Goal: Information Seeking & Learning: Learn about a topic

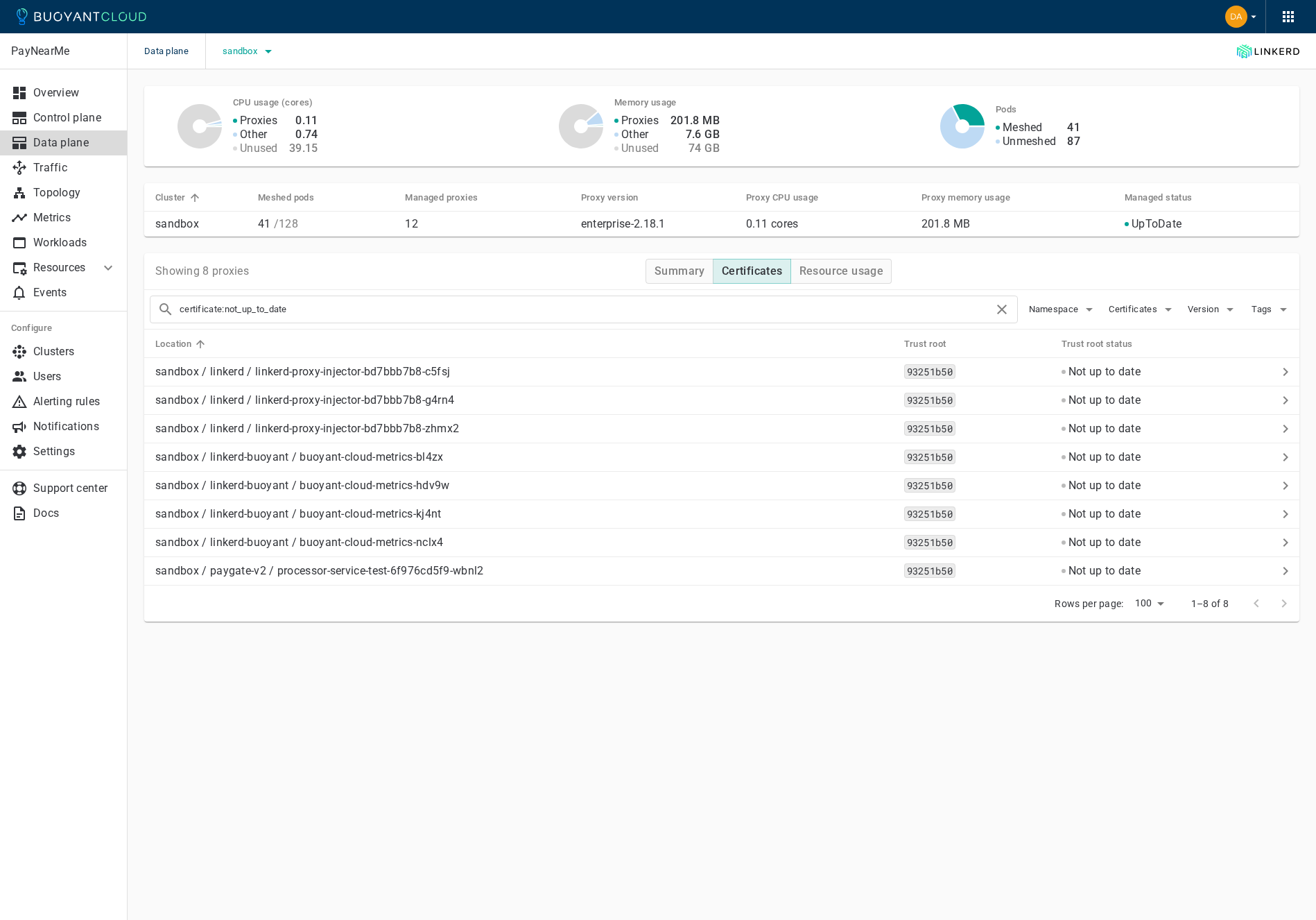
click at [267, 65] on div "sandbox" at bounding box center [242, 51] width 72 height 36
click at [265, 56] on icon "button" at bounding box center [268, 51] width 17 height 17
click at [271, 202] on span "staging" at bounding box center [275, 205] width 38 height 14
click at [249, 202] on input "staging" at bounding box center [241, 204] width 17 height 17
checkbox input "true"
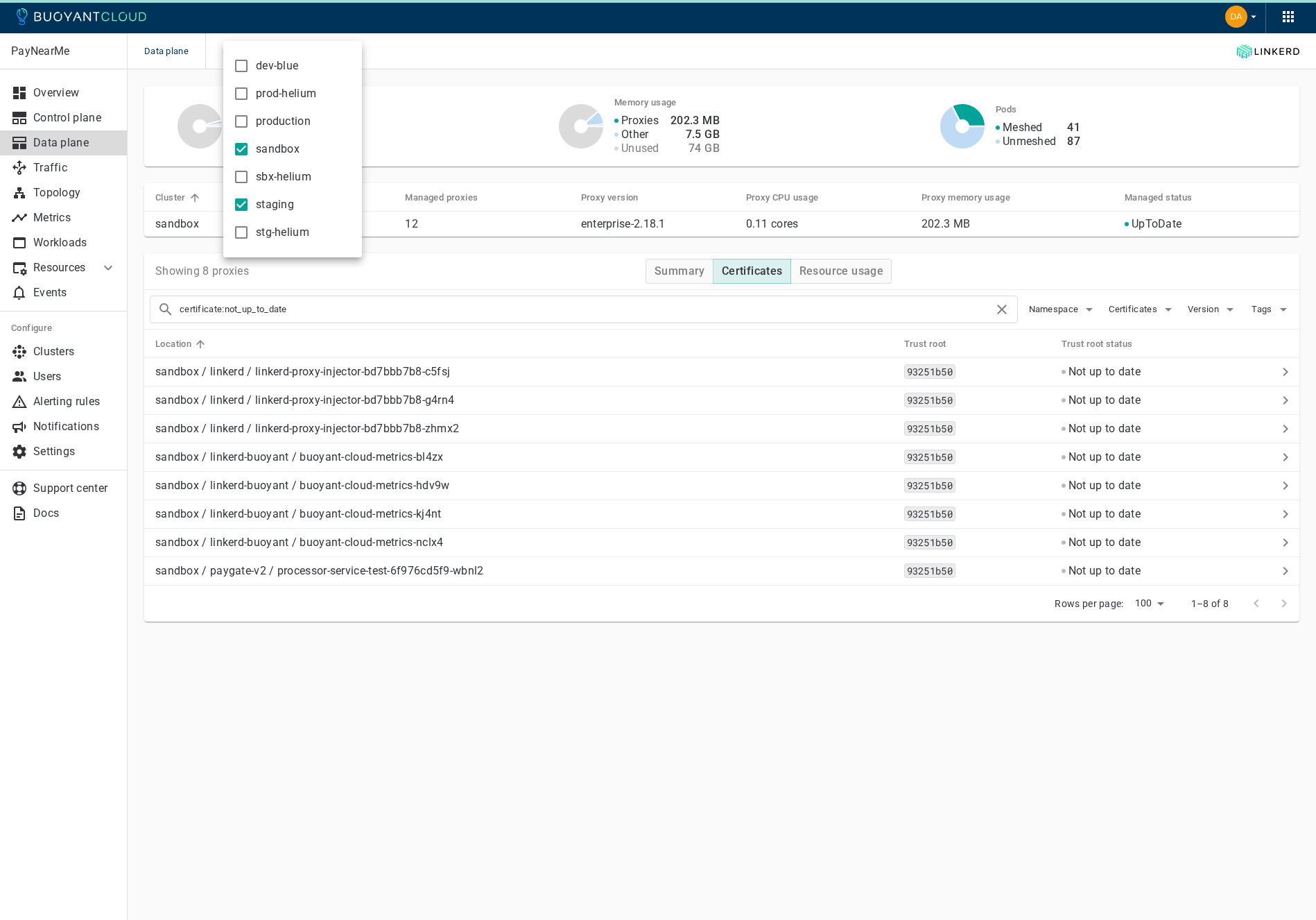
click at [274, 150] on span "sandbox" at bounding box center [277, 149] width 44 height 14
click at [249, 150] on input "sandbox" at bounding box center [241, 149] width 17 height 17
checkbox input "false"
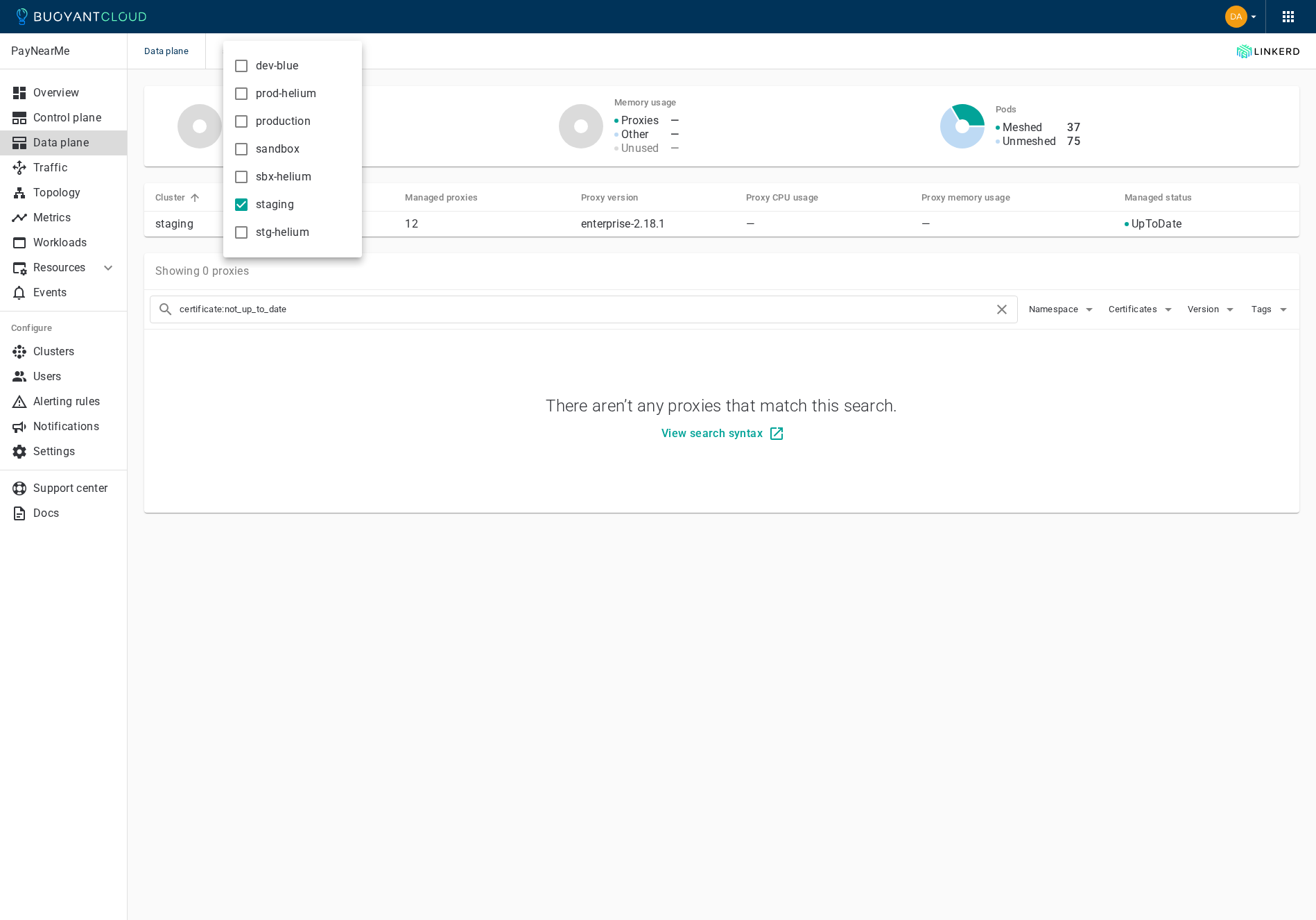
click at [591, 380] on div at bounding box center [658, 460] width 1316 height 920
click at [52, 142] on p "Data plane" at bounding box center [74, 143] width 83 height 14
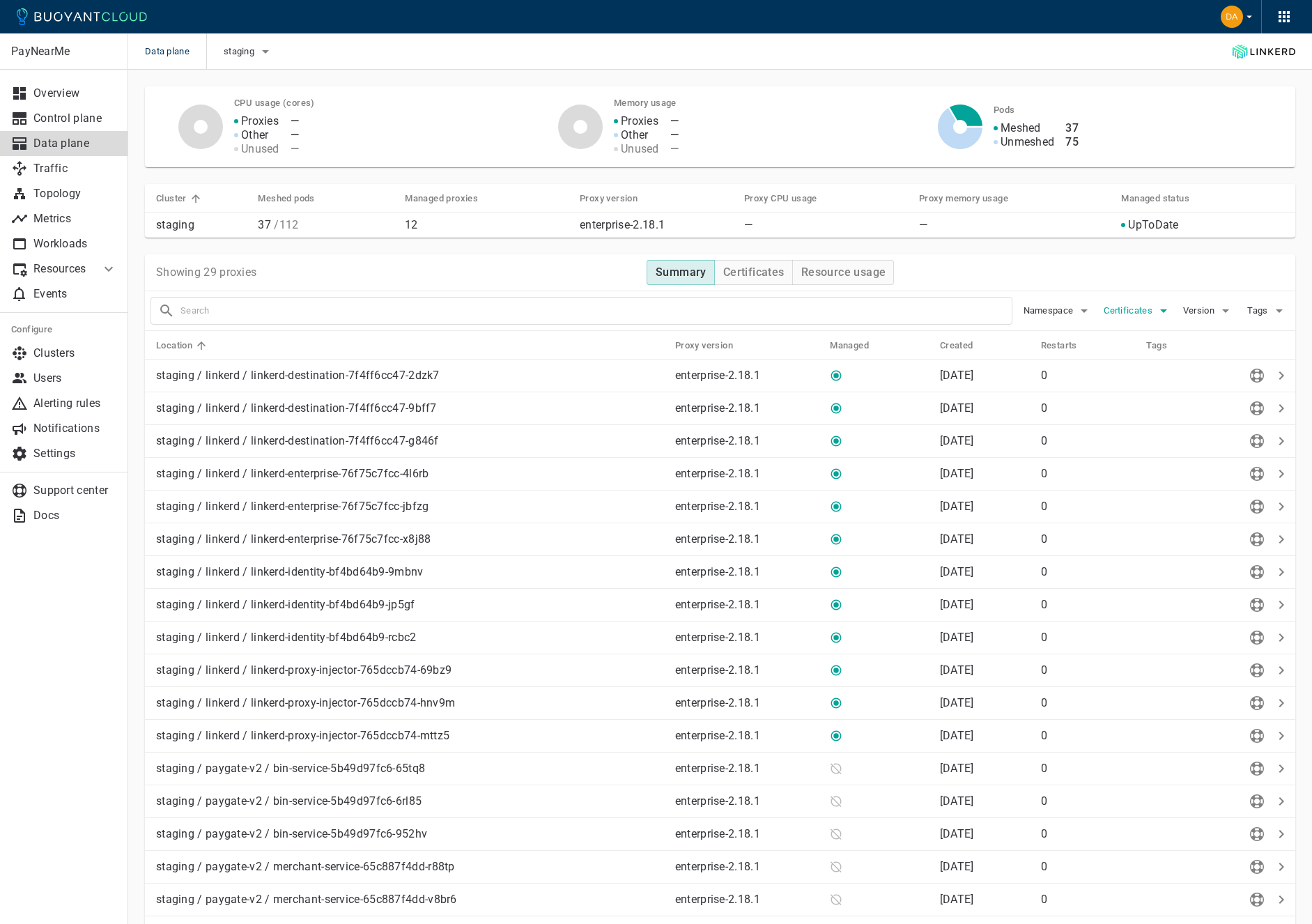
click at [1046, 314] on span "Certificates" at bounding box center [1129, 310] width 52 height 11
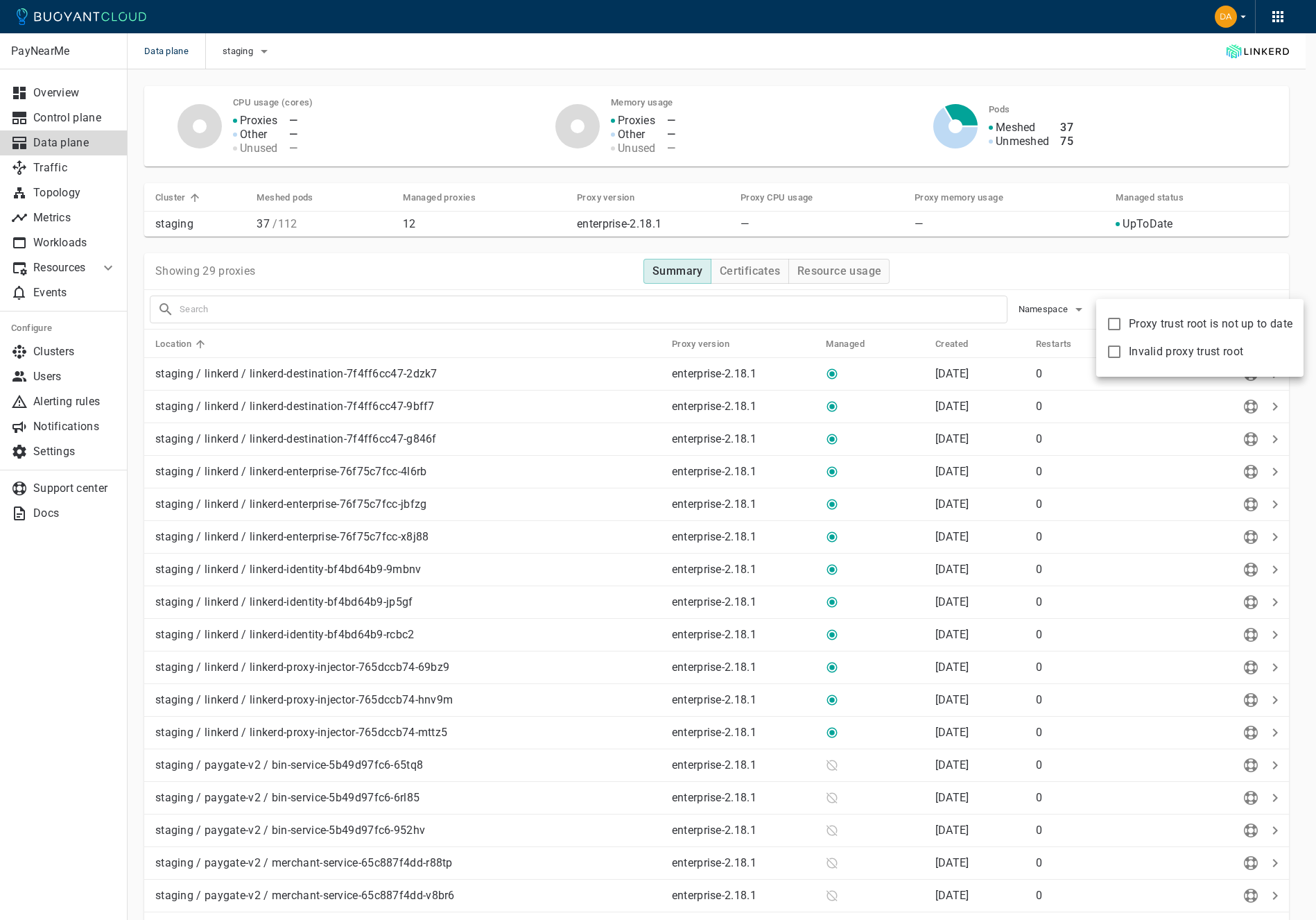
click at [1040, 318] on input "Proxy trust root is not up to date" at bounding box center [1114, 324] width 17 height 17
checkbox input "true"
type input "certificate:not_up_to_date"
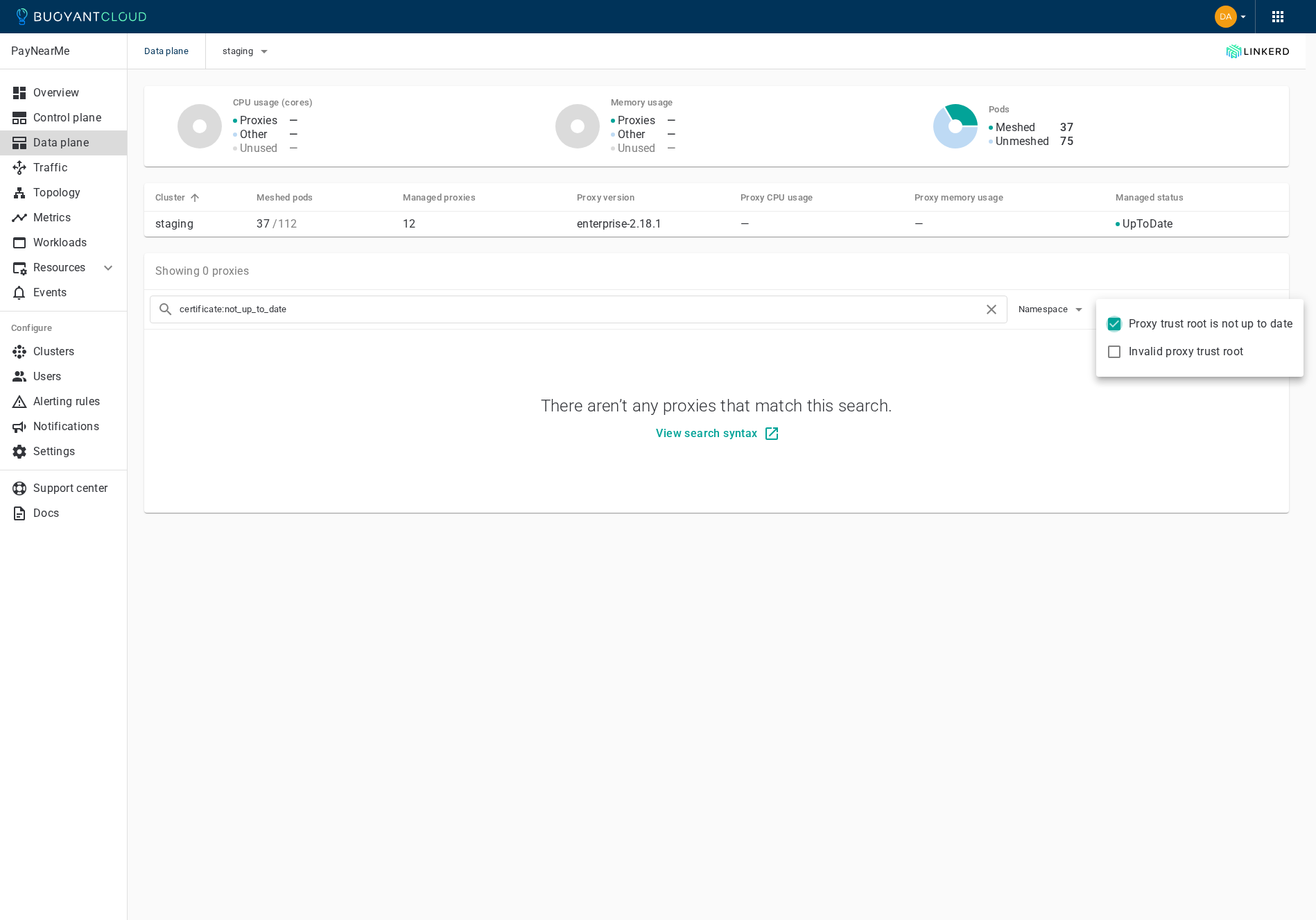
click at [1040, 320] on input "Proxy trust root is not up to date" at bounding box center [1114, 324] width 17 height 17
checkbox input "false"
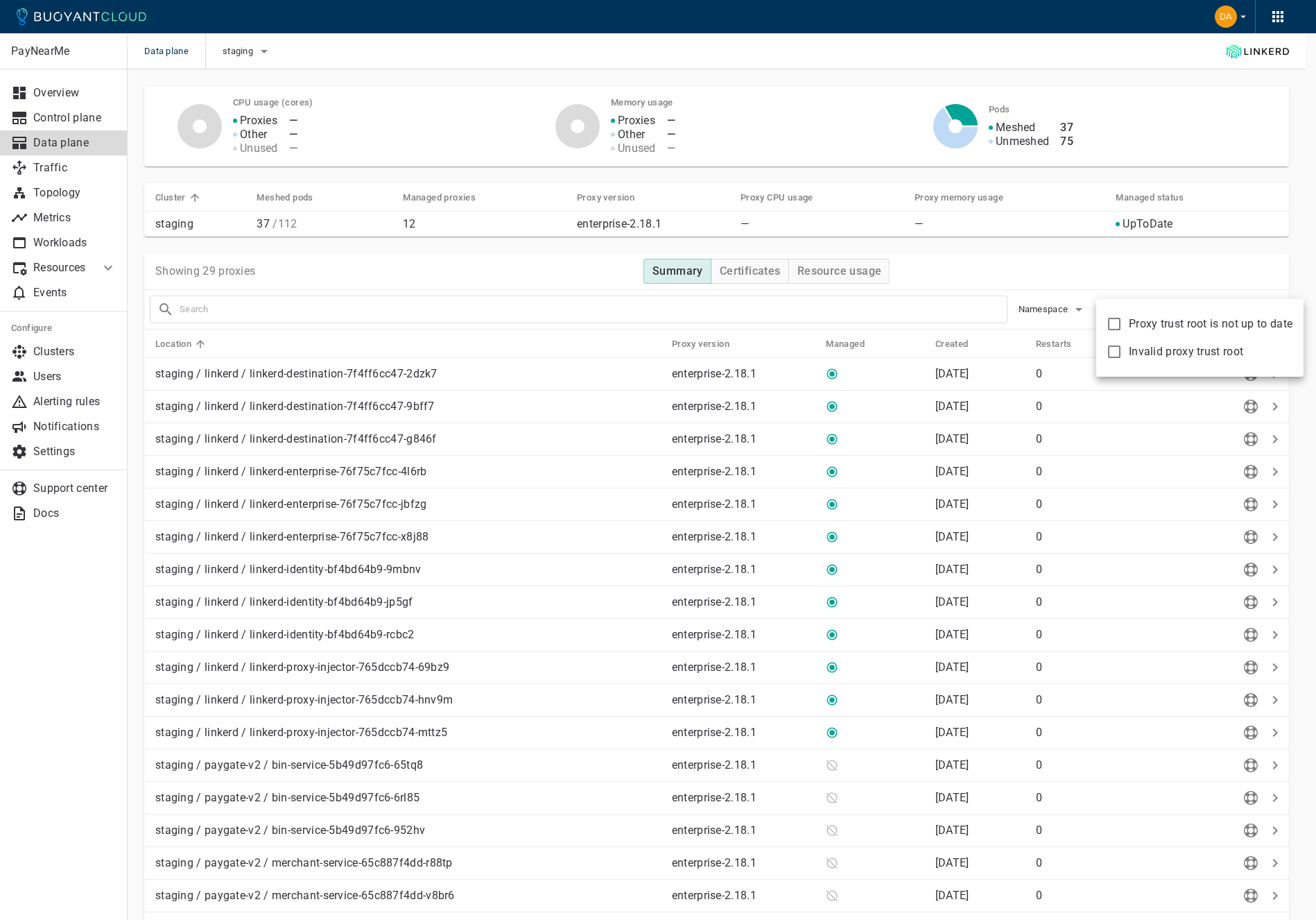
drag, startPoint x: 1085, startPoint y: 279, endPoint x: 1033, endPoint y: 278, distance: 52.0
click at [1040, 279] on div at bounding box center [658, 460] width 1316 height 920
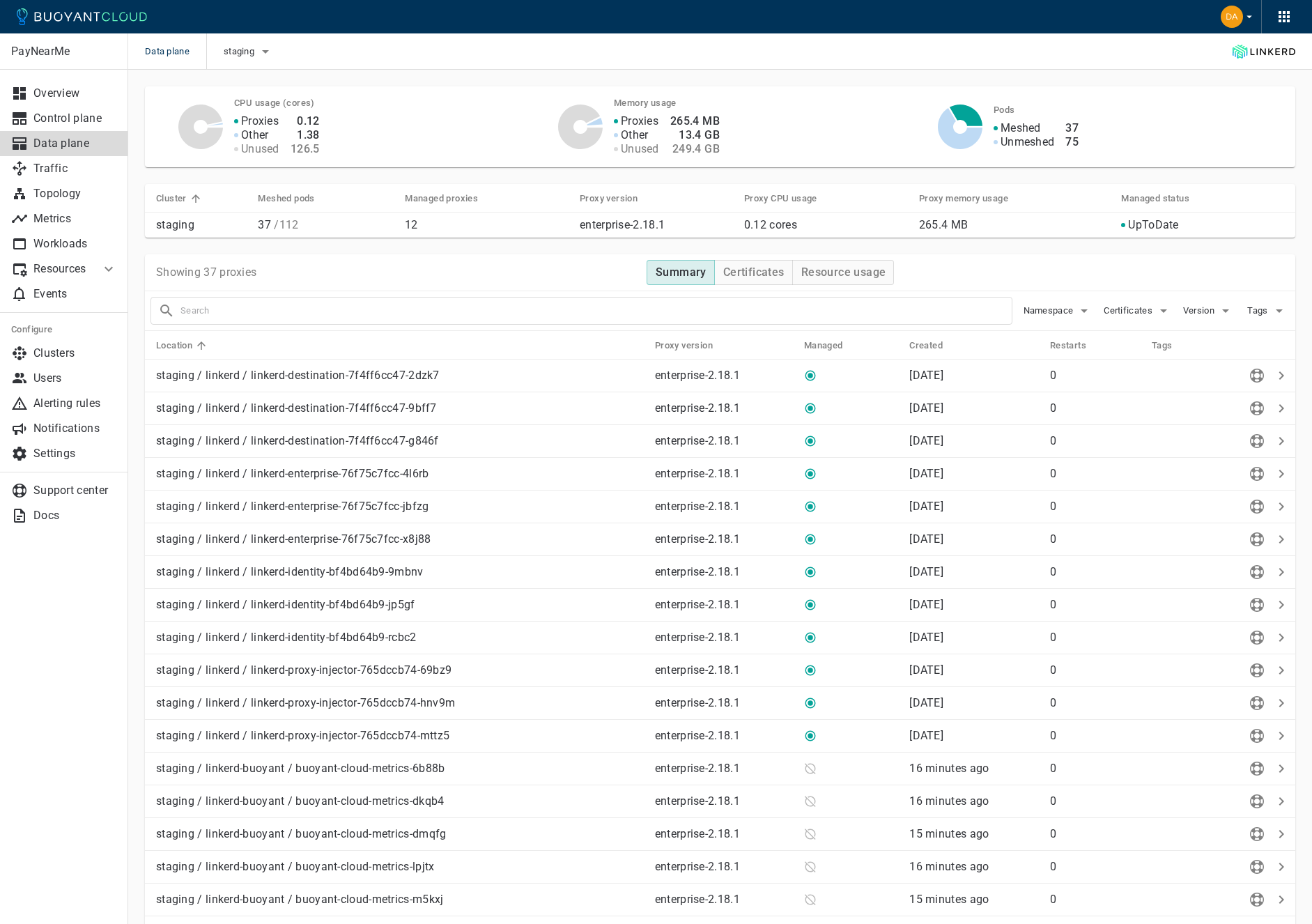
click at [1046, 113] on div "37 75" at bounding box center [1067, 129] width 25 height 39
click at [65, 136] on p "Data plane" at bounding box center [75, 143] width 84 height 14
click at [254, 55] on span "staging" at bounding box center [240, 51] width 33 height 11
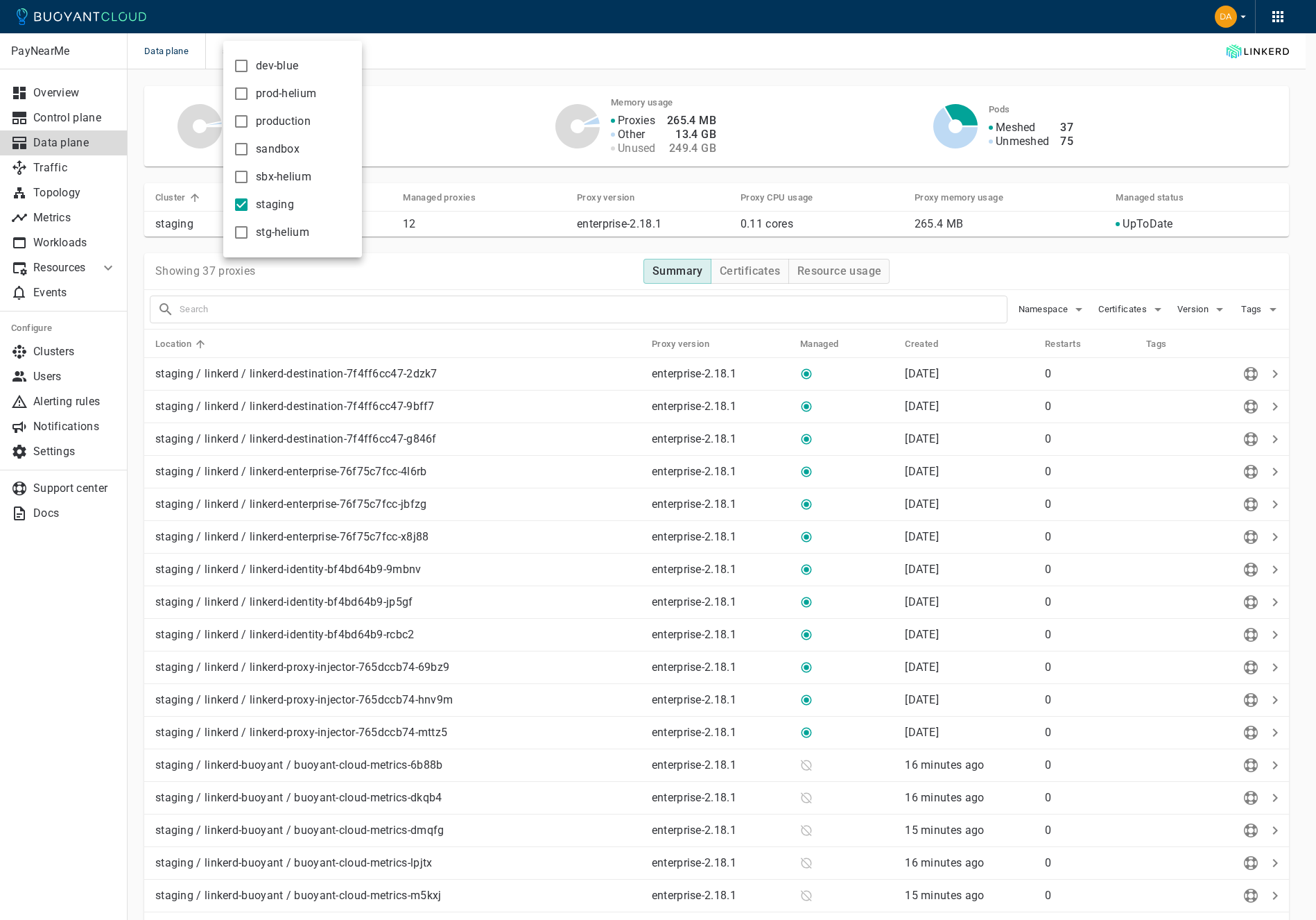
click at [256, 106] on label "prod-helium" at bounding box center [271, 94] width 89 height 28
click at [249, 102] on input "prod-helium" at bounding box center [241, 93] width 17 height 17
checkbox input "true"
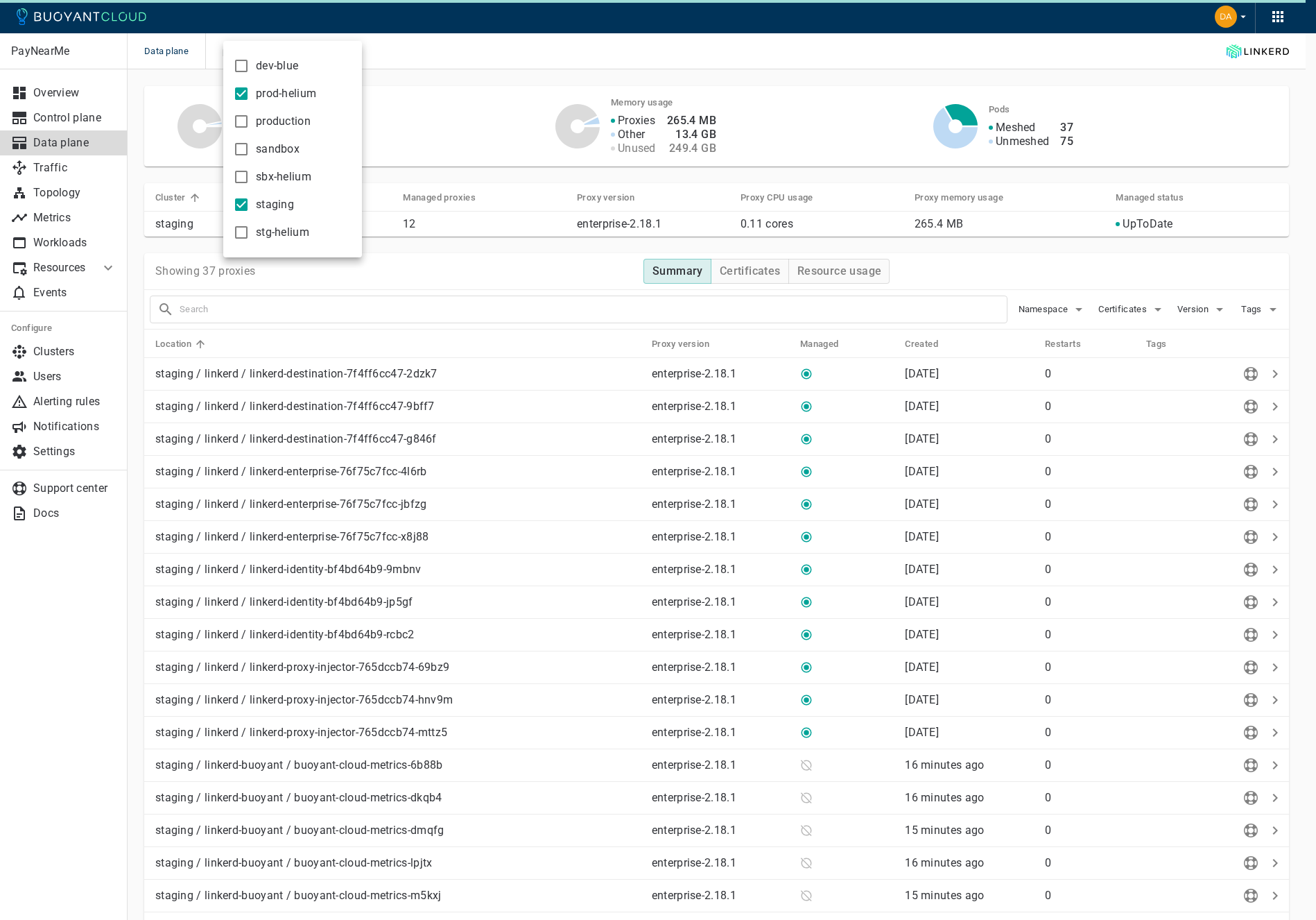
click at [261, 66] on span "dev-blue" at bounding box center [276, 66] width 42 height 14
click at [249, 66] on input "dev-blue" at bounding box center [241, 66] width 17 height 17
checkbox input "true"
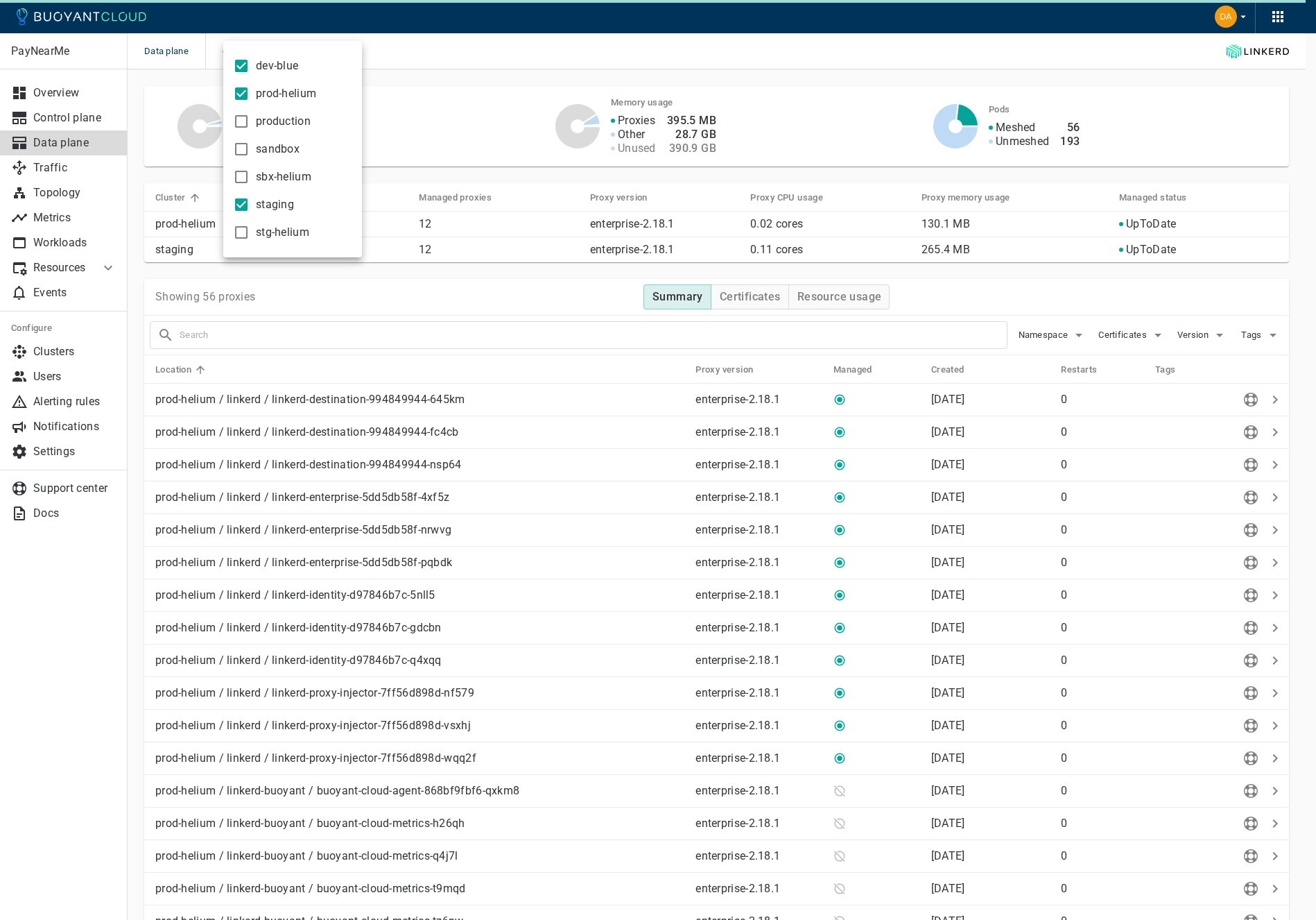
click at [261, 116] on span "production" at bounding box center [283, 122] width 55 height 14
click at [249, 116] on input "production" at bounding box center [241, 121] width 17 height 17
checkbox input "true"
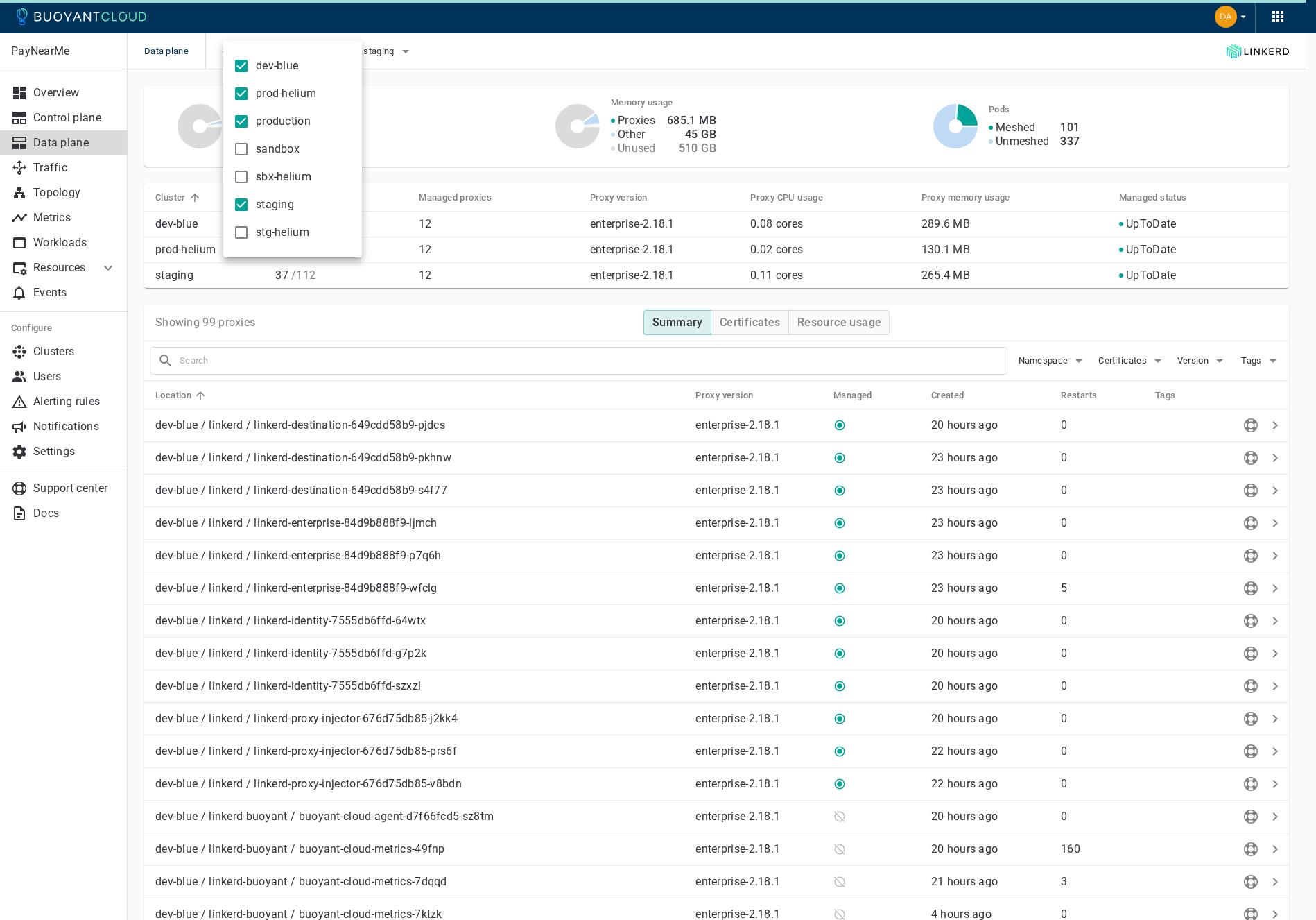
click at [266, 157] on label "sandbox" at bounding box center [262, 150] width 73 height 28
click at [249, 157] on input "sandbox" at bounding box center [241, 149] width 17 height 17
checkbox input "true"
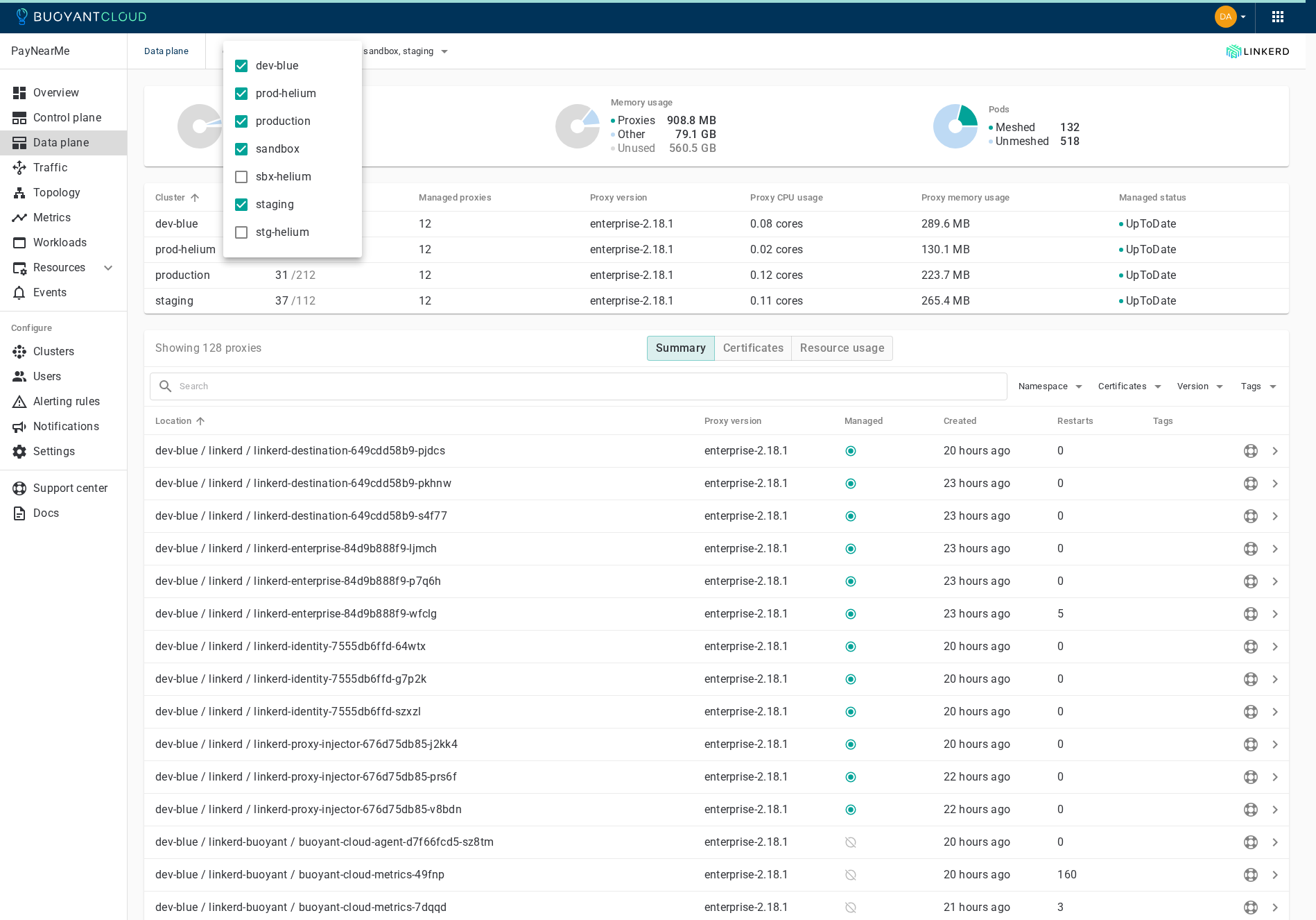
click at [265, 176] on span "sbx-helium" at bounding box center [283, 177] width 55 height 14
click at [249, 176] on input "sbx-helium" at bounding box center [241, 177] width 17 height 17
checkbox input "true"
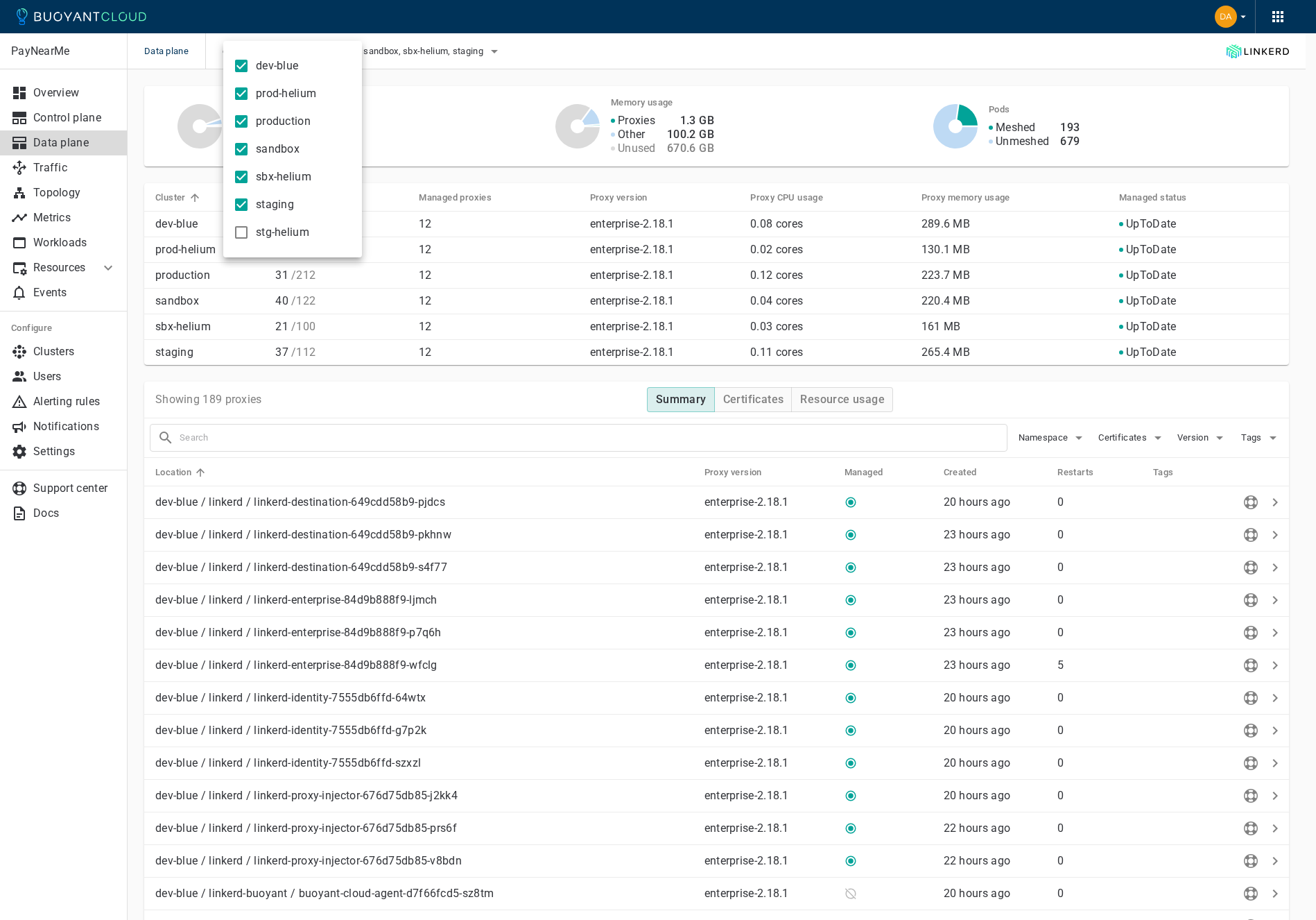
click at [262, 234] on span "stg-helium" at bounding box center [282, 233] width 53 height 14
click at [249, 234] on input "stg-helium" at bounding box center [241, 232] width 17 height 17
checkbox input "true"
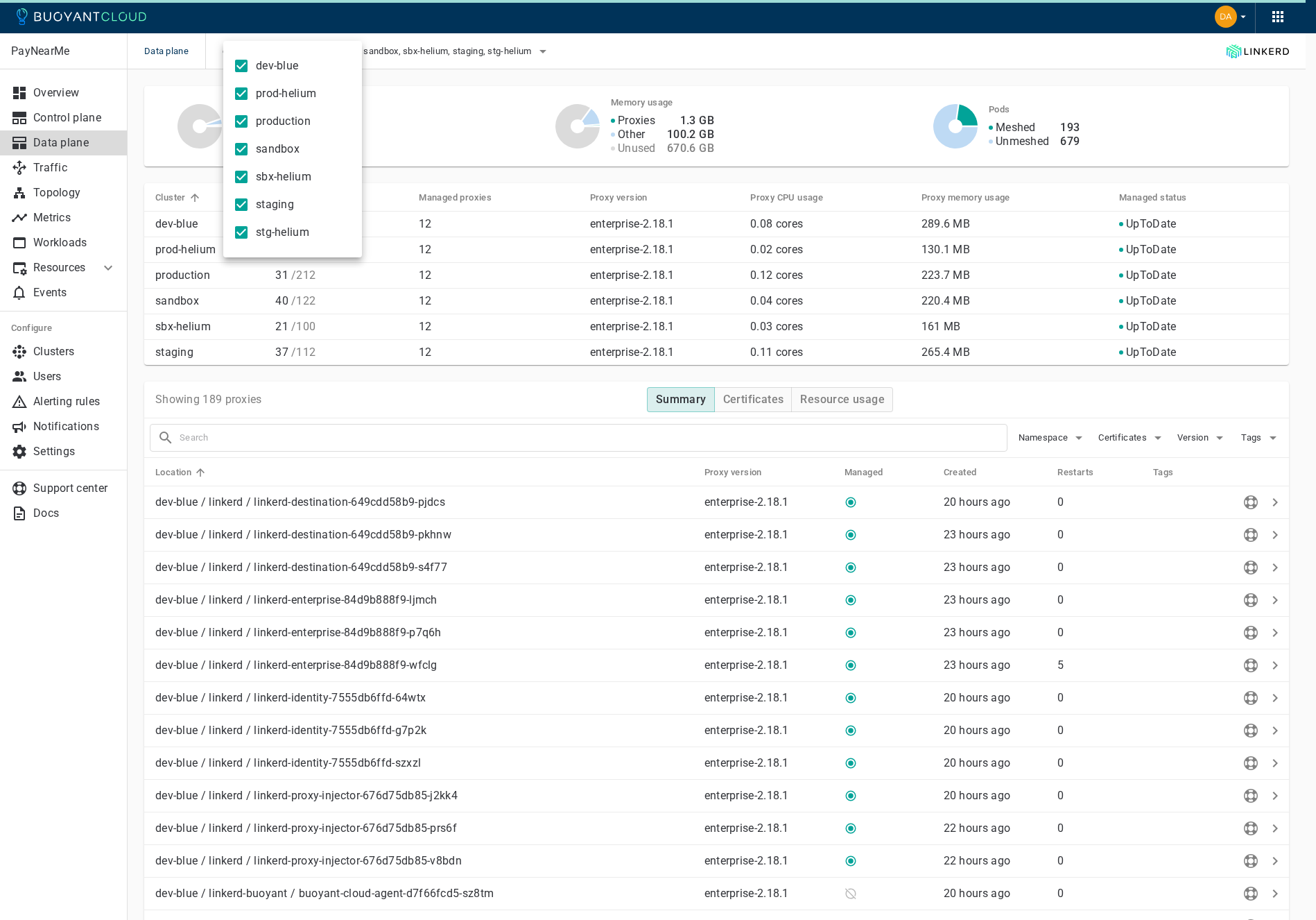
click at [503, 113] on div at bounding box center [658, 460] width 1316 height 920
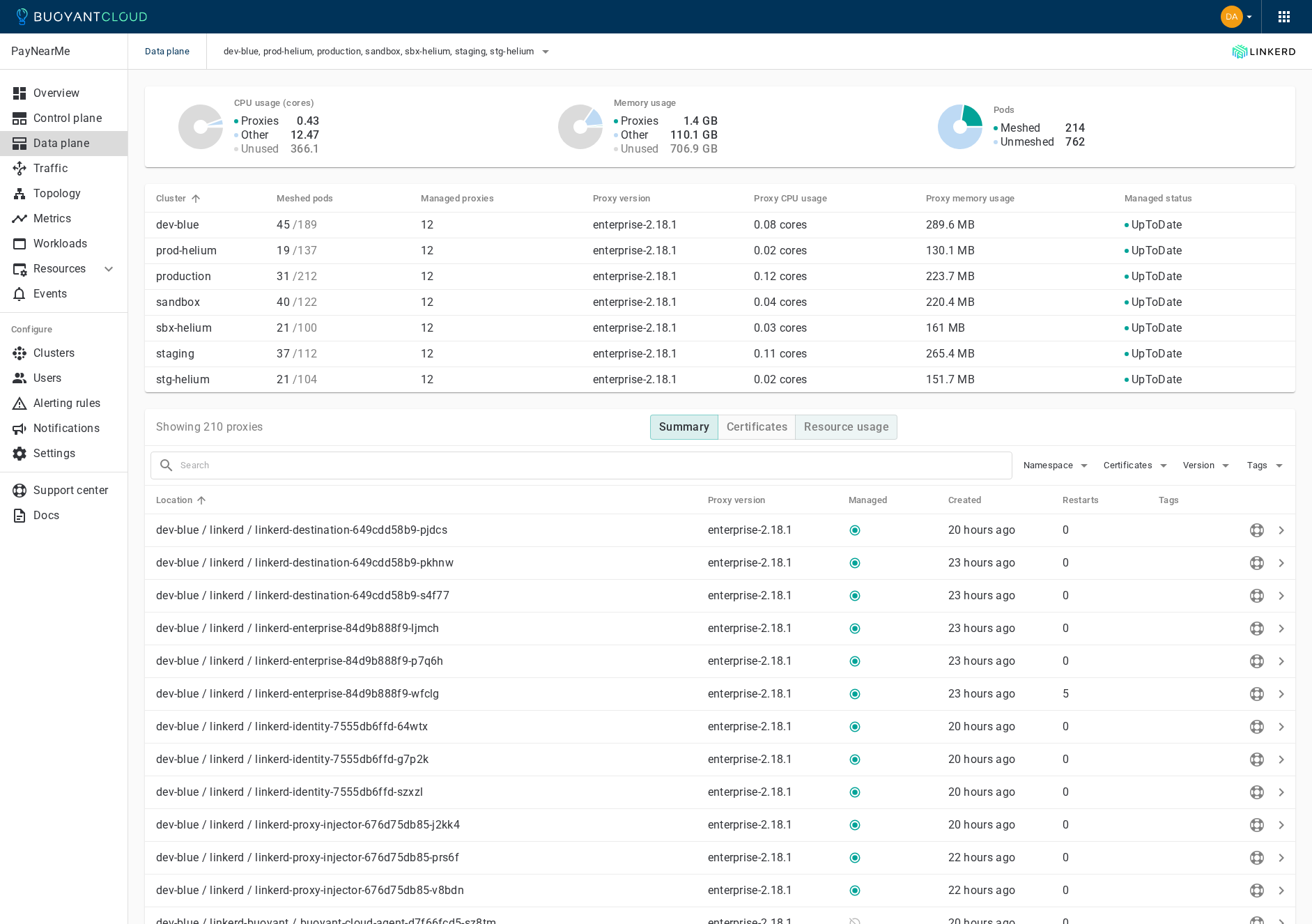
click at [848, 423] on h4 "Resource usage" at bounding box center [847, 427] width 85 height 14
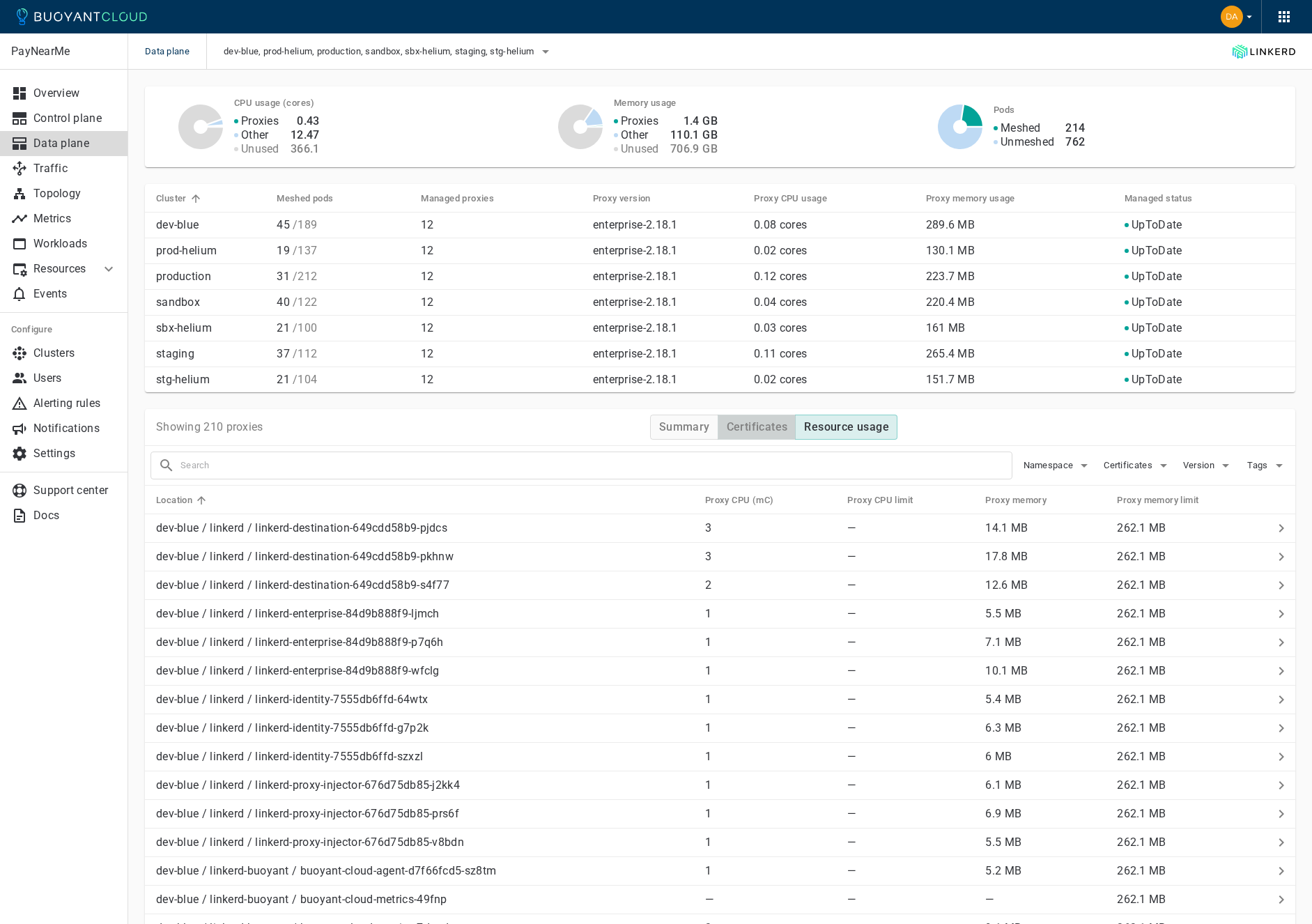
click at [771, 427] on h4 "Certificates" at bounding box center [758, 427] width 62 height 14
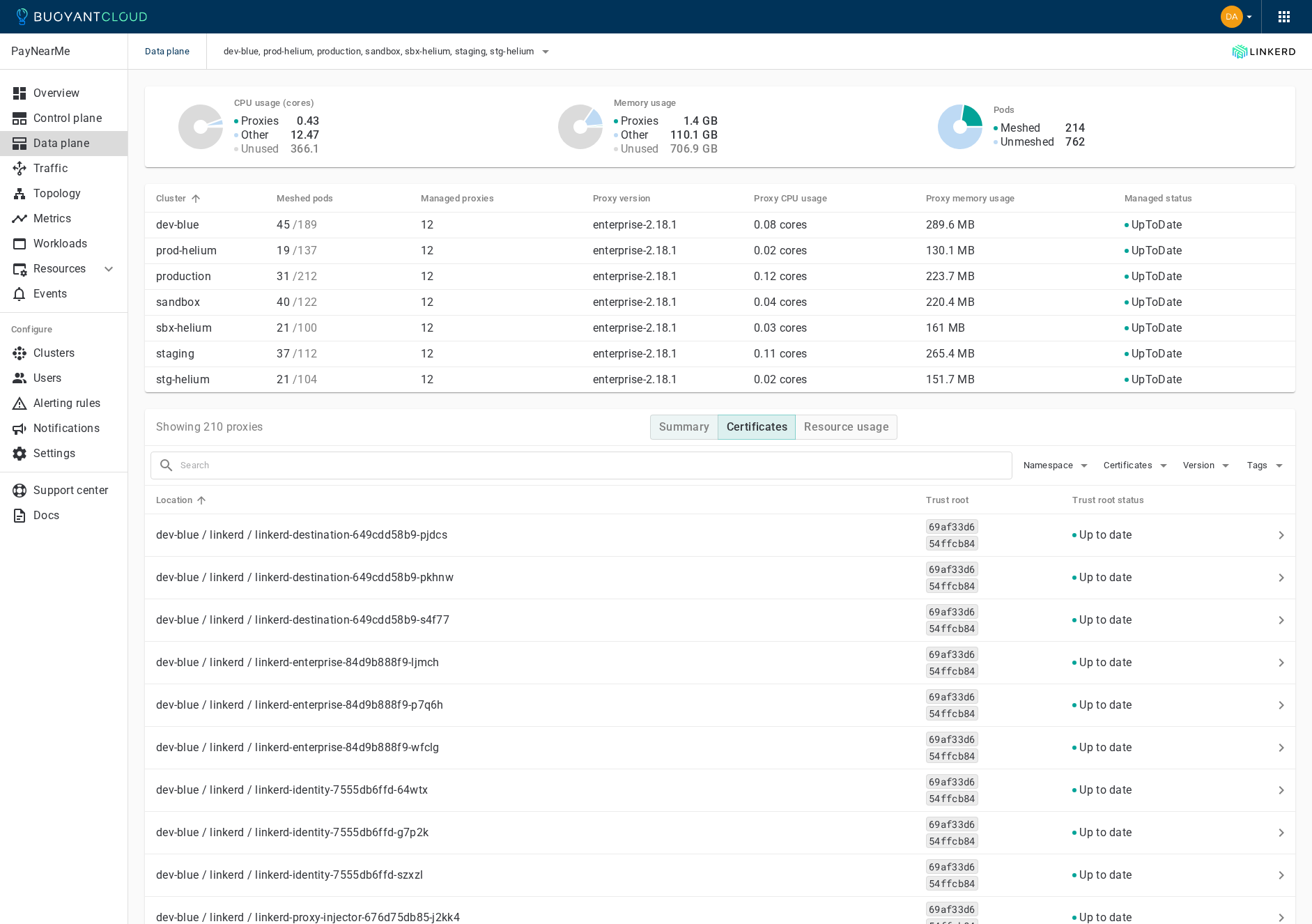
click at [701, 428] on h4 "Summary" at bounding box center [685, 427] width 51 height 14
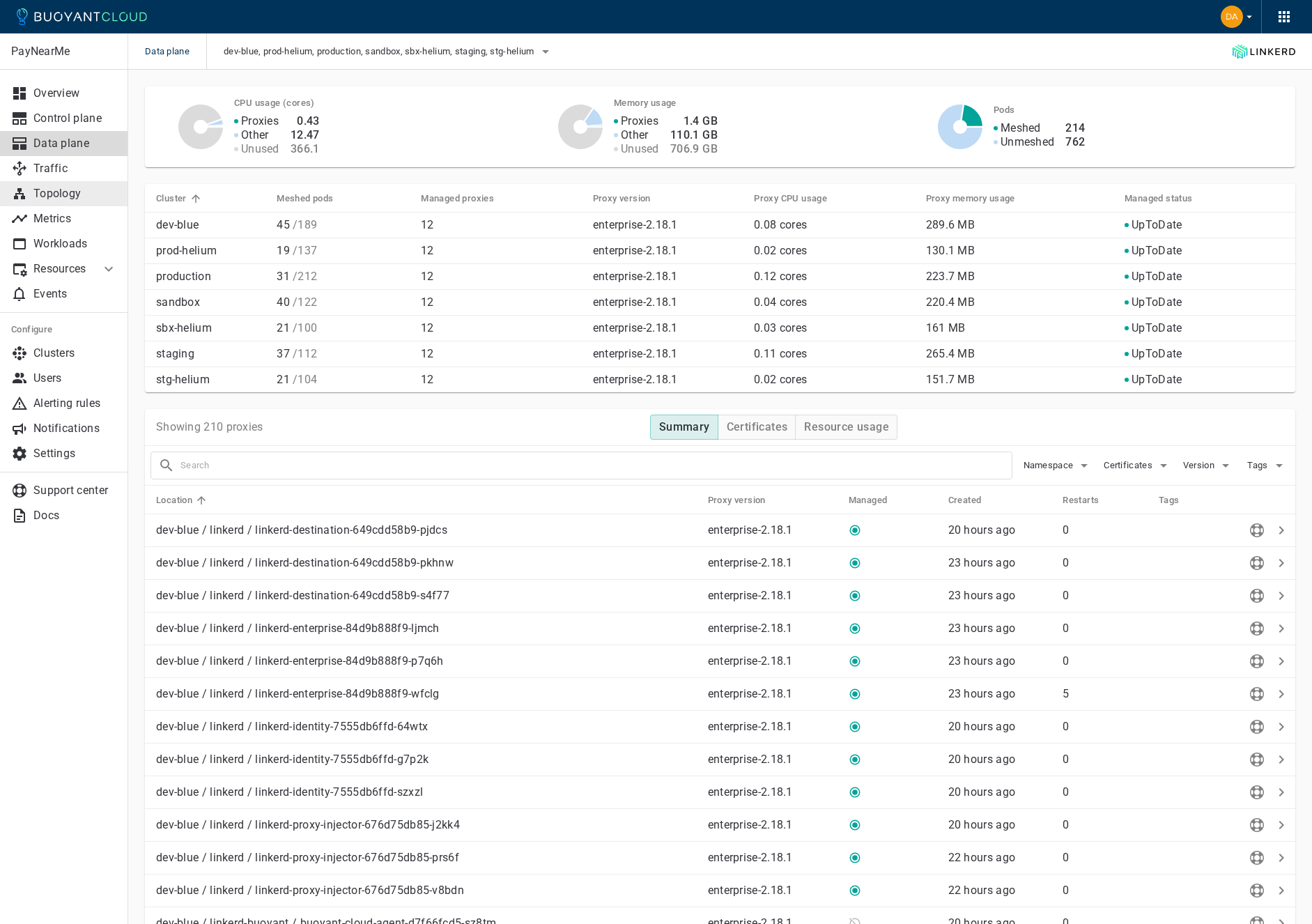
click at [50, 182] on link "Topology" at bounding box center [64, 193] width 128 height 25
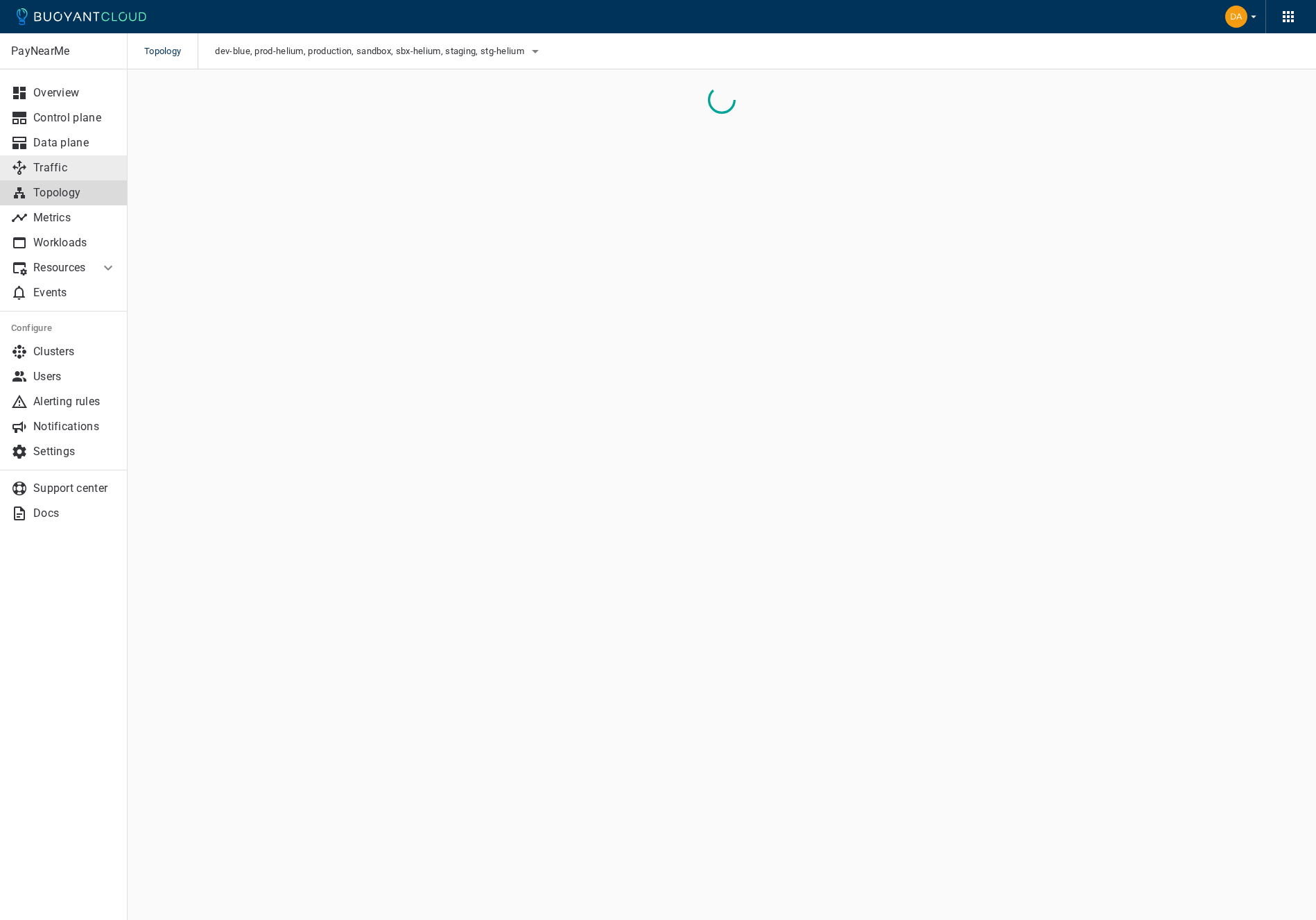
click at [55, 170] on p "Traffic" at bounding box center [74, 168] width 83 height 14
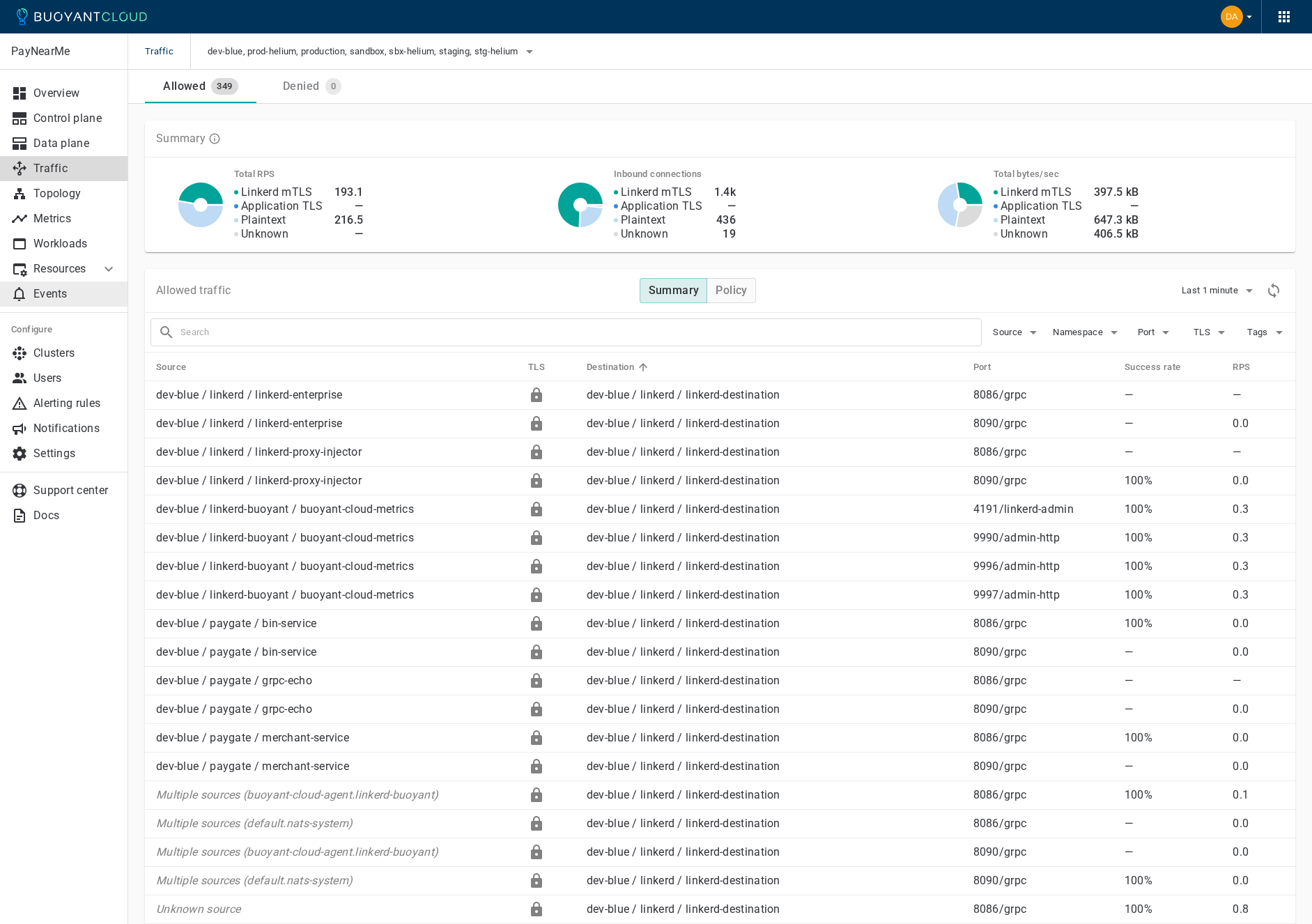
click at [53, 288] on p "Events" at bounding box center [75, 295] width 84 height 14
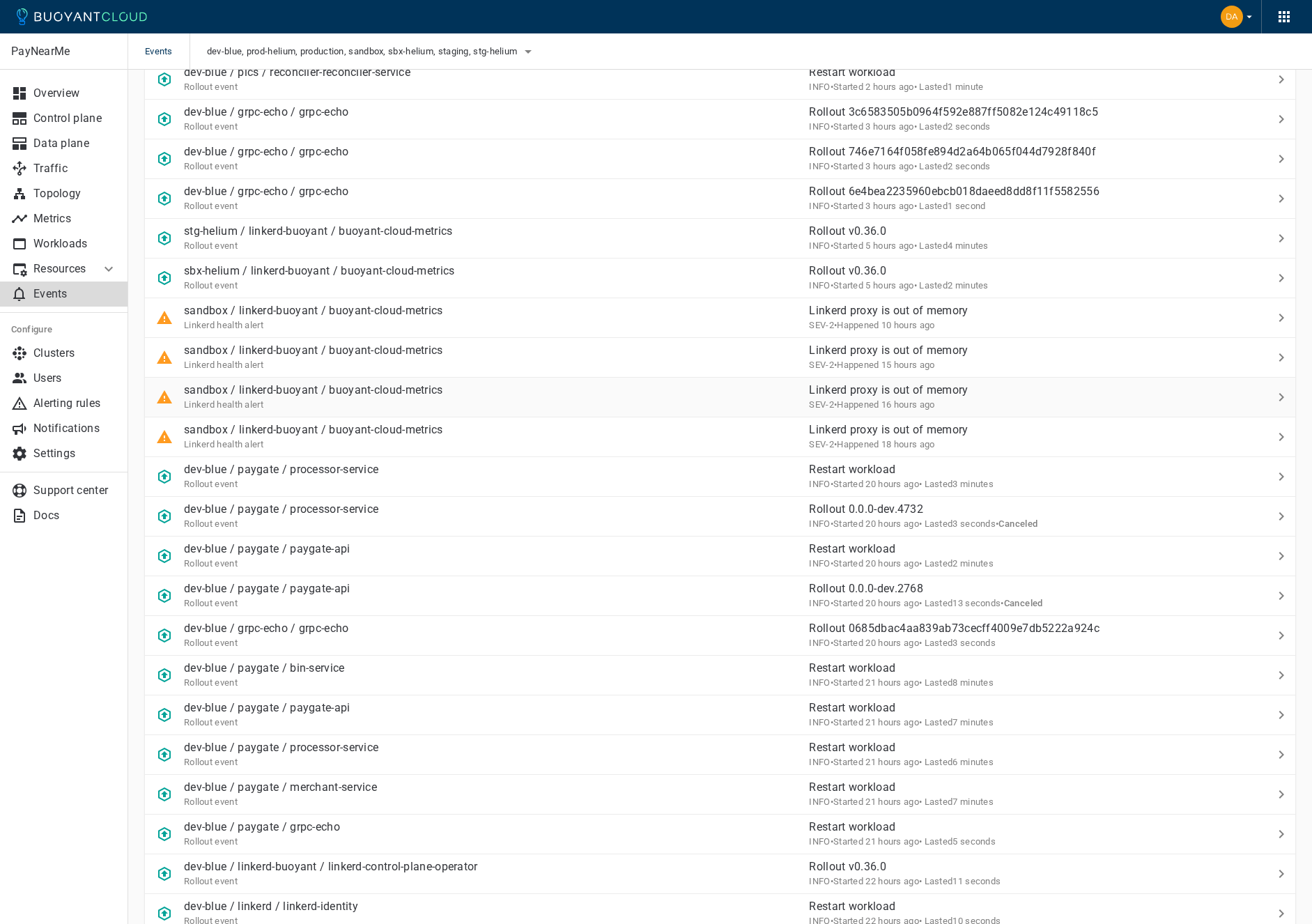
scroll to position [278, 0]
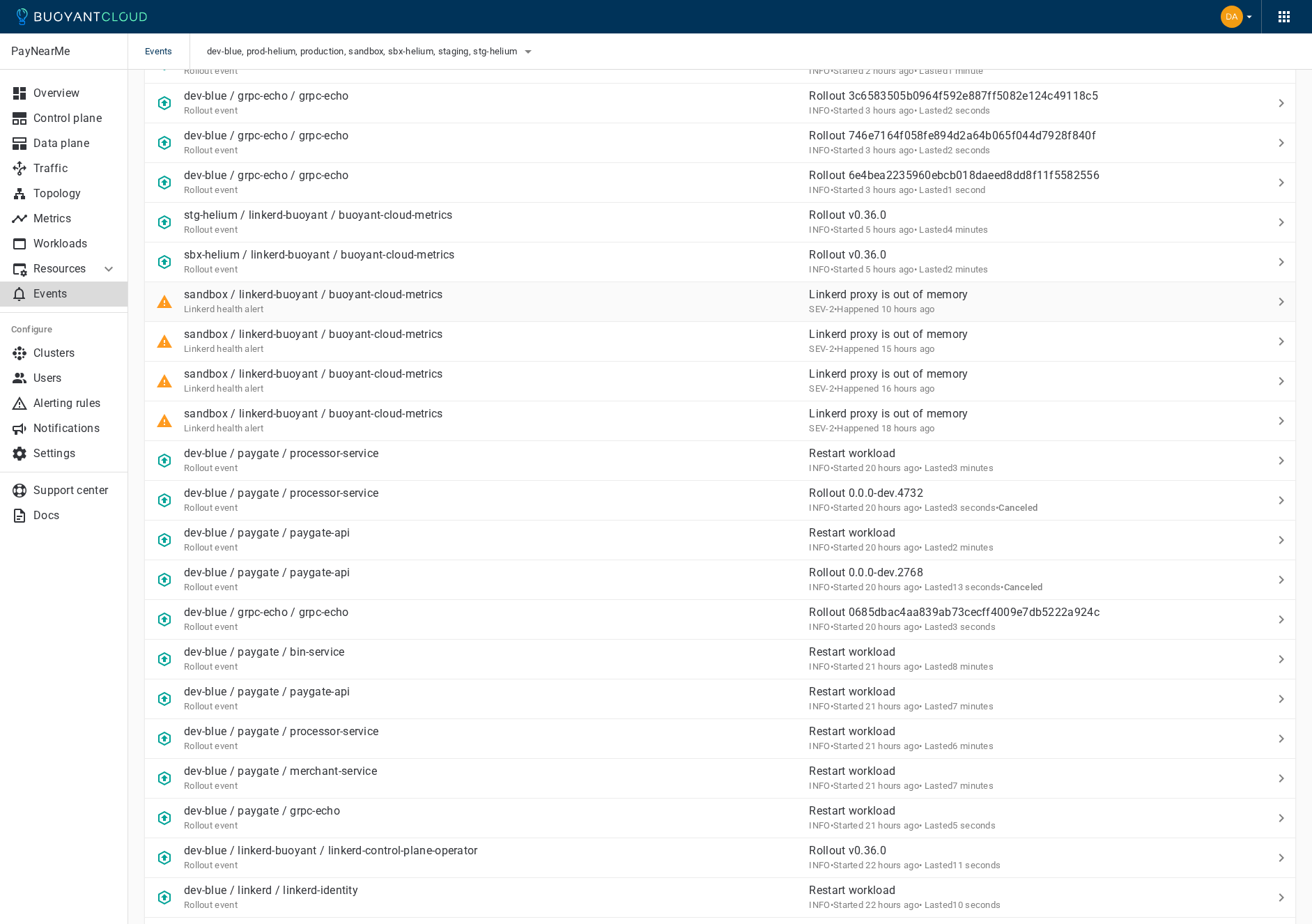
click at [331, 293] on p "sandbox / linkerd-buoyant / buoyant-cloud-metrics" at bounding box center [313, 295] width 259 height 14
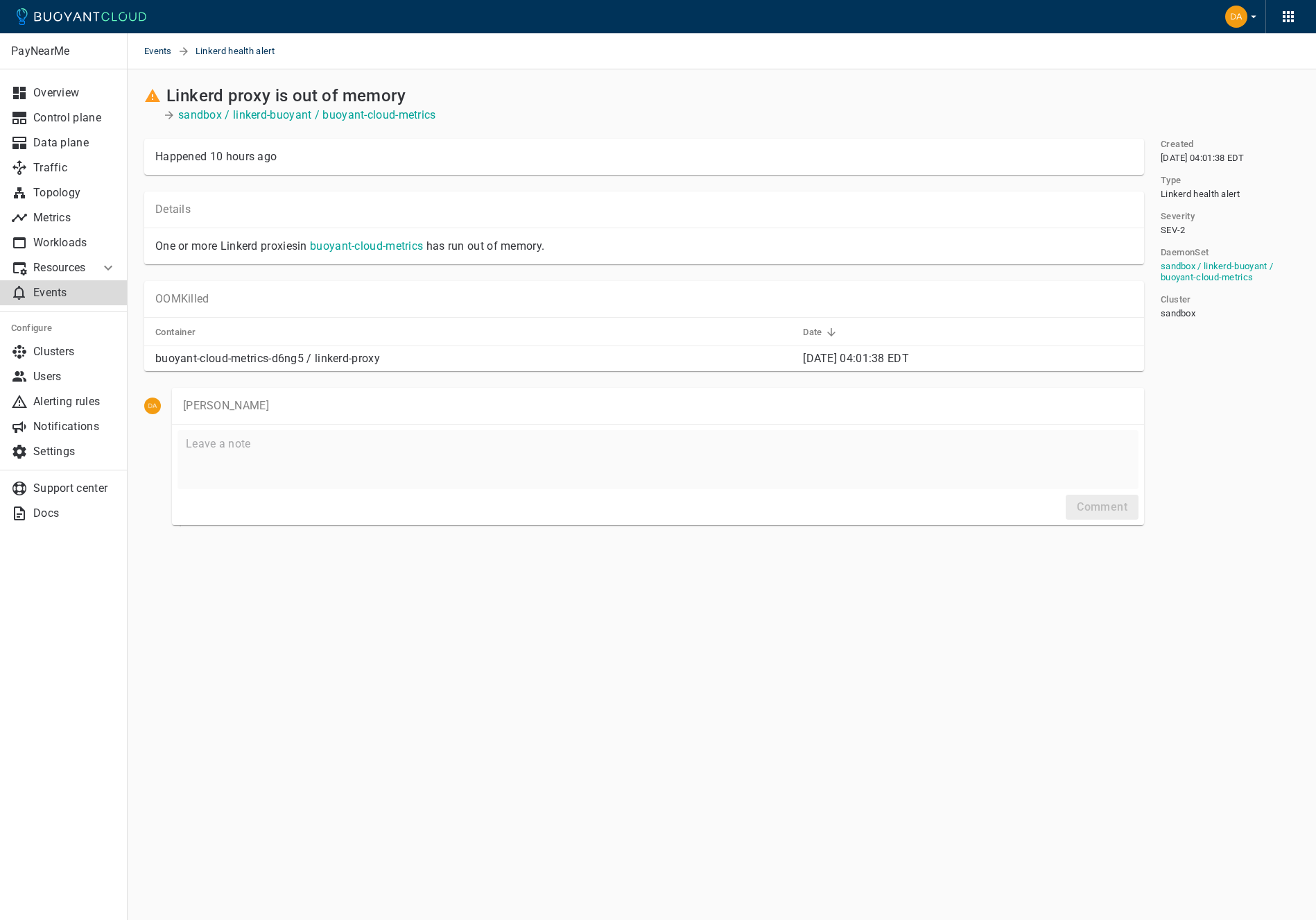
click at [234, 360] on p "buoyant-cloud-metrics-d6ng5 / linkerd-proxy" at bounding box center [474, 359] width 637 height 14
click at [263, 362] on p "buoyant-cloud-metrics-d6ng5 / linkerd-proxy" at bounding box center [474, 359] width 637 height 14
drag, startPoint x: 303, startPoint y: 359, endPoint x: 157, endPoint y: 362, distance: 146.0
click at [157, 362] on p "buoyant-cloud-metrics-d6ng5 / linkerd-proxy" at bounding box center [474, 359] width 637 height 14
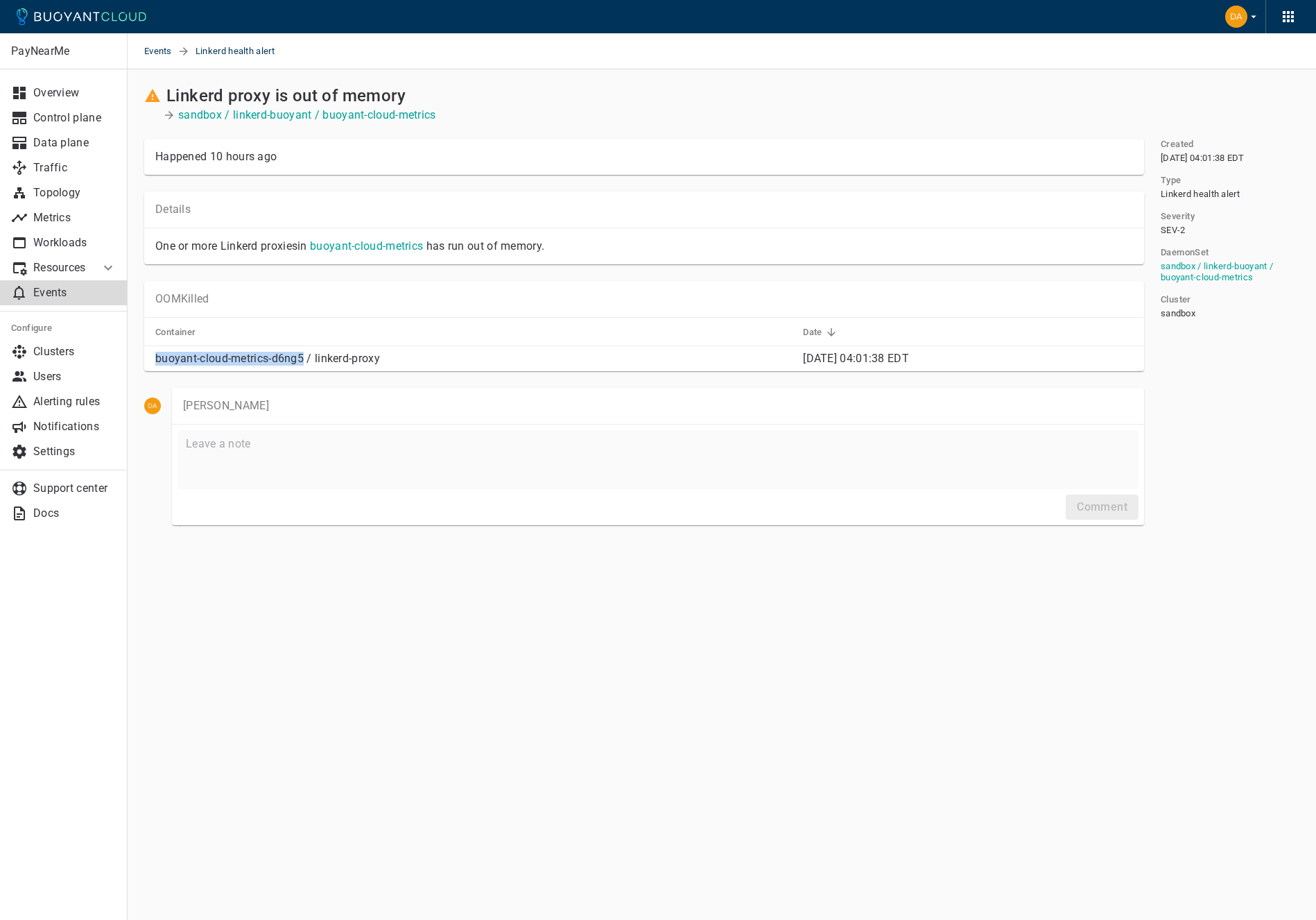
copy p "buoyant-cloud-metrics-d6ng5"
click at [74, 379] on p "Users" at bounding box center [74, 376] width 83 height 14
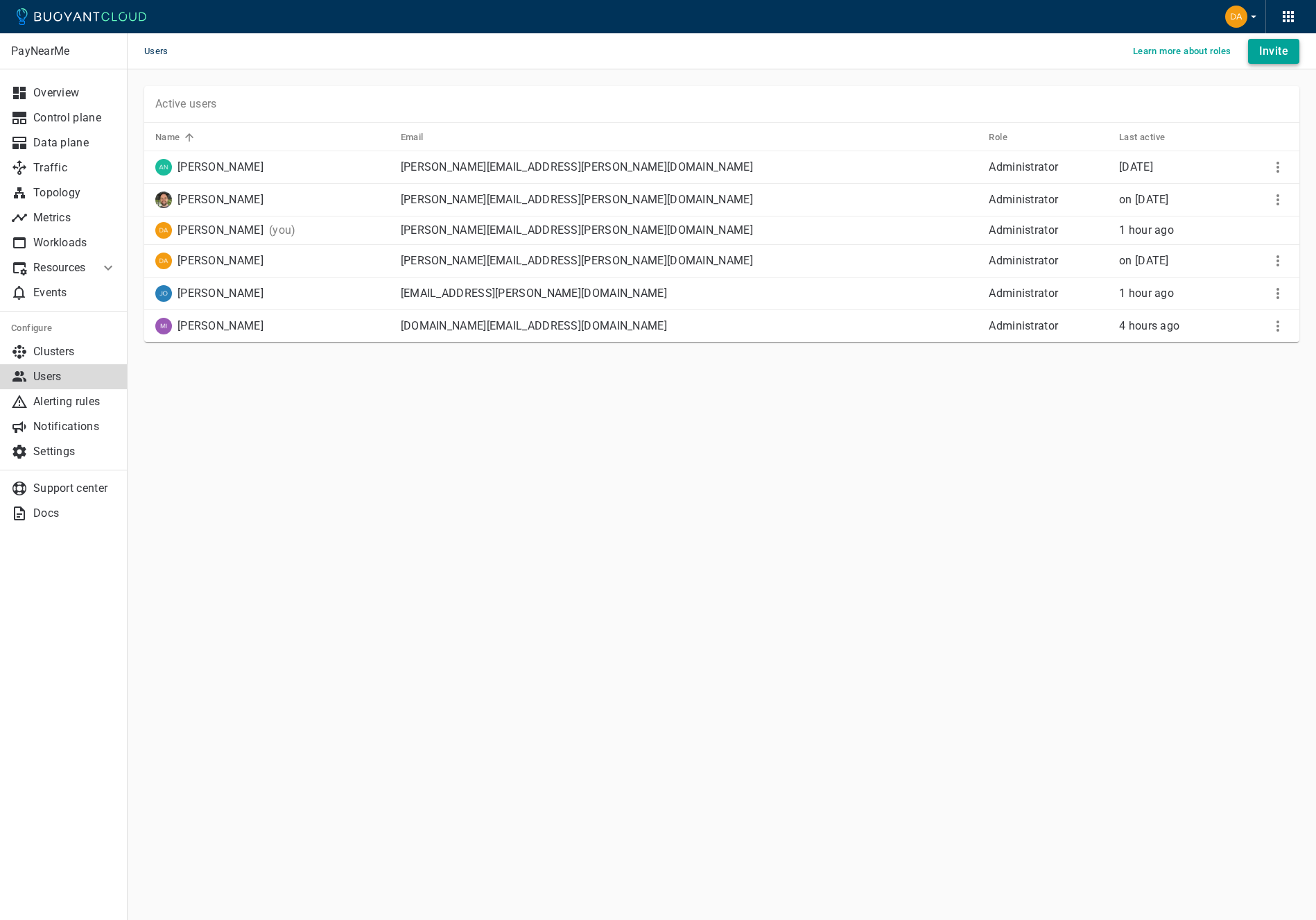
click at [1040, 53] on h4 "Invite" at bounding box center [1273, 52] width 29 height 14
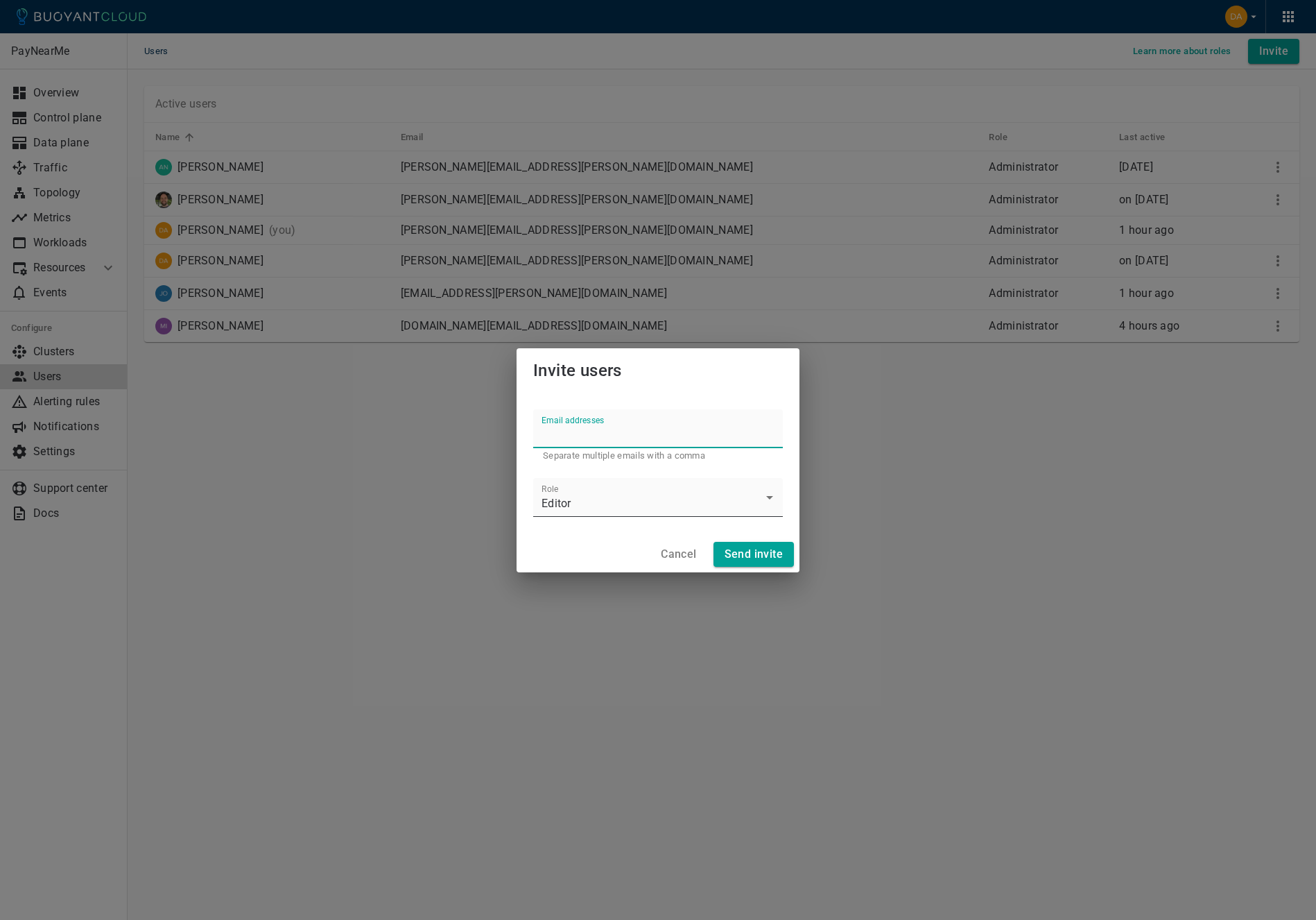
click at [642, 509] on body "Users Learn more about roles Invite PayNearMe Overview Control plane Data plane…" at bounding box center [658, 460] width 1316 height 920
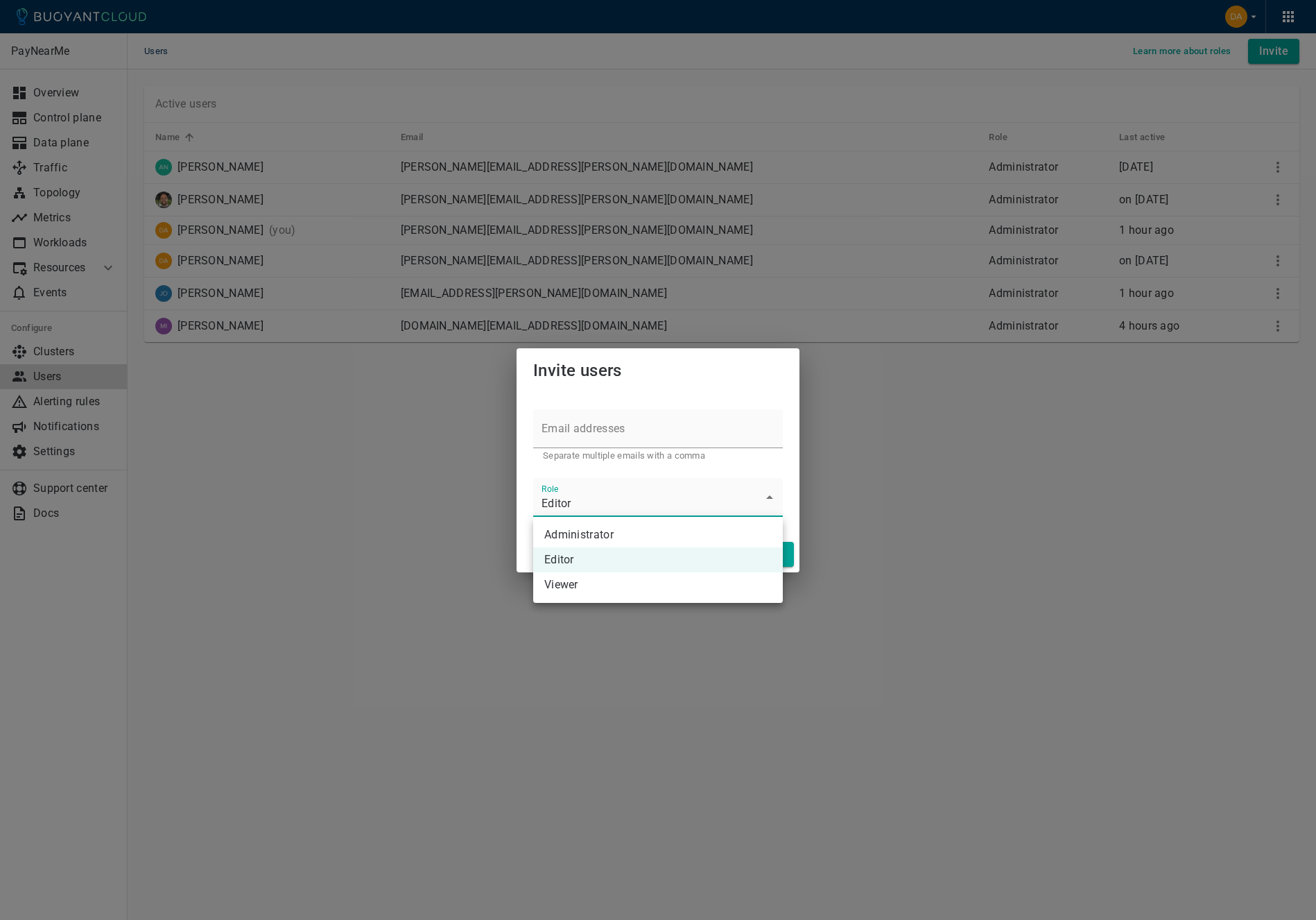
click at [601, 537] on li "Administrator" at bounding box center [658, 535] width 249 height 25
type input "Administrator"
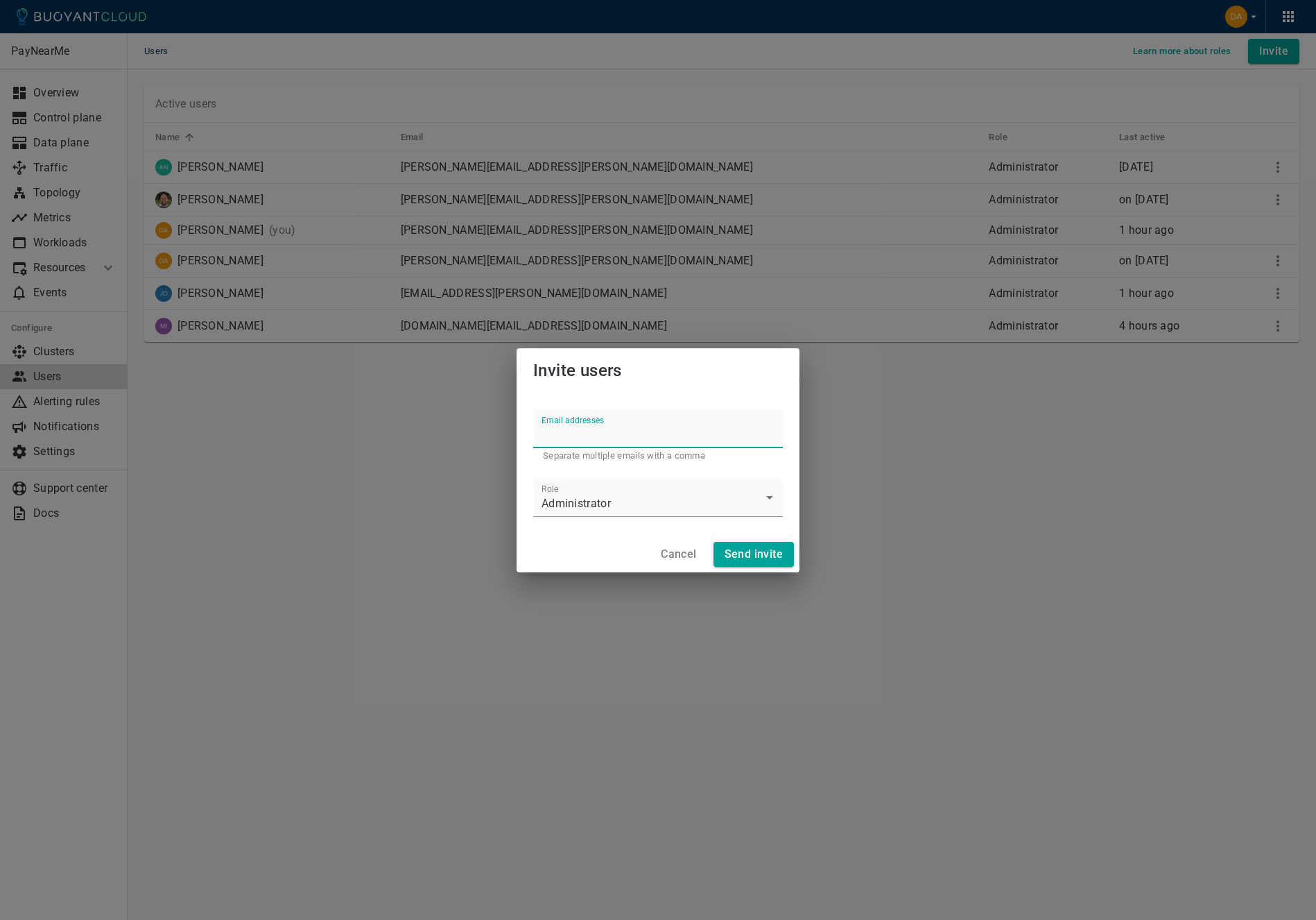
click at [591, 434] on input "Email addresses" at bounding box center [658, 429] width 249 height 39
click at [576, 438] on input "Email addresses" at bounding box center [658, 429] width 249 height 39
type input "scott.davis@paynearme.com"
click at [682, 544] on button "Cancel" at bounding box center [678, 554] width 46 height 25
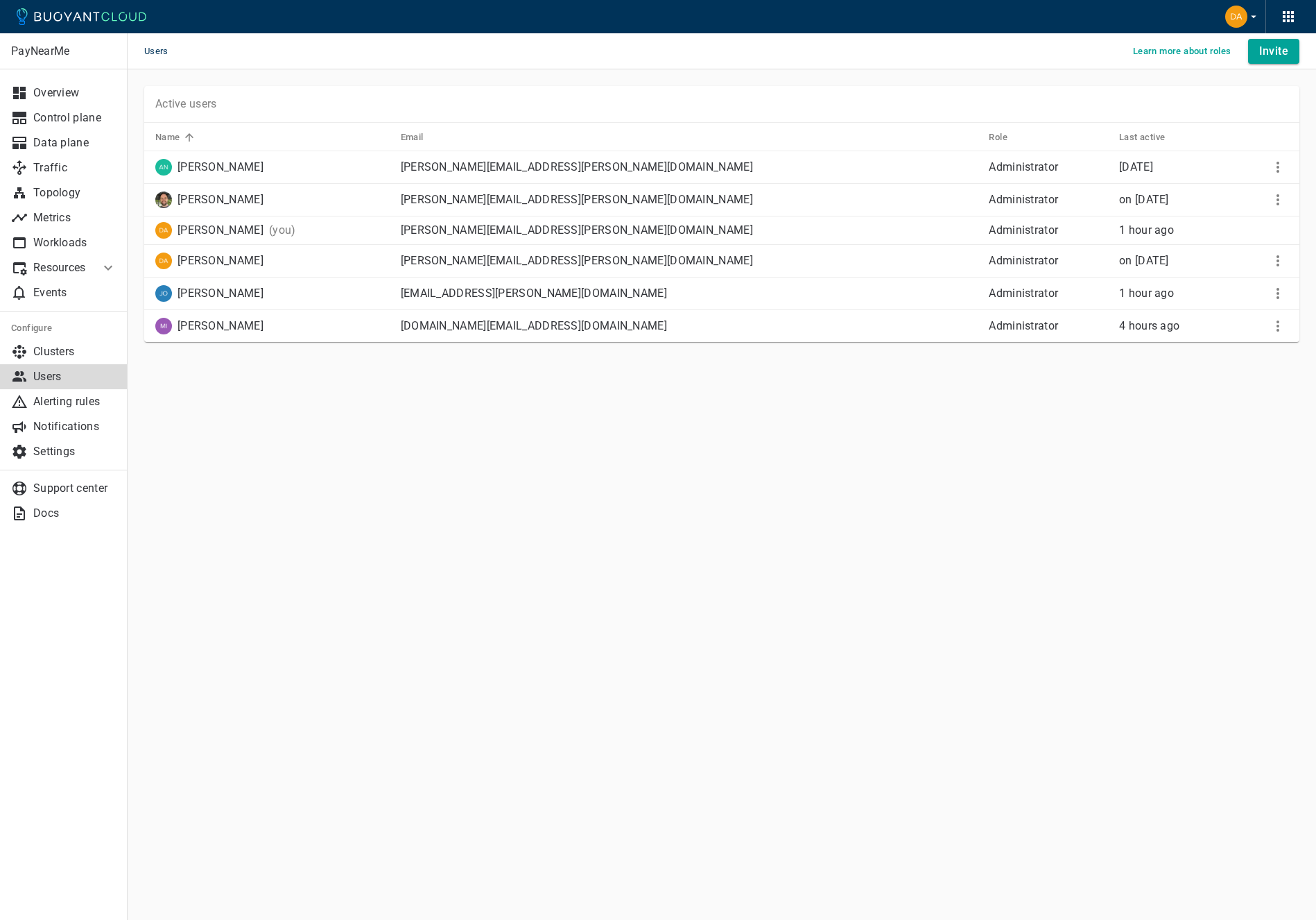
click at [752, 446] on main "Users Learn more about roles Invite PayNearMe Overview Control plane Data plane…" at bounding box center [722, 460] width 1189 height 920
click at [243, 393] on div "PayNearMe Overview Control plane Data plane Traffic Topology Metrics Workloads …" at bounding box center [722, 233] width 1189 height 328
click at [70, 451] on p "Settings" at bounding box center [74, 452] width 83 height 14
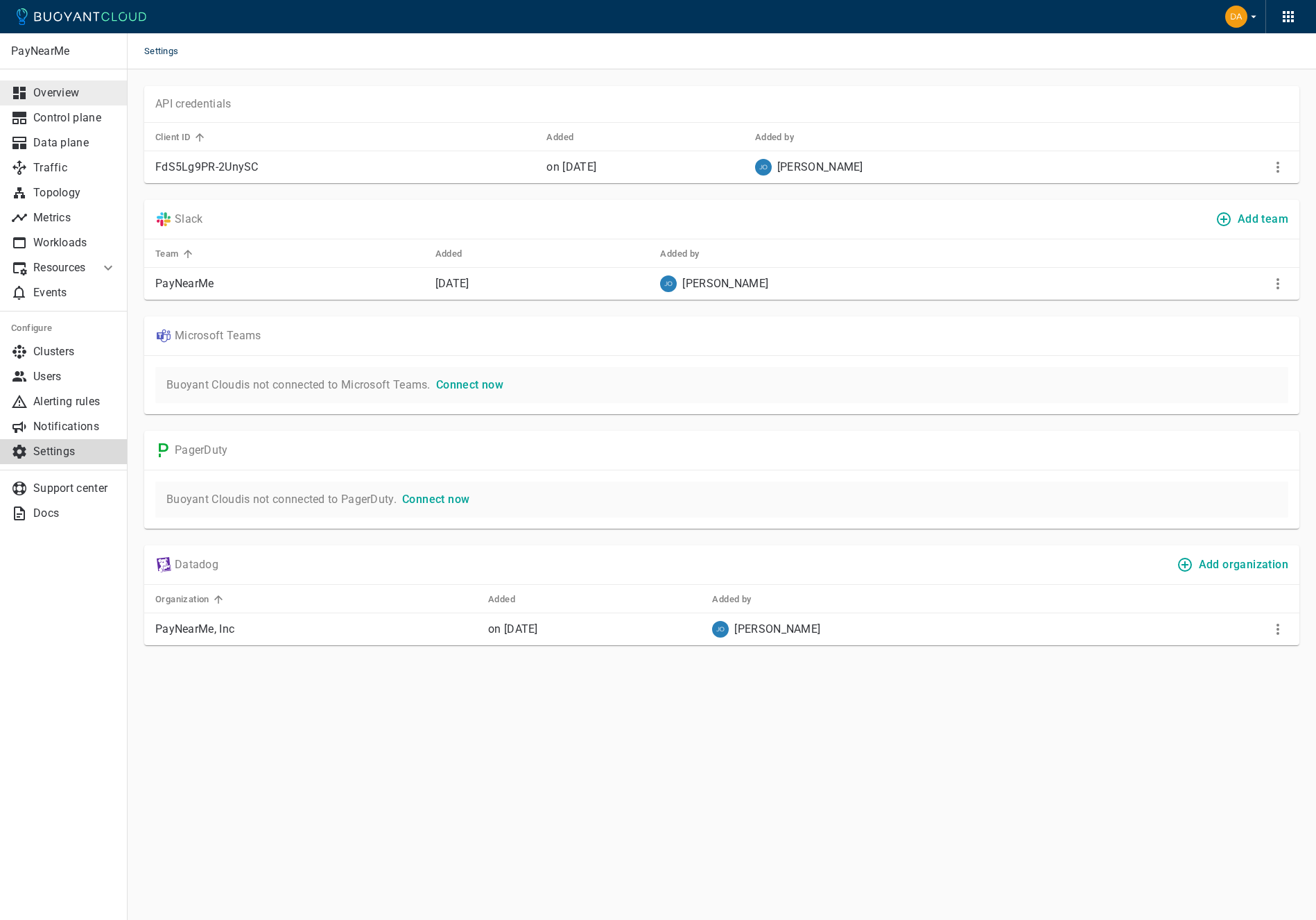
click at [79, 92] on p "Overview" at bounding box center [74, 93] width 83 height 14
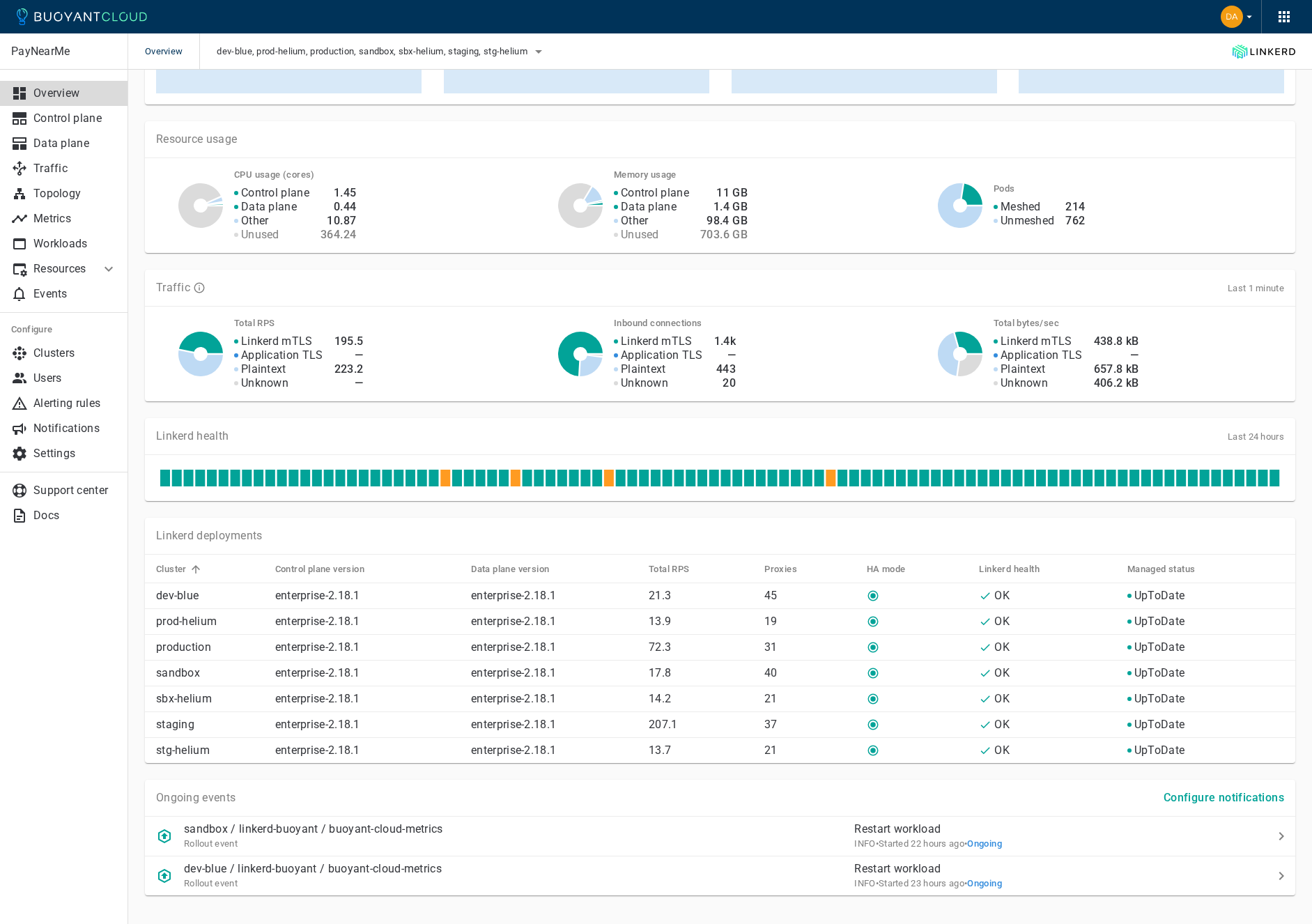
scroll to position [222, 0]
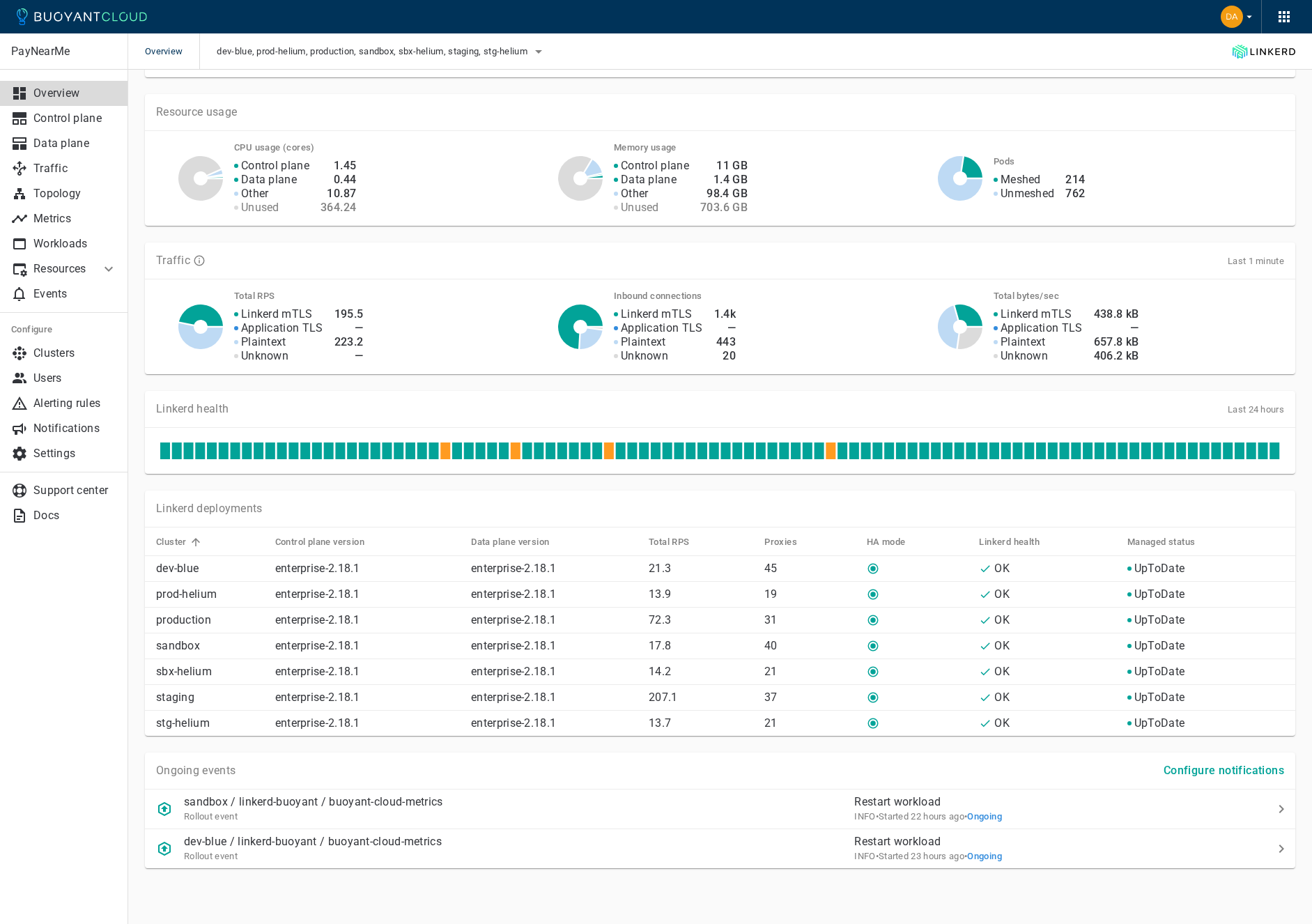
click at [791, 464] on div at bounding box center [720, 451] width 1151 height 46
click at [830, 454] on icon at bounding box center [830, 450] width 10 height 17
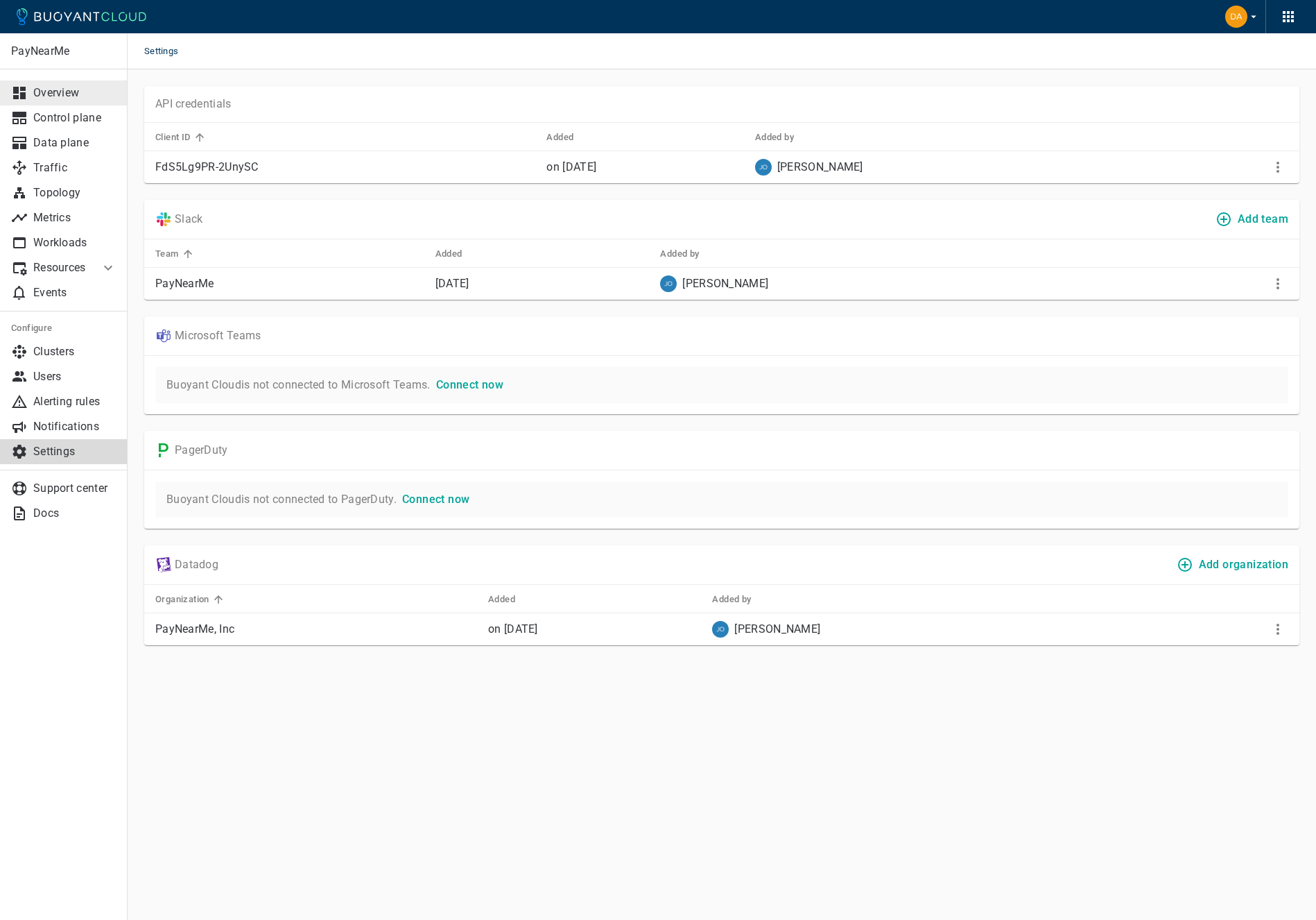
click at [42, 102] on link "Overview" at bounding box center [64, 93] width 128 height 25
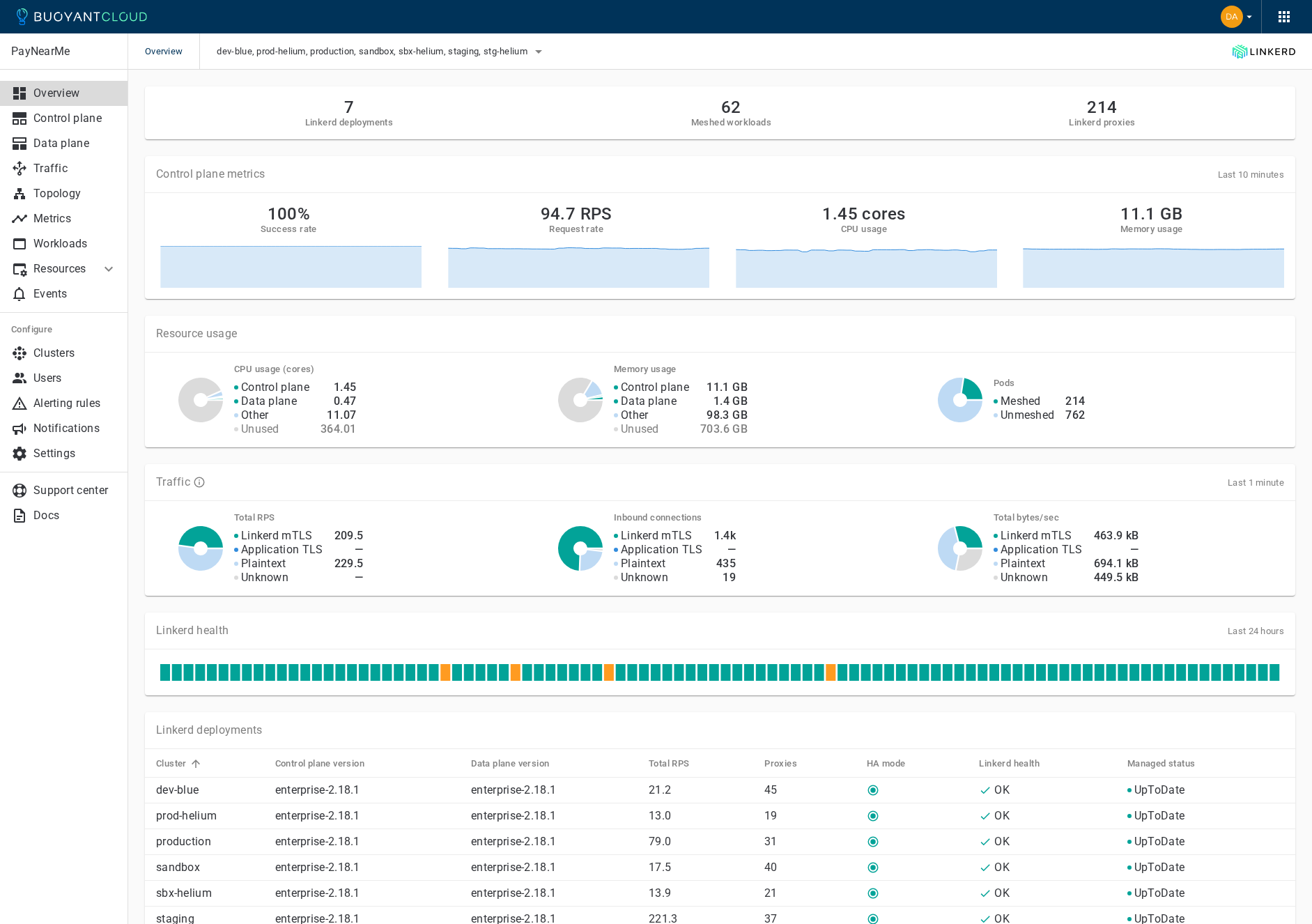
click at [71, 267] on p "Resources" at bounding box center [61, 269] width 55 height 14
click at [62, 339] on span "Multi-cluster" at bounding box center [64, 343] width 106 height 11
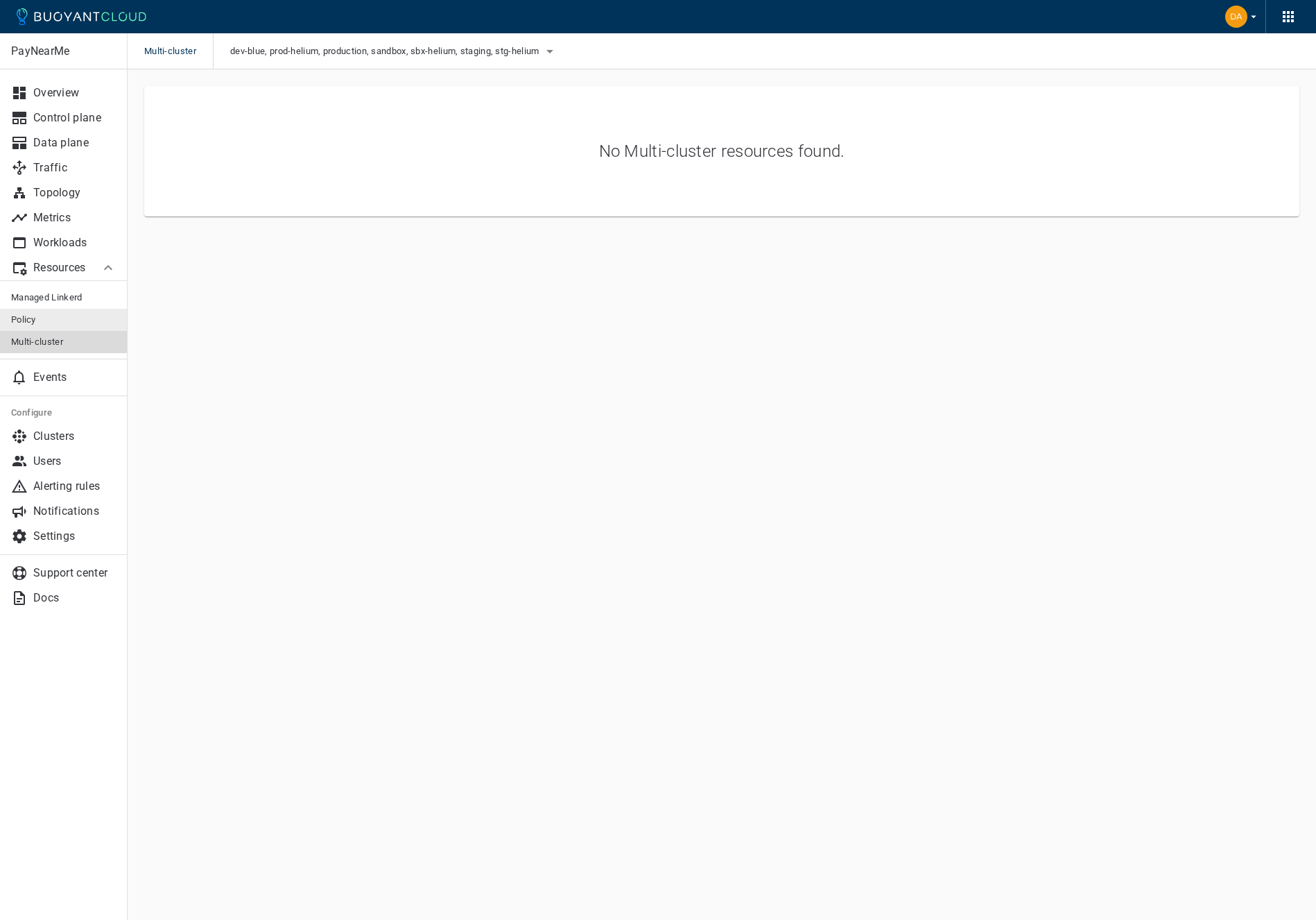
click at [45, 316] on span "Policy" at bounding box center [64, 320] width 105 height 11
click at [71, 292] on span "Managed Linkerd" at bounding box center [64, 298] width 105 height 11
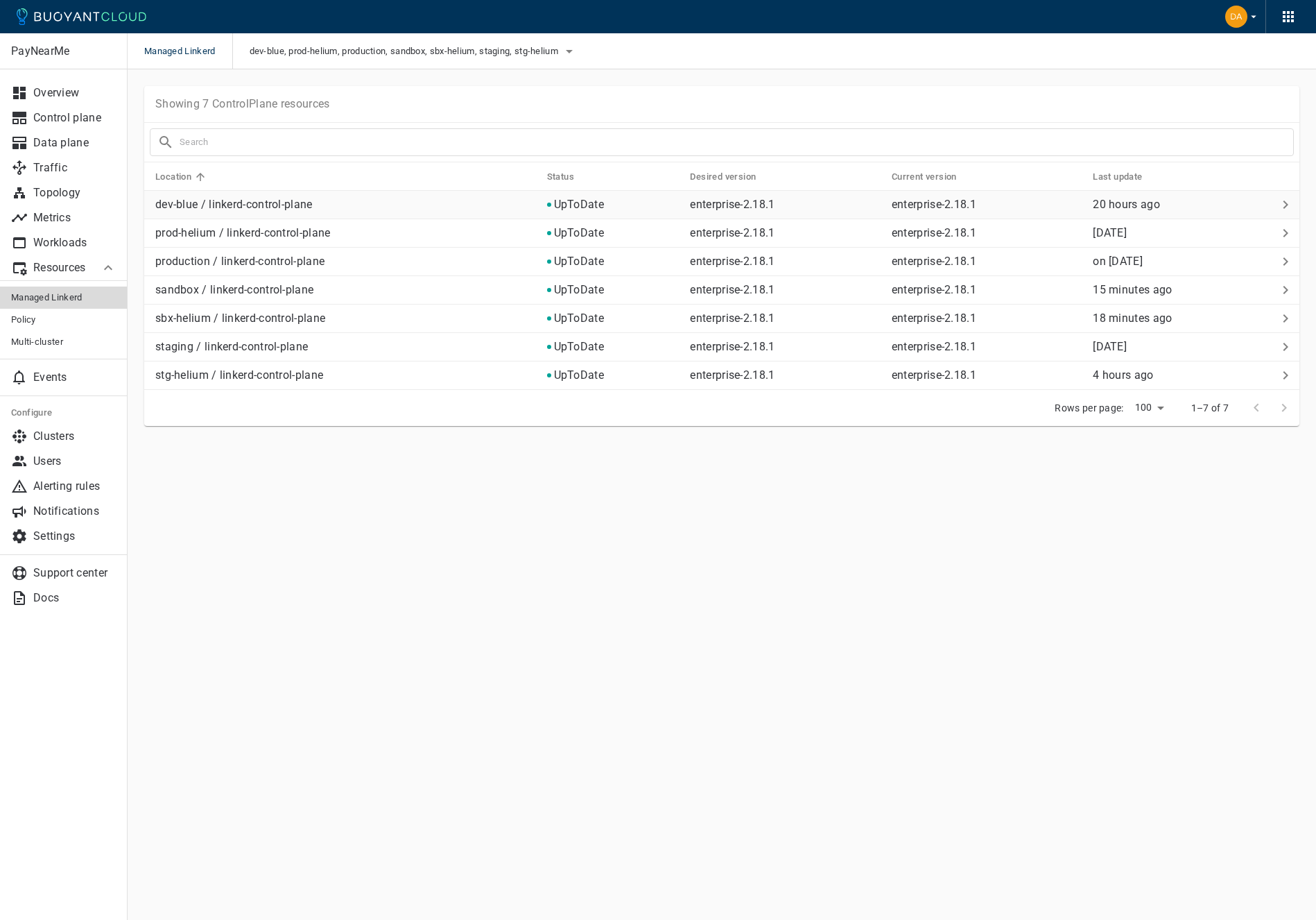
click at [1116, 202] on relative-time "20 hours ago" at bounding box center [1126, 204] width 67 height 13
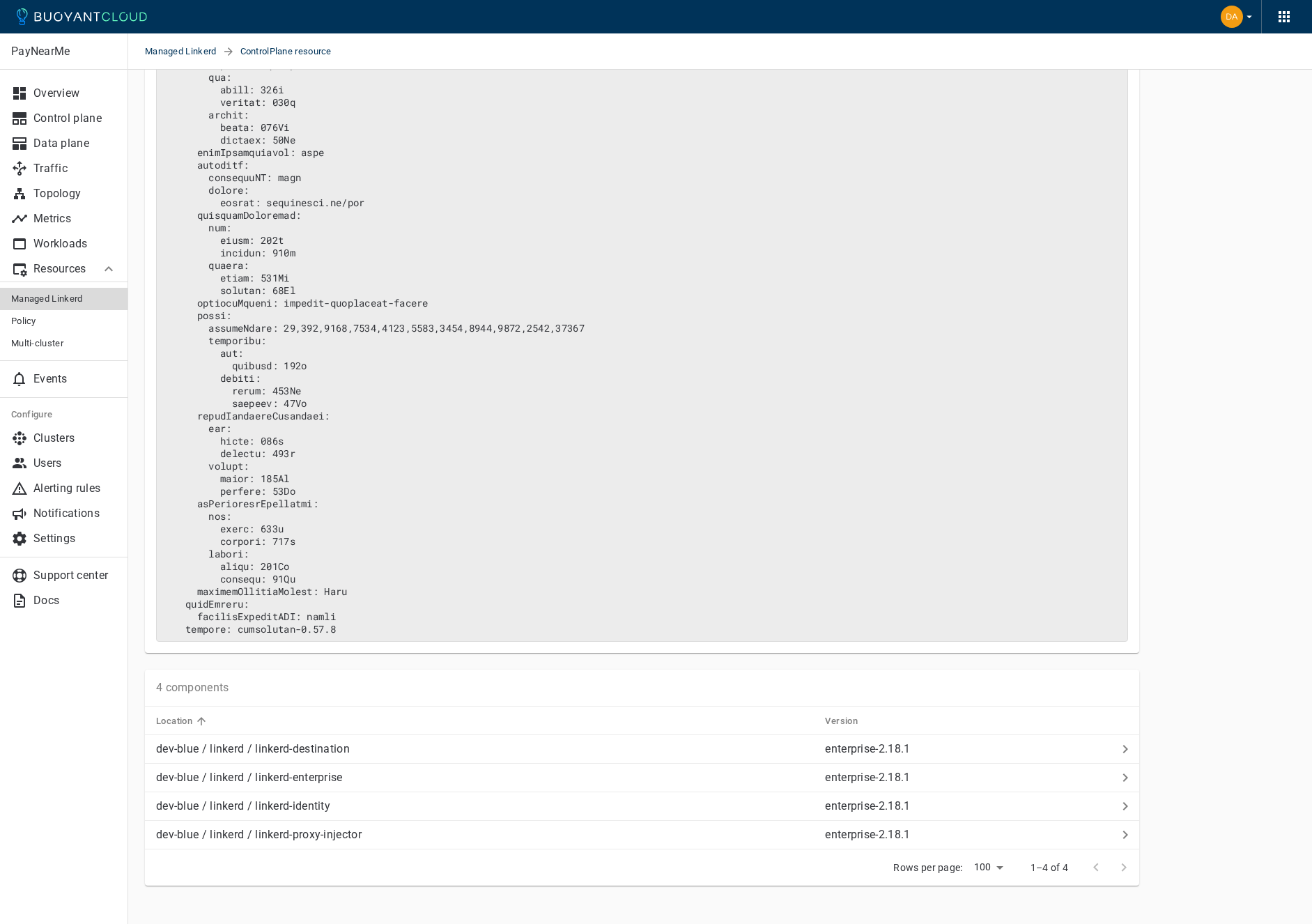
scroll to position [555, 0]
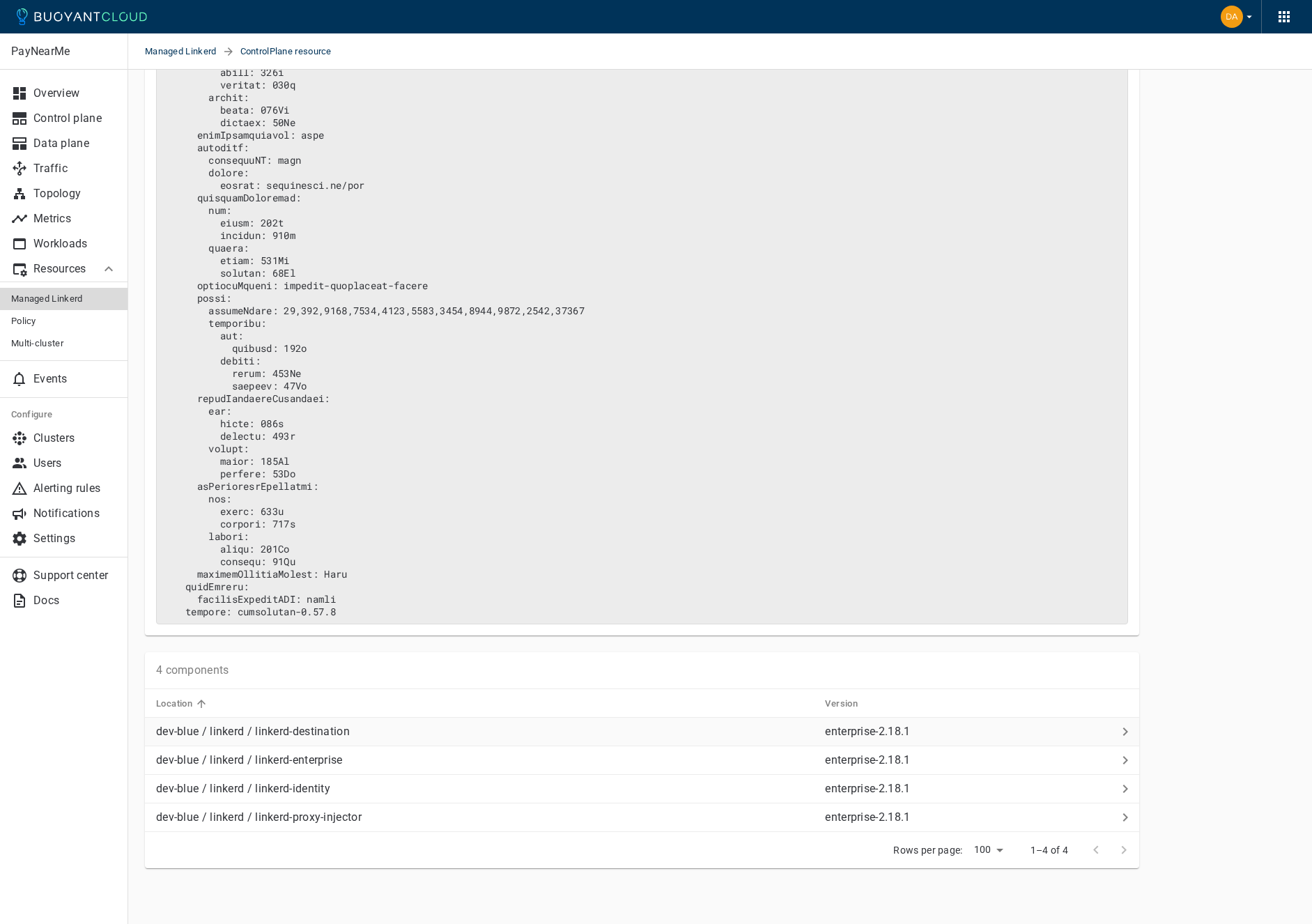
click at [300, 733] on p "dev-blue / linkerd / linkerd-destination" at bounding box center [253, 731] width 193 height 14
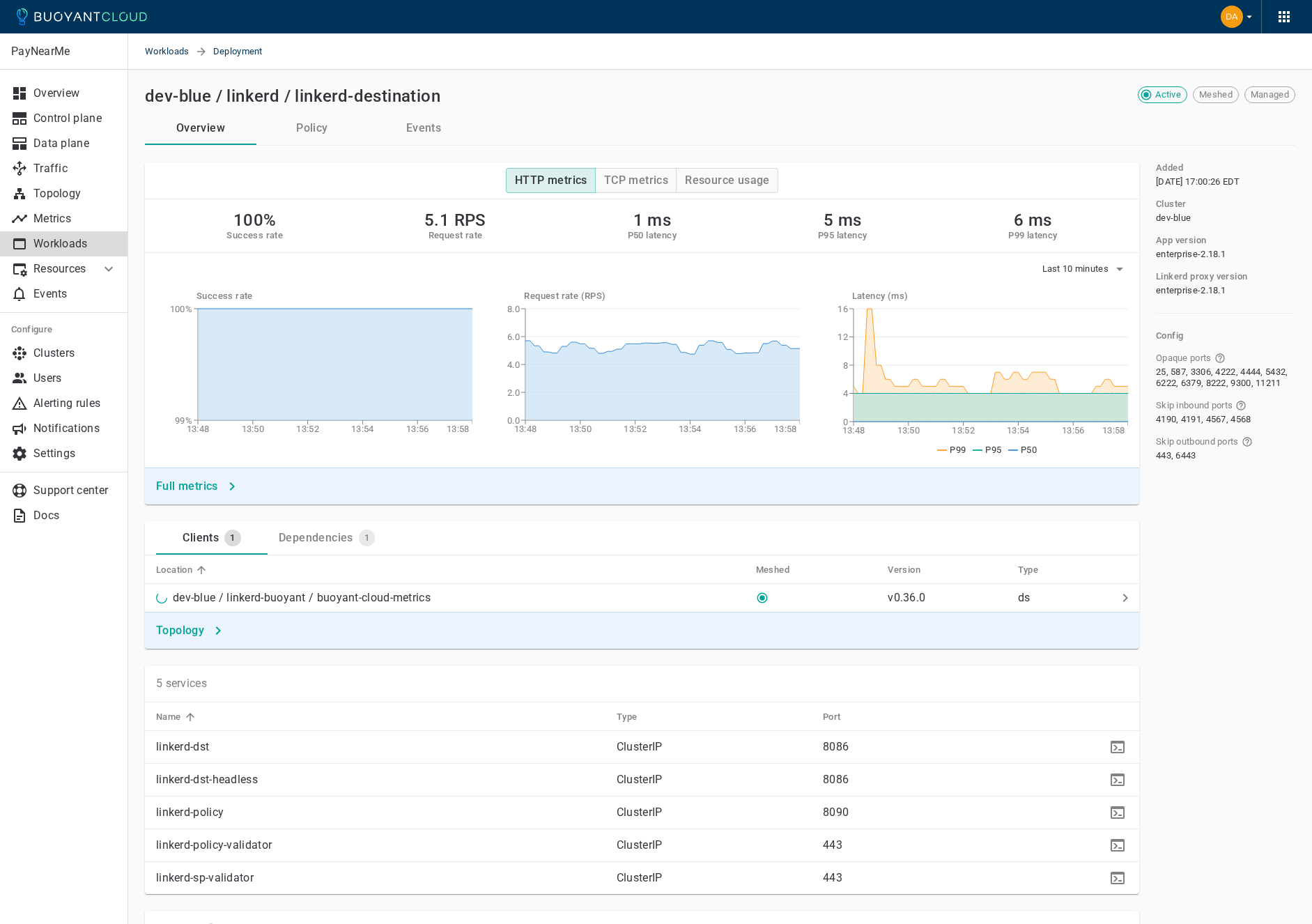
click at [433, 130] on button "Events" at bounding box center [423, 128] width 112 height 33
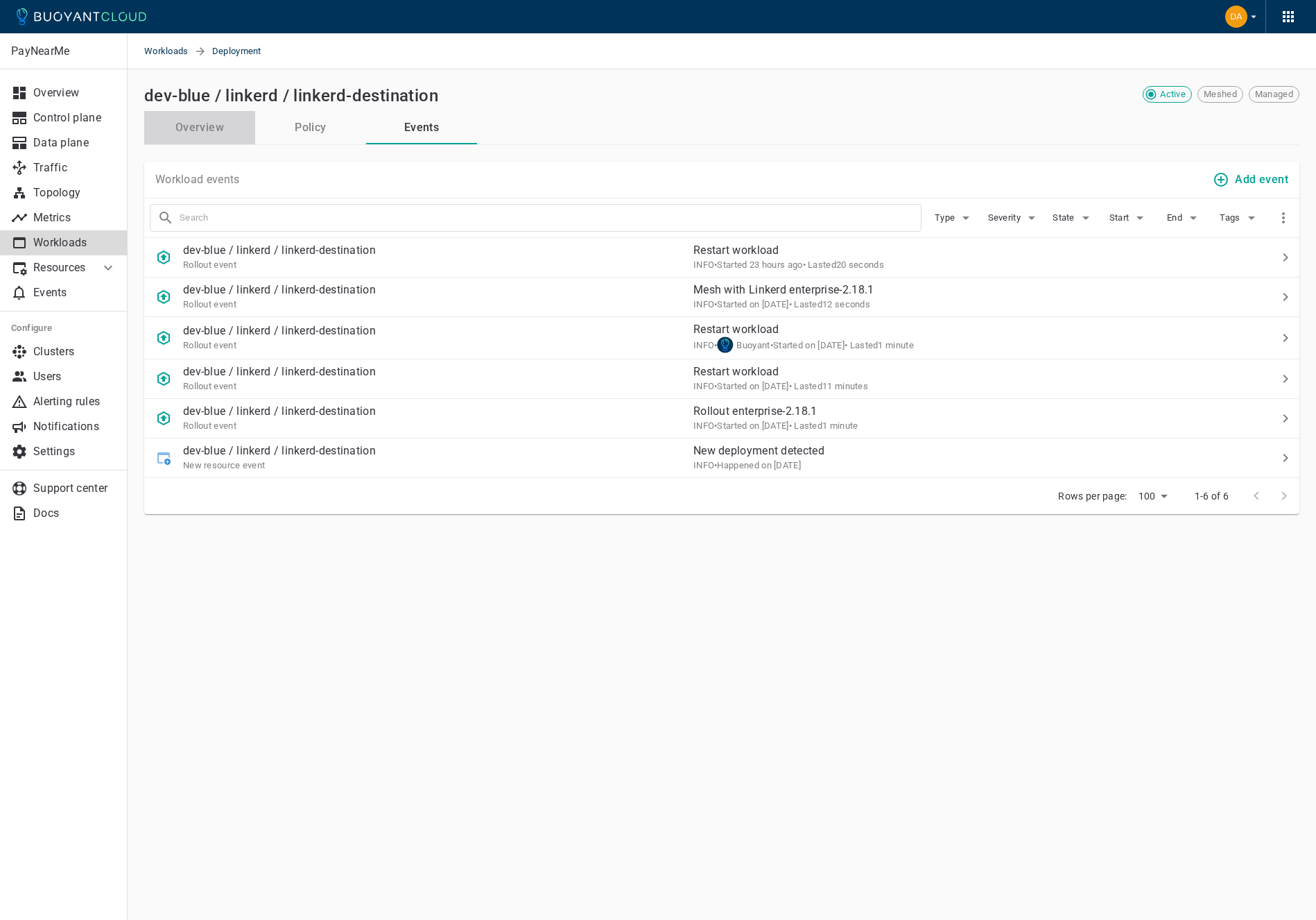
drag, startPoint x: 226, startPoint y: 144, endPoint x: 246, endPoint y: 149, distance: 20.6
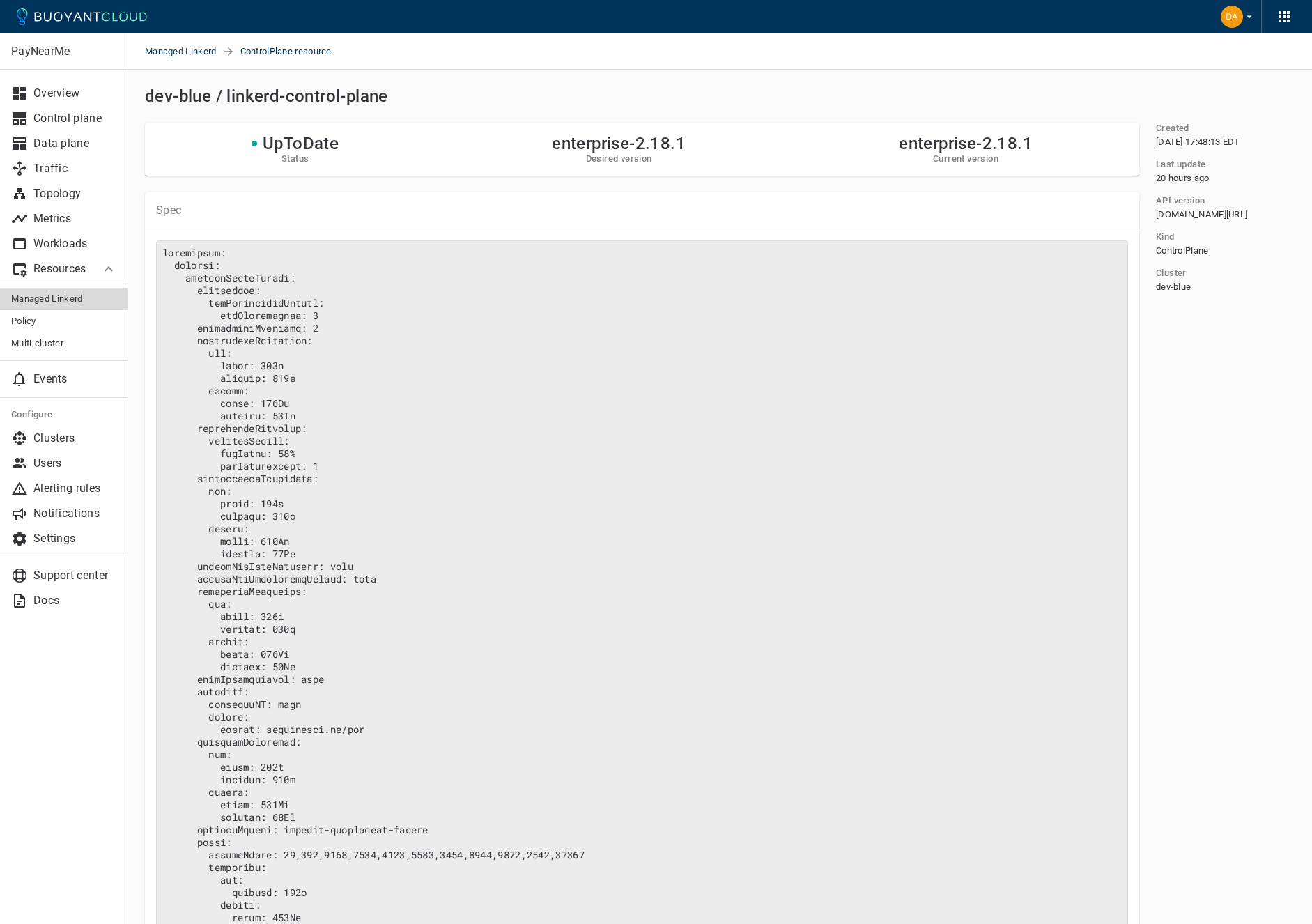
scroll to position [555, 0]
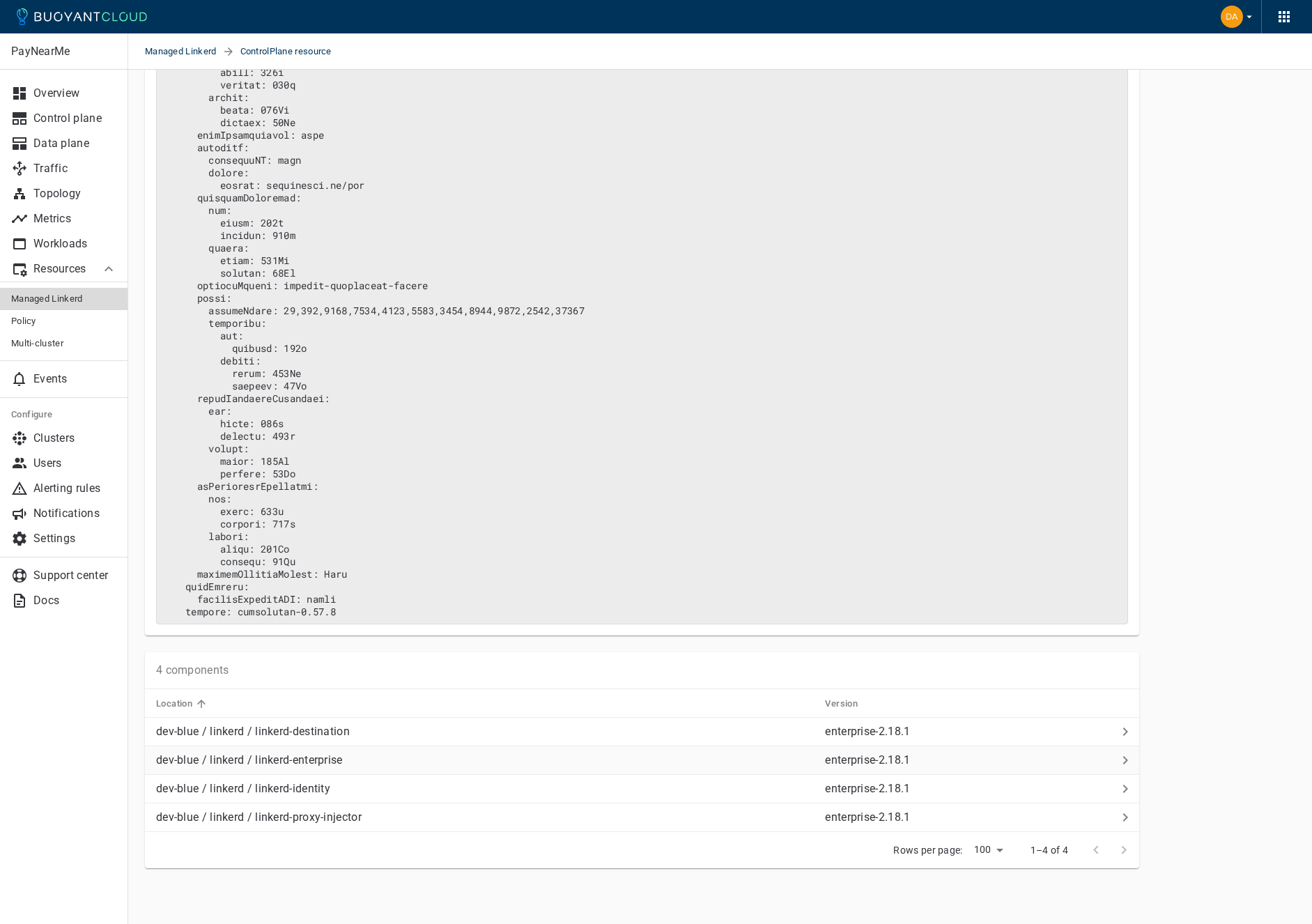
click at [331, 754] on p "dev-blue / linkerd / linkerd-enterprise" at bounding box center [250, 760] width 186 height 14
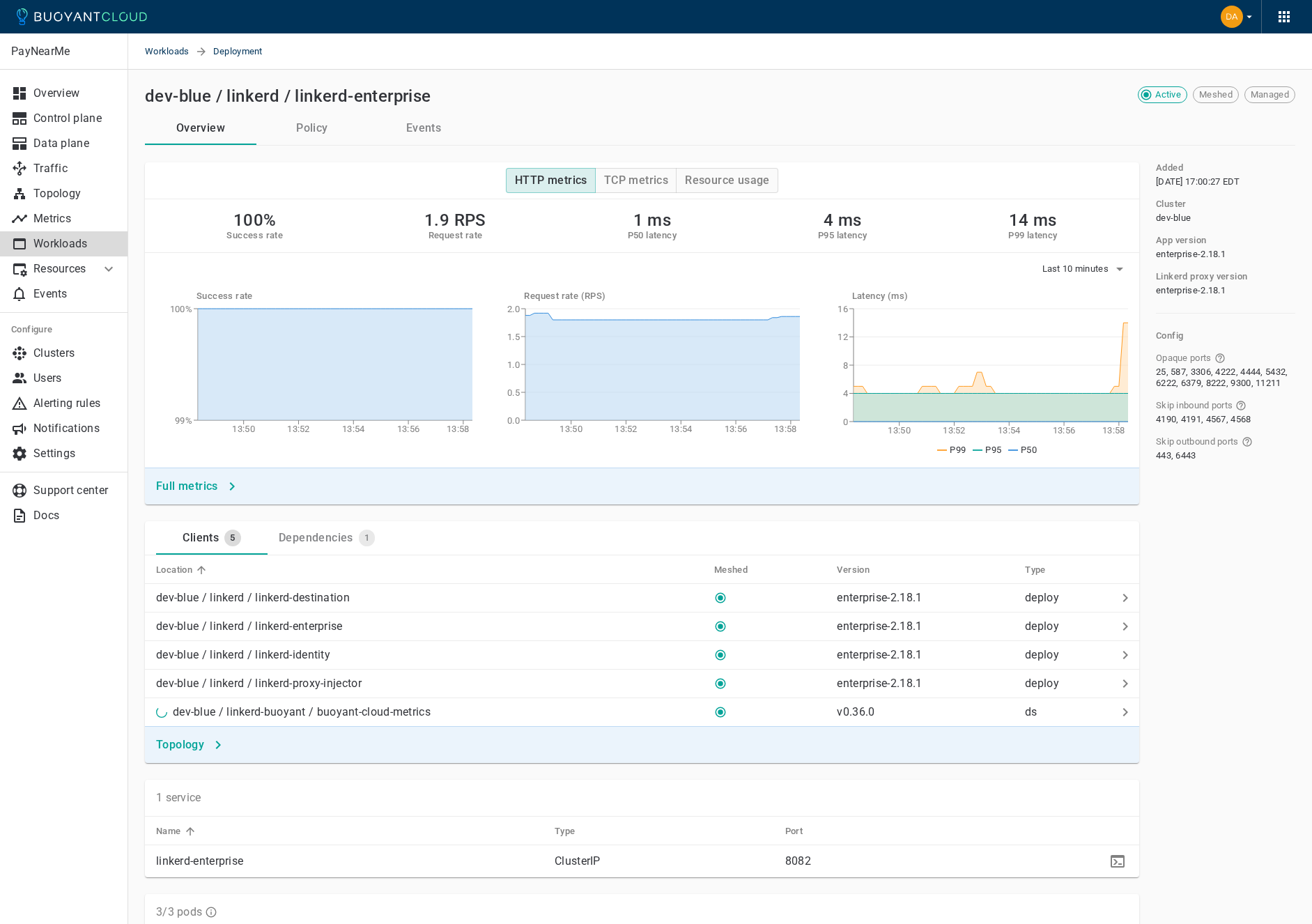
click at [422, 125] on button "Events" at bounding box center [423, 128] width 112 height 33
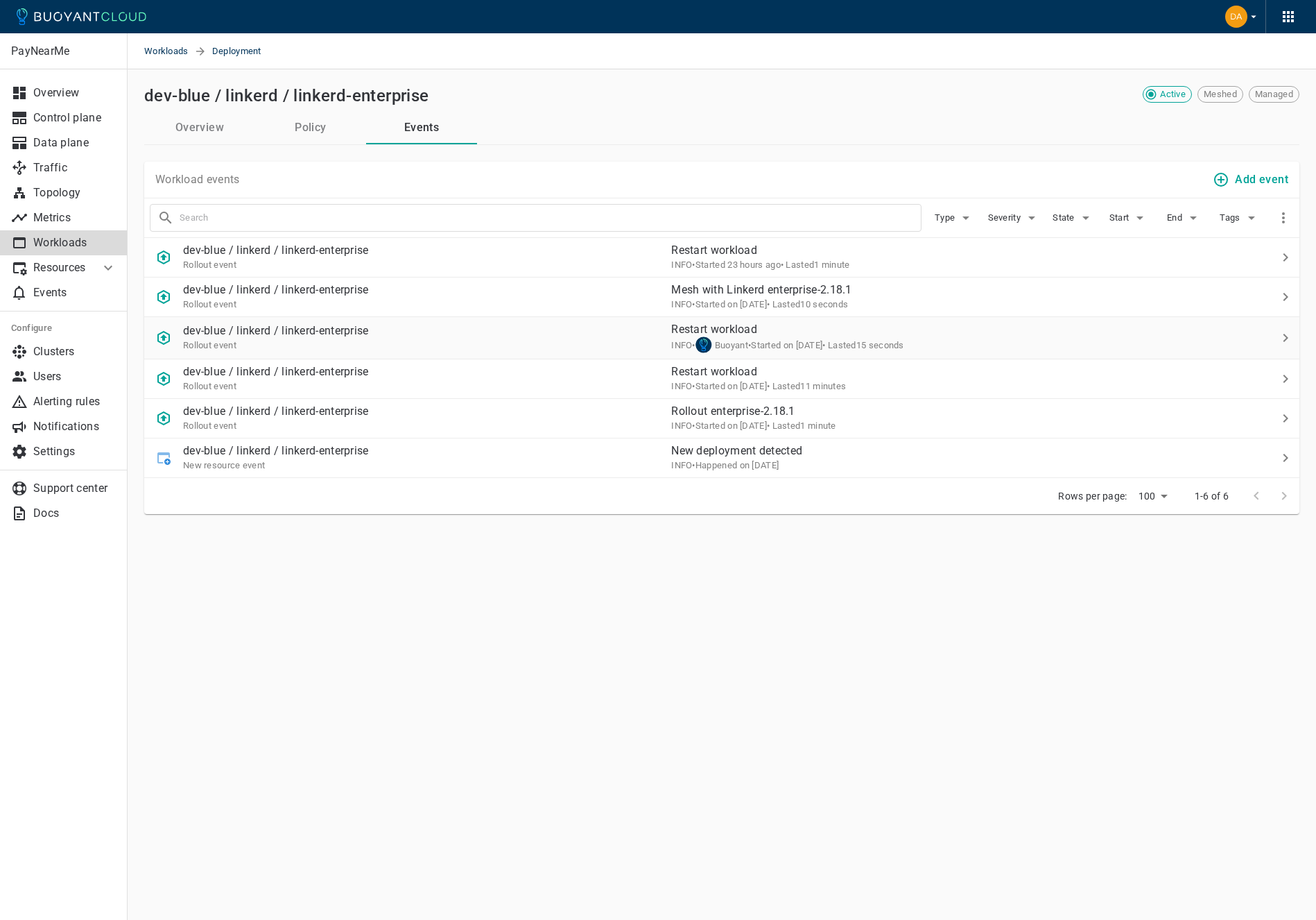
click at [297, 327] on p "dev-blue / linkerd / linkerd-enterprise" at bounding box center [276, 331] width 186 height 14
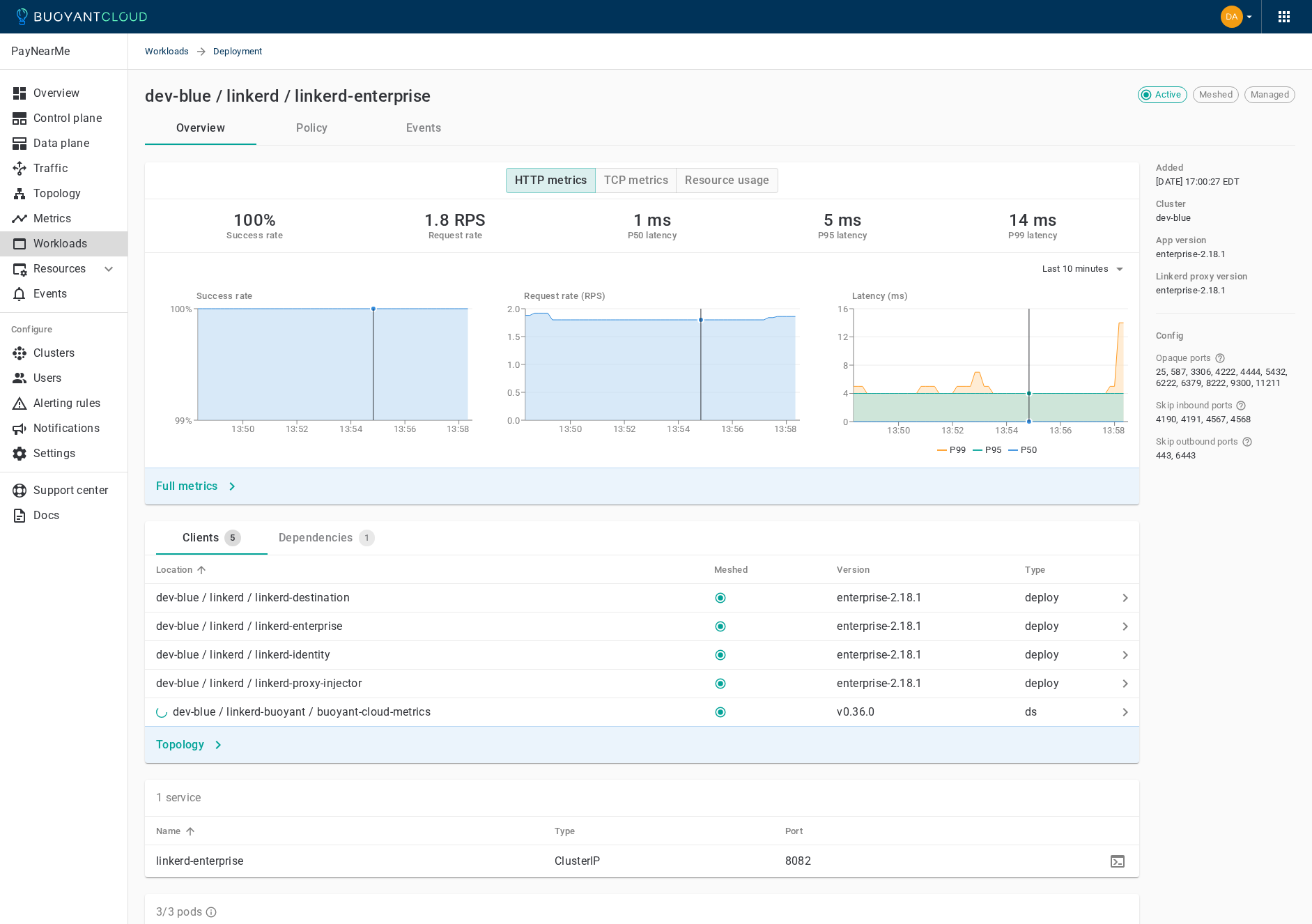
scroll to position [555, 0]
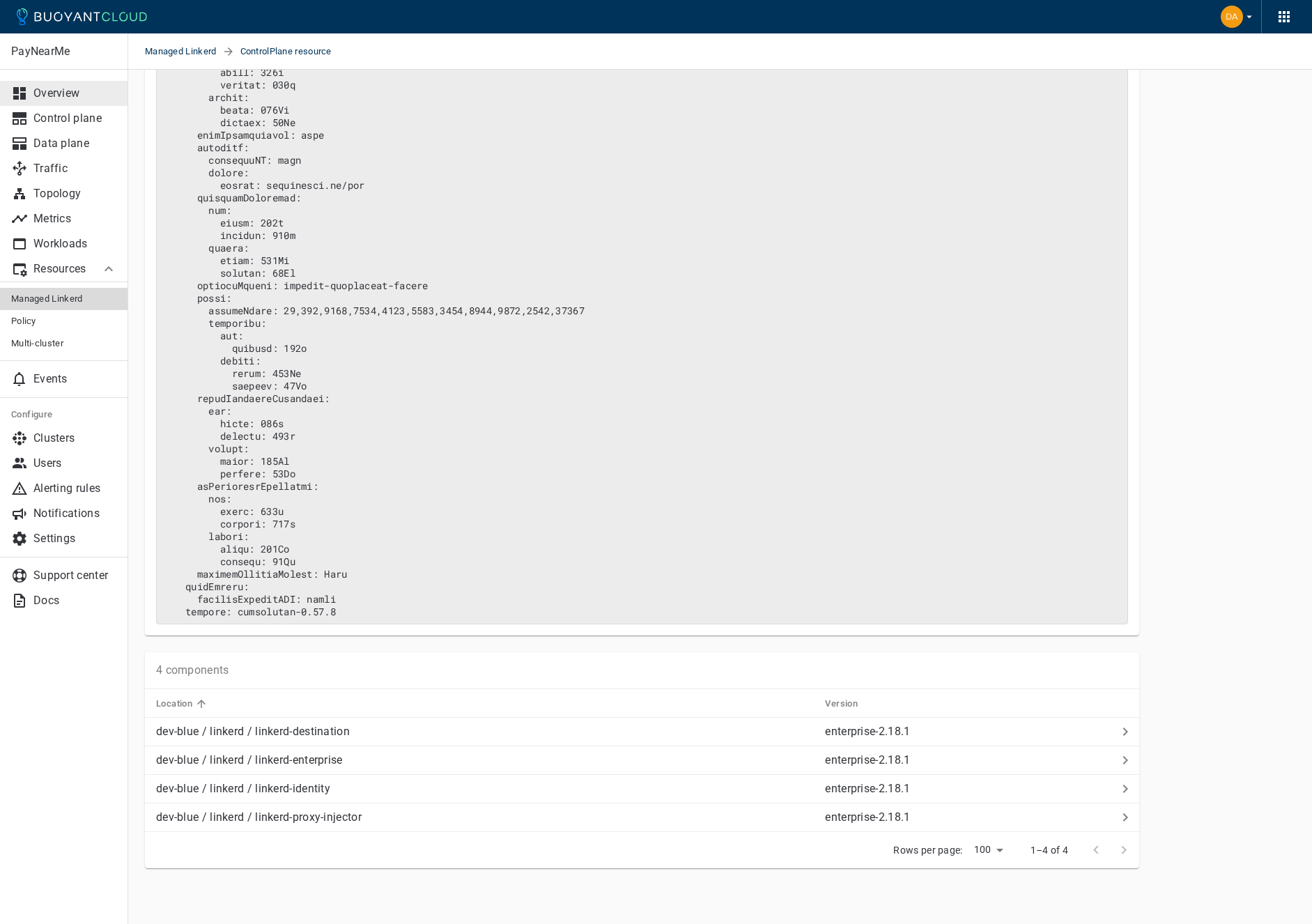
click at [61, 88] on p "Overview" at bounding box center [75, 93] width 84 height 14
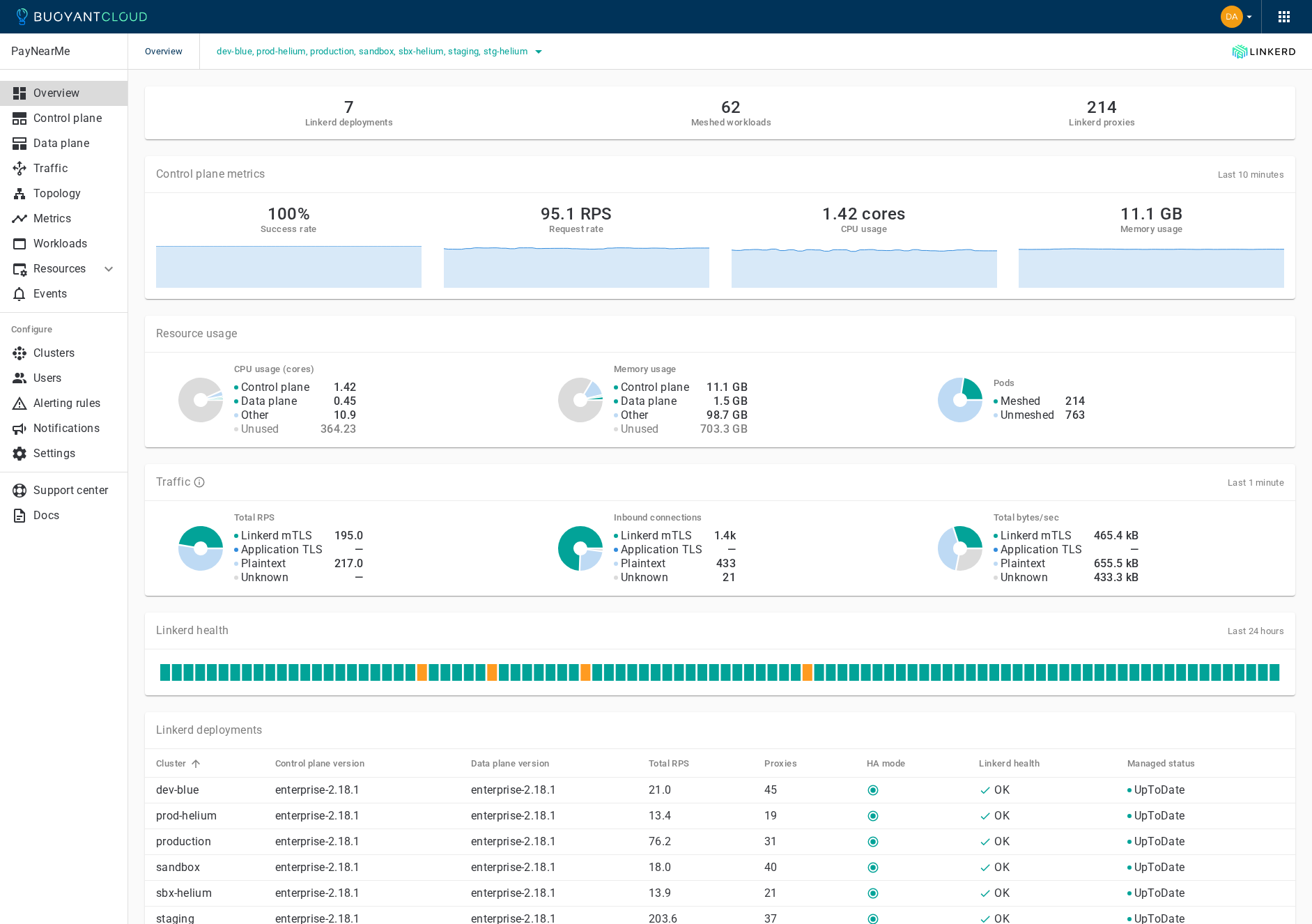
click at [301, 47] on span "dev-blue, prod-helium, production, sandbox, sbx-helium, staging, stg-helium" at bounding box center [373, 51] width 314 height 11
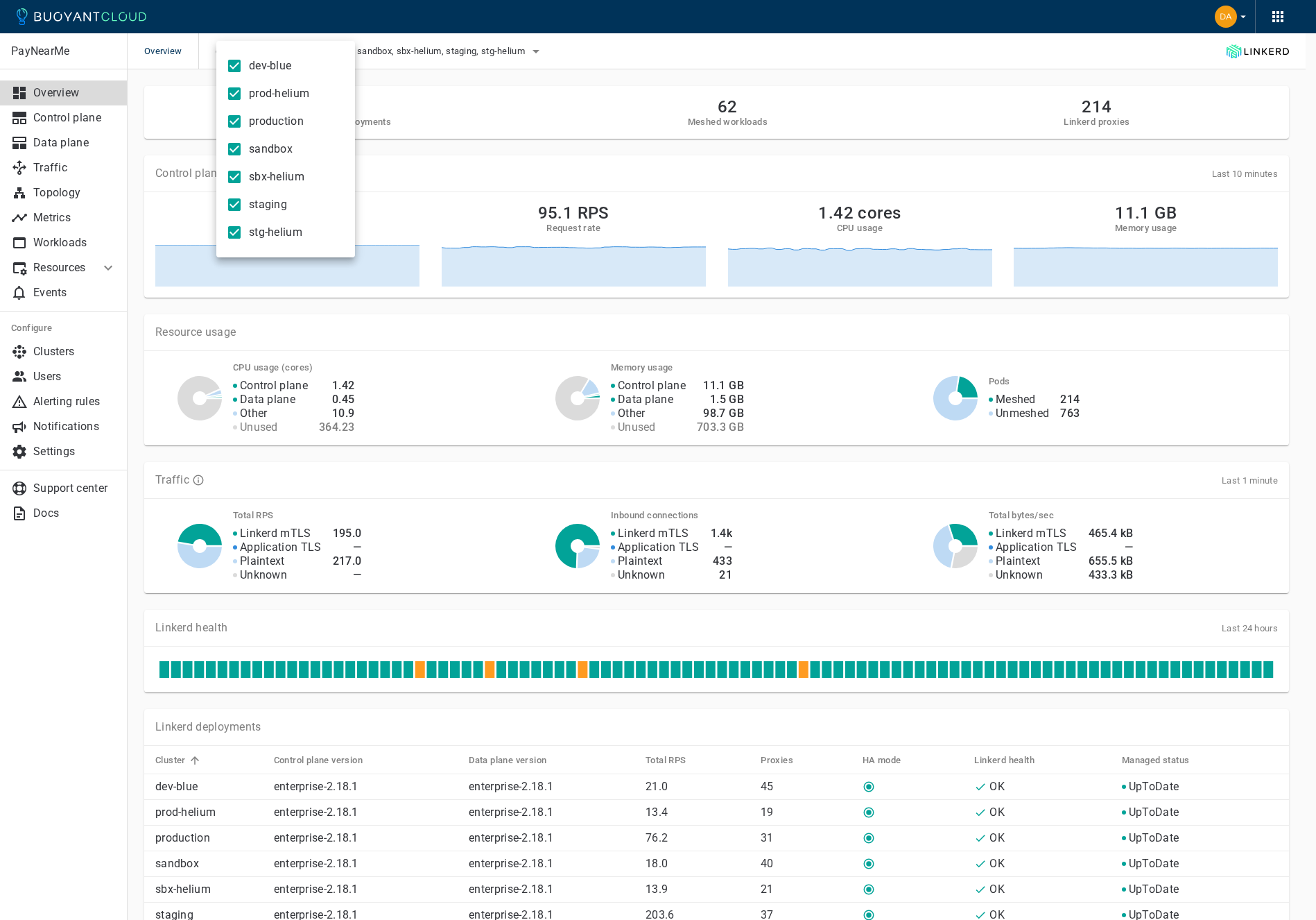
click at [270, 65] on span "dev-blue" at bounding box center [270, 66] width 42 height 14
click at [242, 65] on input "dev-blue" at bounding box center [234, 66] width 17 height 17
checkbox input "false"
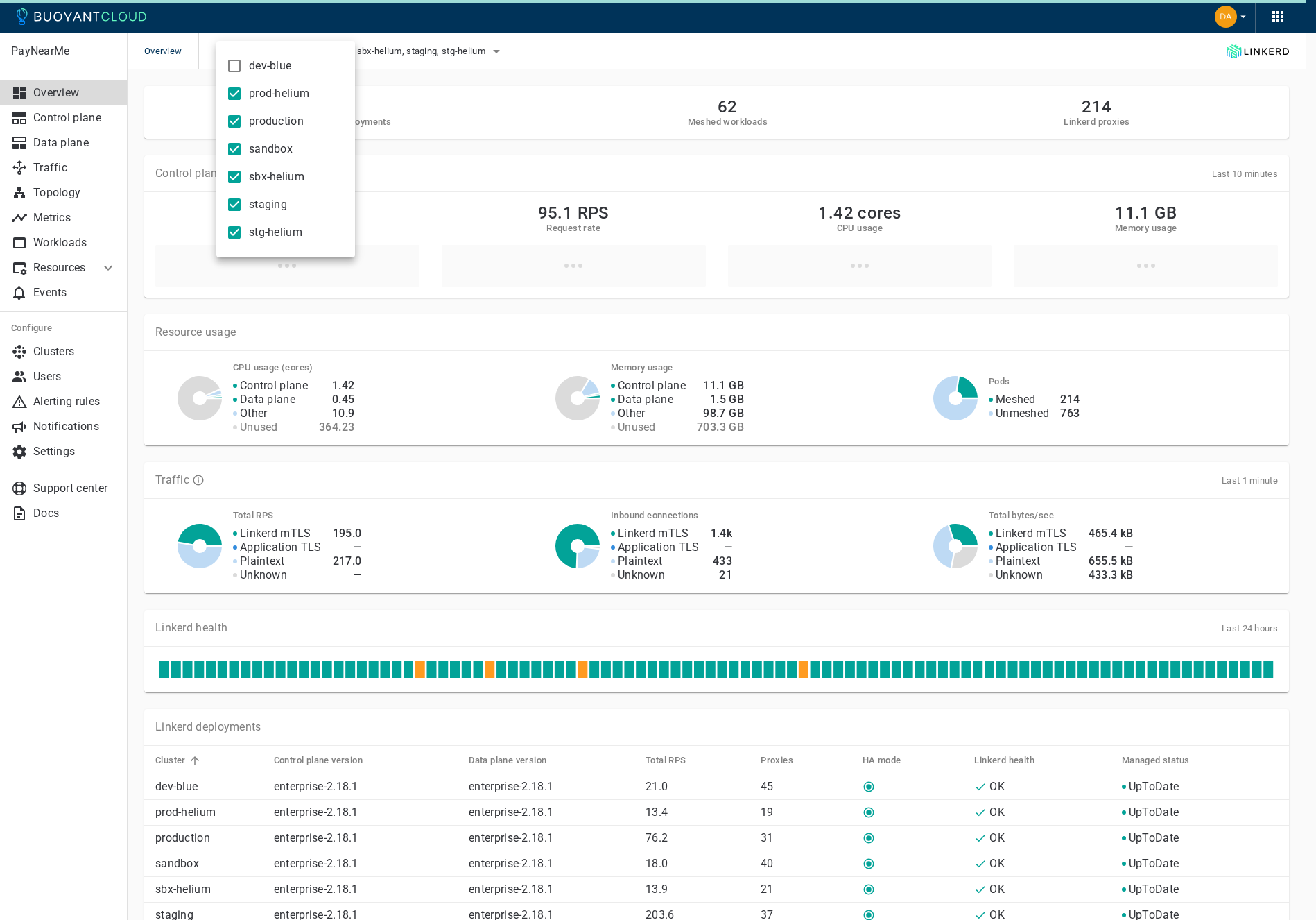
click at [258, 88] on span "prod-helium" at bounding box center [279, 94] width 60 height 14
click at [242, 88] on input "prod-helium" at bounding box center [234, 93] width 17 height 17
checkbox input "false"
click at [260, 129] on label "production" at bounding box center [262, 122] width 84 height 28
click at [242, 129] on input "production" at bounding box center [234, 121] width 17 height 17
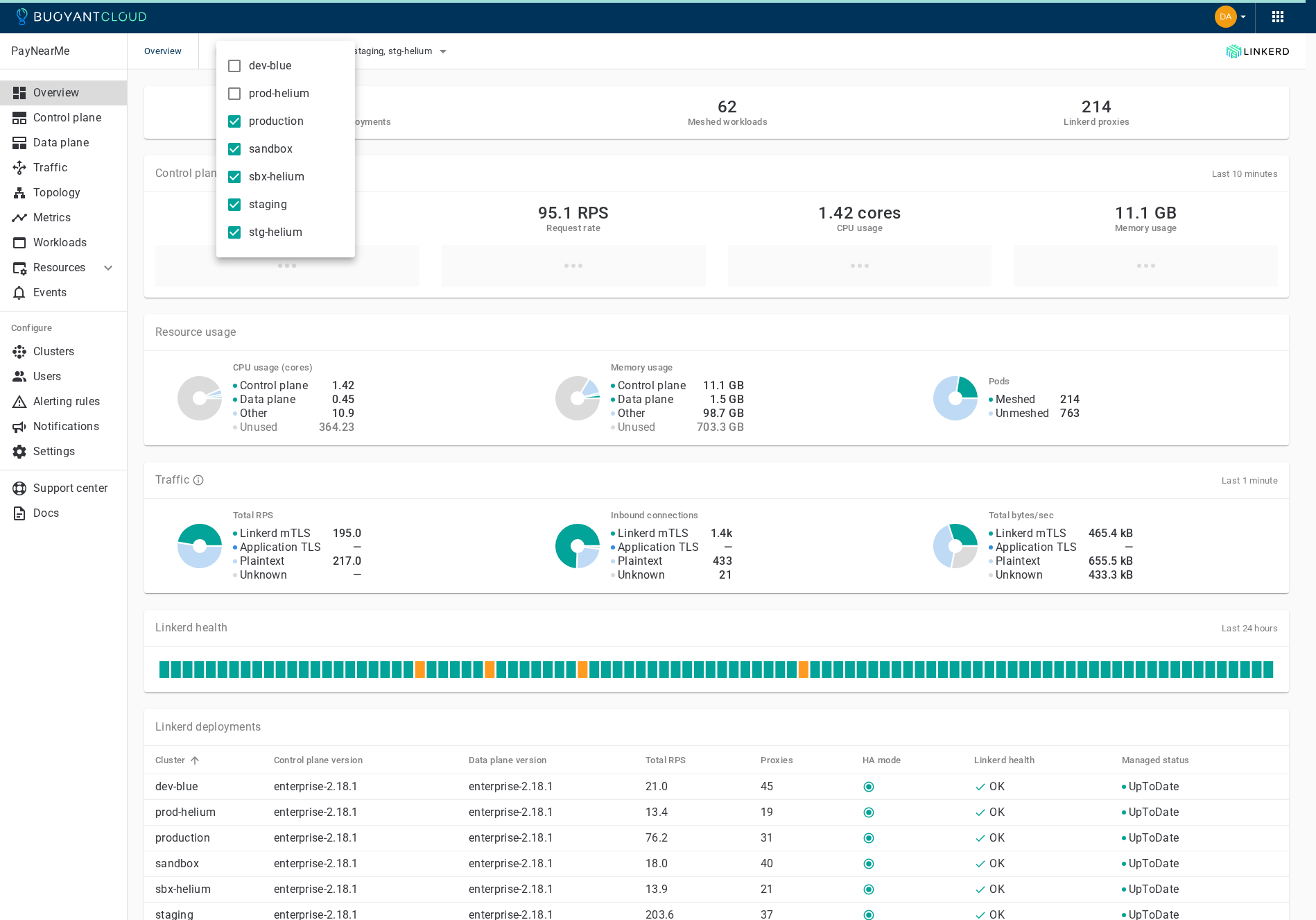
checkbox input "false"
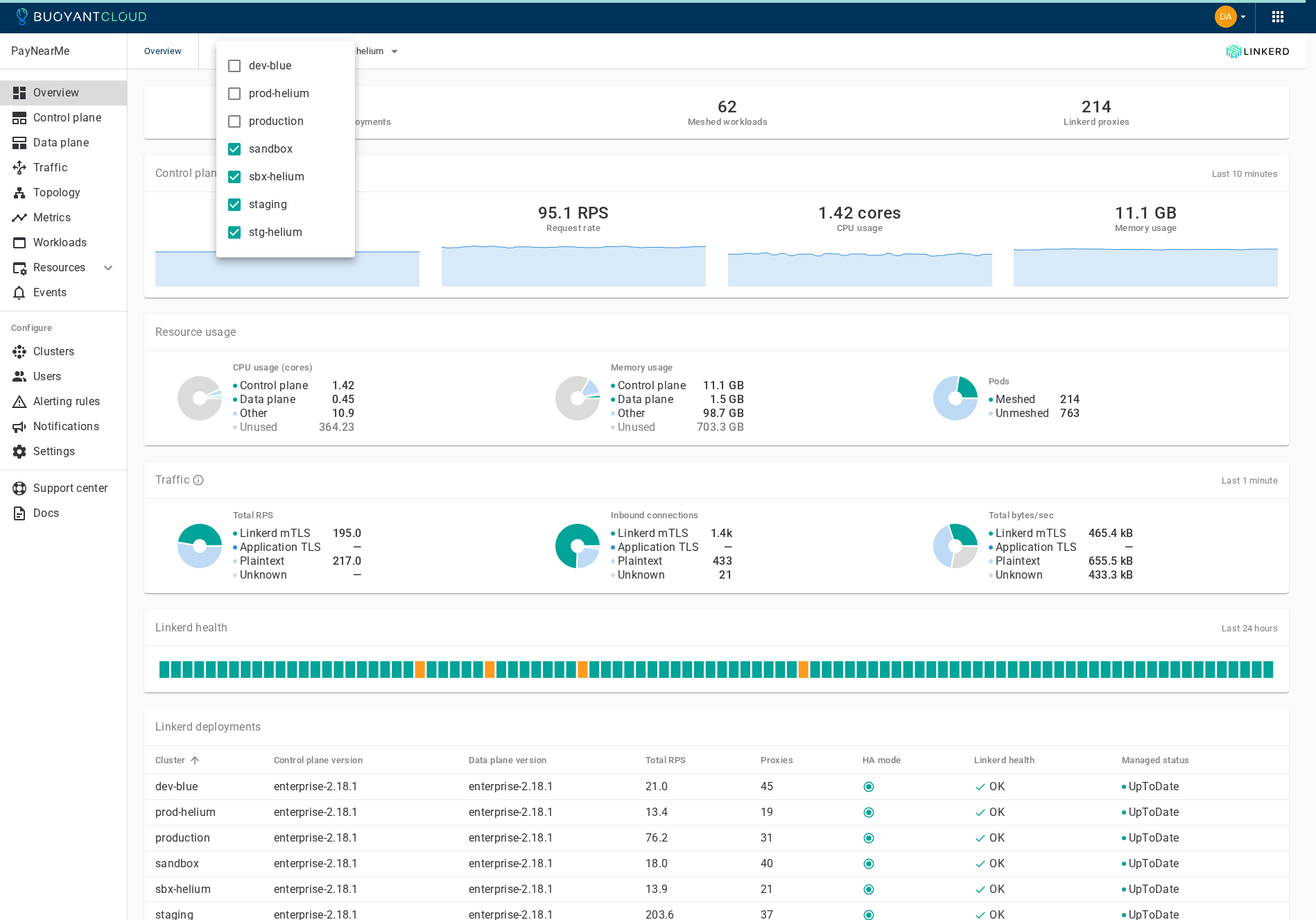
click at [254, 171] on span "sbx-helium" at bounding box center [276, 177] width 55 height 14
click at [242, 171] on input "sbx-helium" at bounding box center [234, 177] width 17 height 17
checkbox input "false"
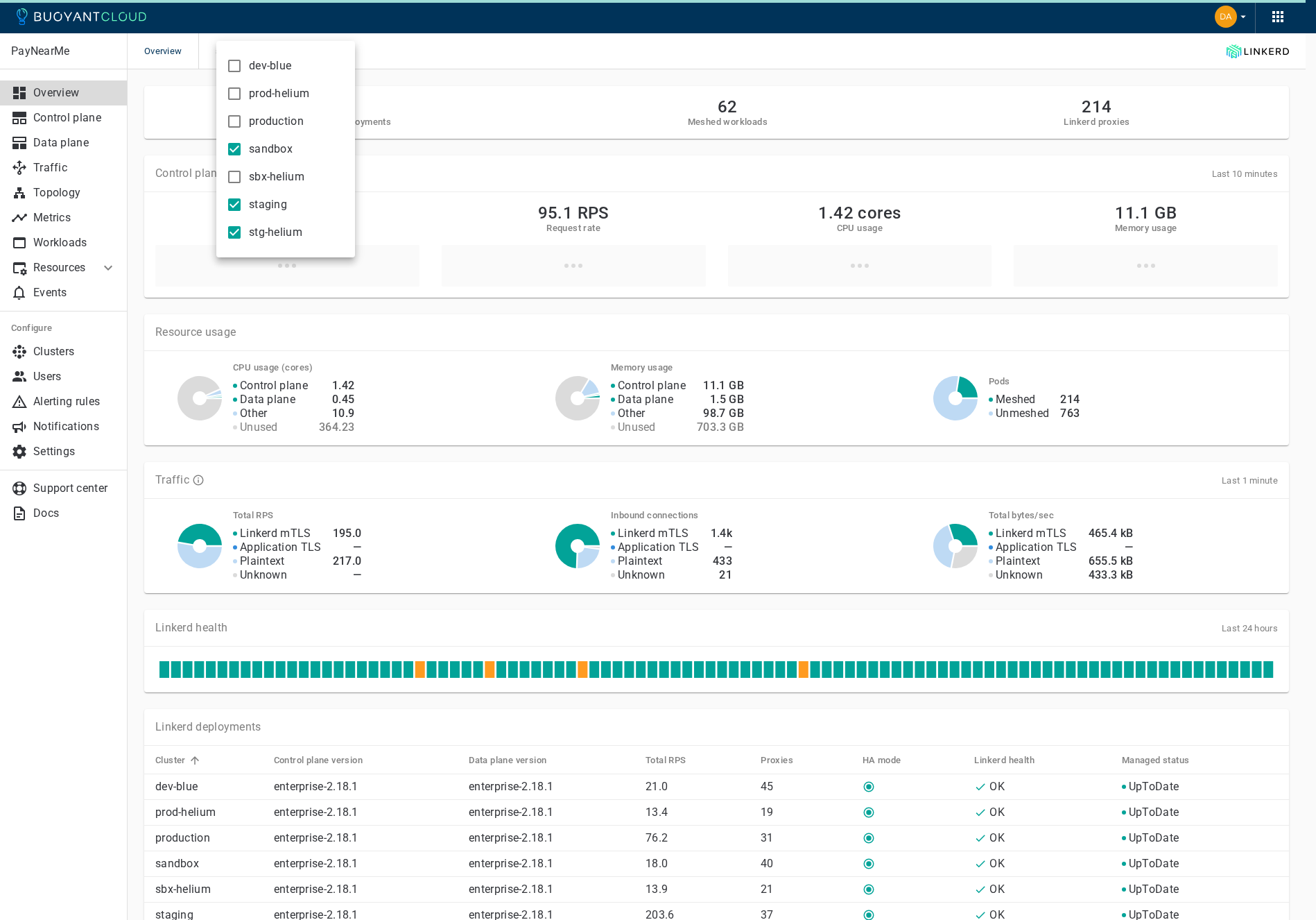
click at [254, 214] on label "staging" at bounding box center [253, 205] width 67 height 28
click at [242, 213] on input "staging" at bounding box center [234, 204] width 17 height 17
checkbox input "false"
click at [253, 236] on span "stg-helium" at bounding box center [276, 233] width 53 height 14
click at [242, 236] on input "stg-helium" at bounding box center [234, 232] width 17 height 17
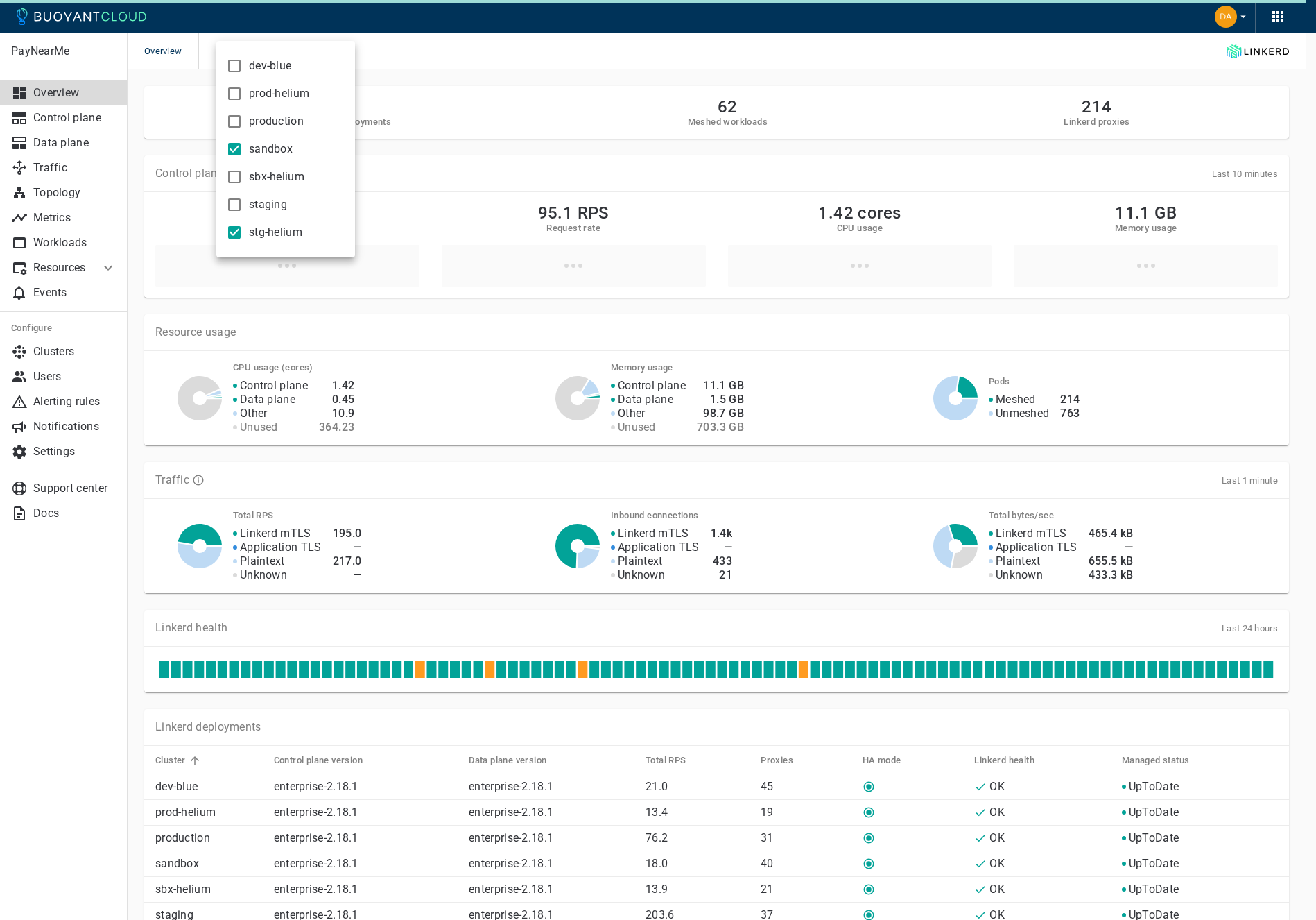
checkbox input "false"
click at [458, 119] on div at bounding box center [658, 460] width 1316 height 920
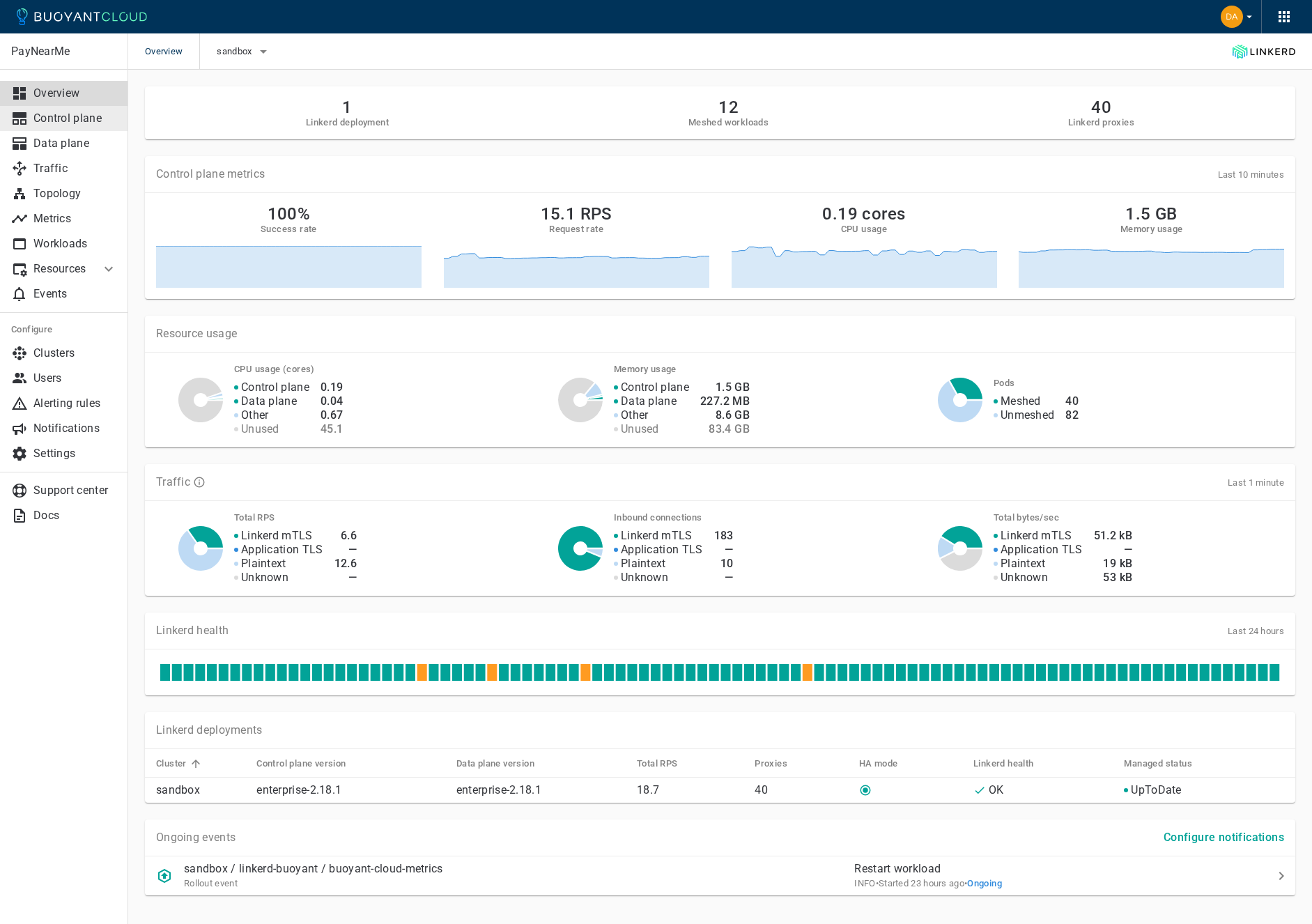
click at [85, 126] on link "Control plane" at bounding box center [64, 118] width 128 height 25
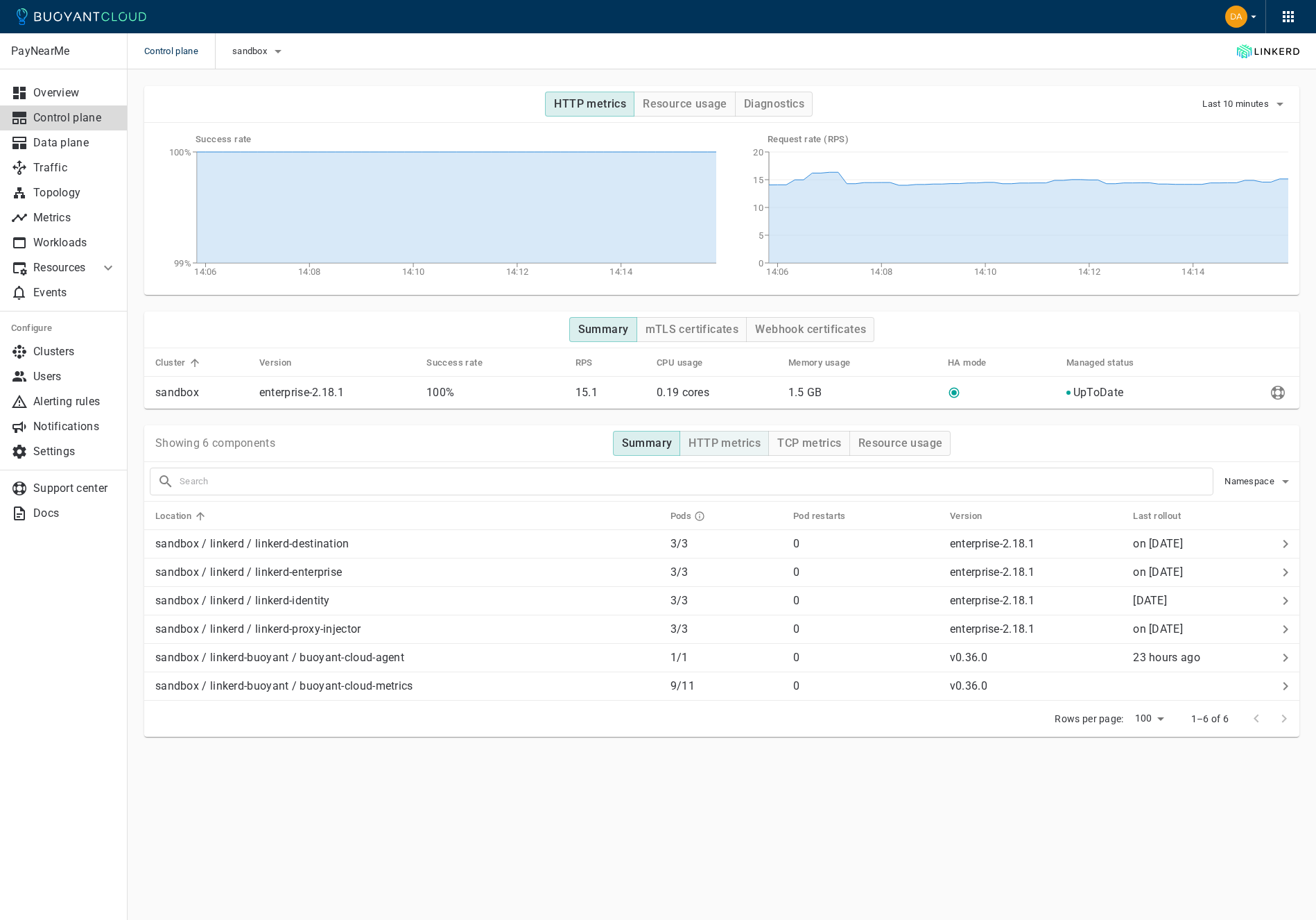
click at [747, 445] on h4 "HTTP metrics" at bounding box center [724, 444] width 72 height 14
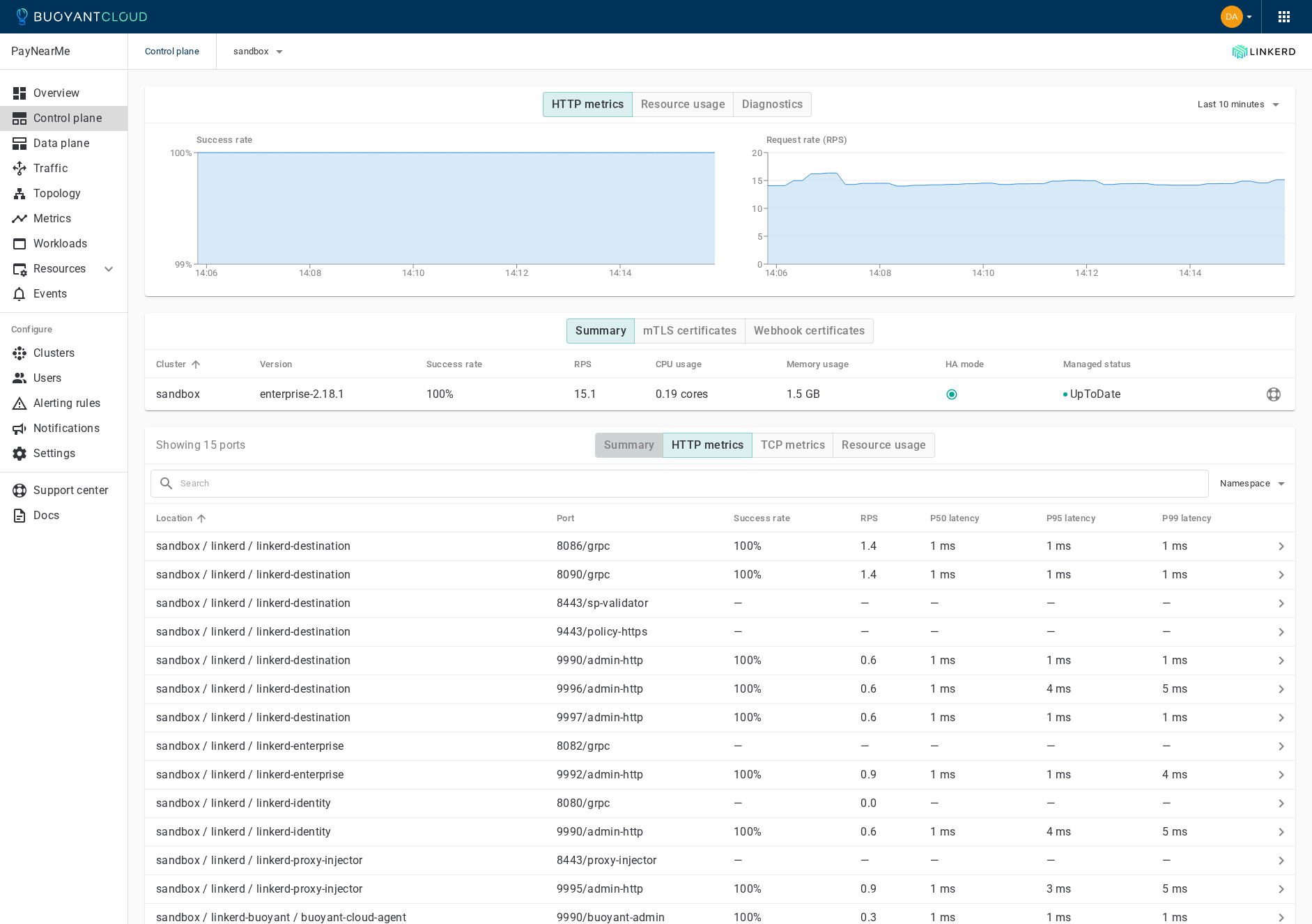
click at [634, 454] on button "Summary" at bounding box center [630, 445] width 69 height 25
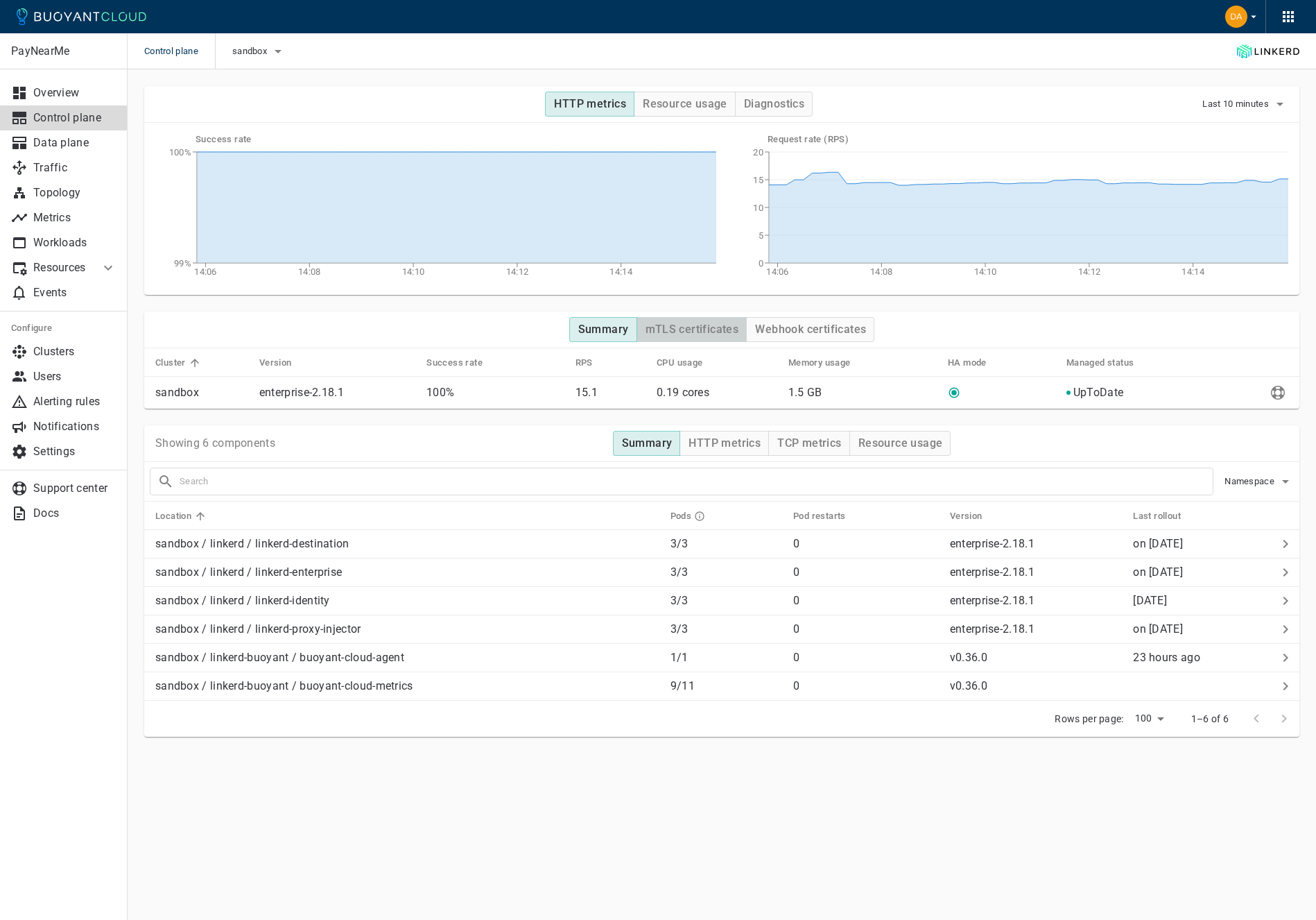
click at [688, 327] on h4 "mTLS certificates" at bounding box center [692, 330] width 94 height 14
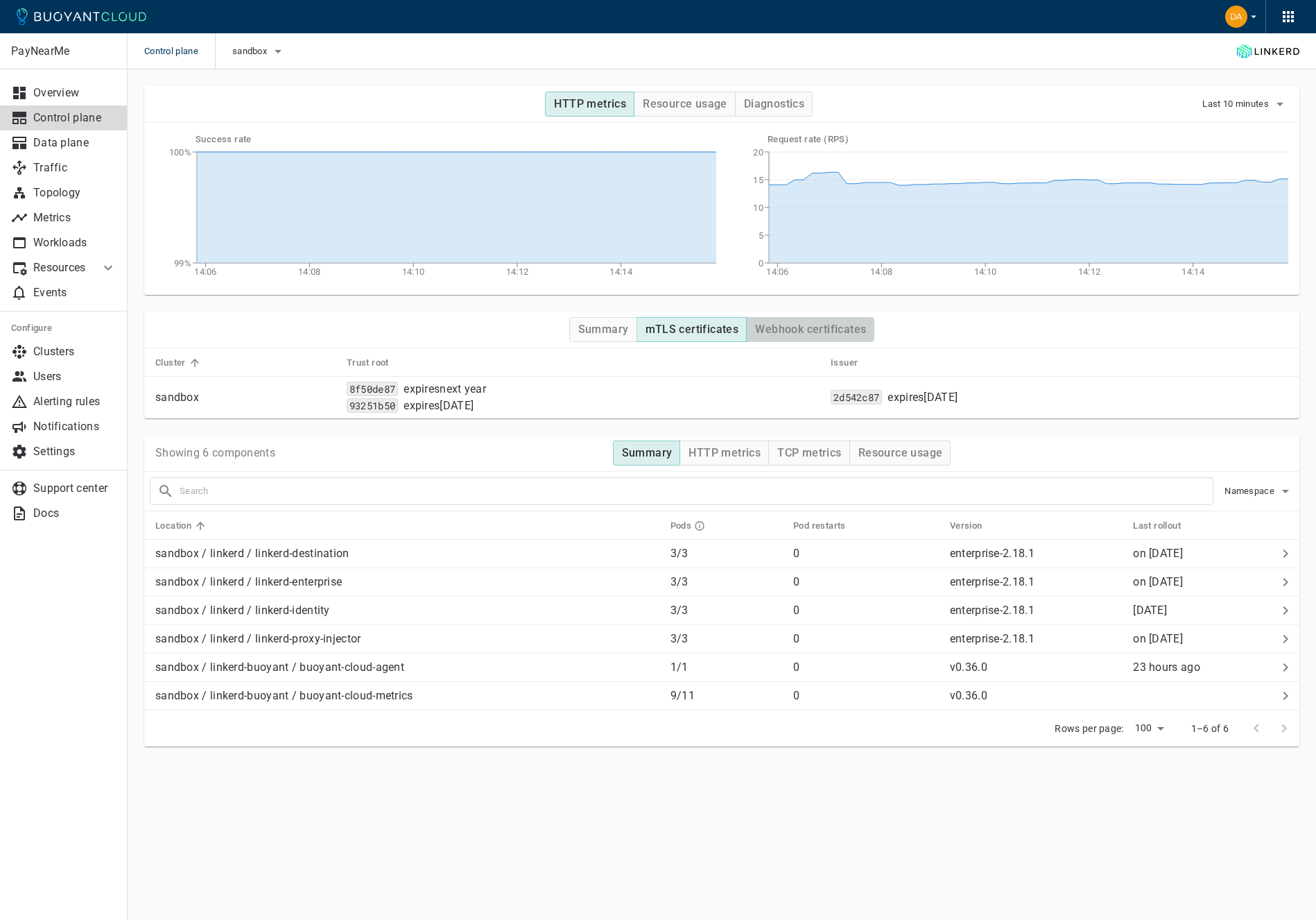
click at [822, 326] on h4 "Webhook certificates" at bounding box center [810, 330] width 111 height 14
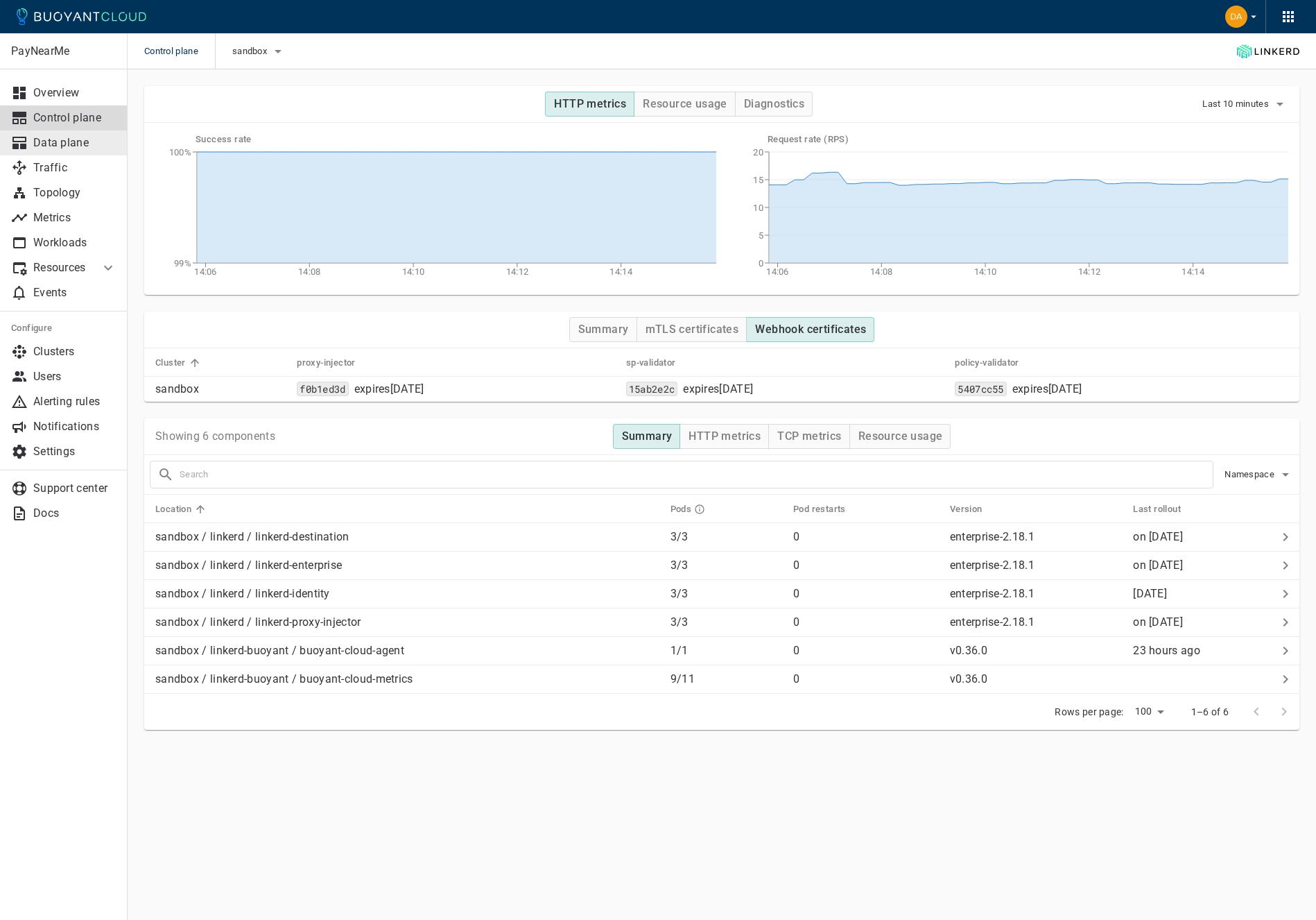
click at [62, 144] on p "Data plane" at bounding box center [74, 143] width 83 height 14
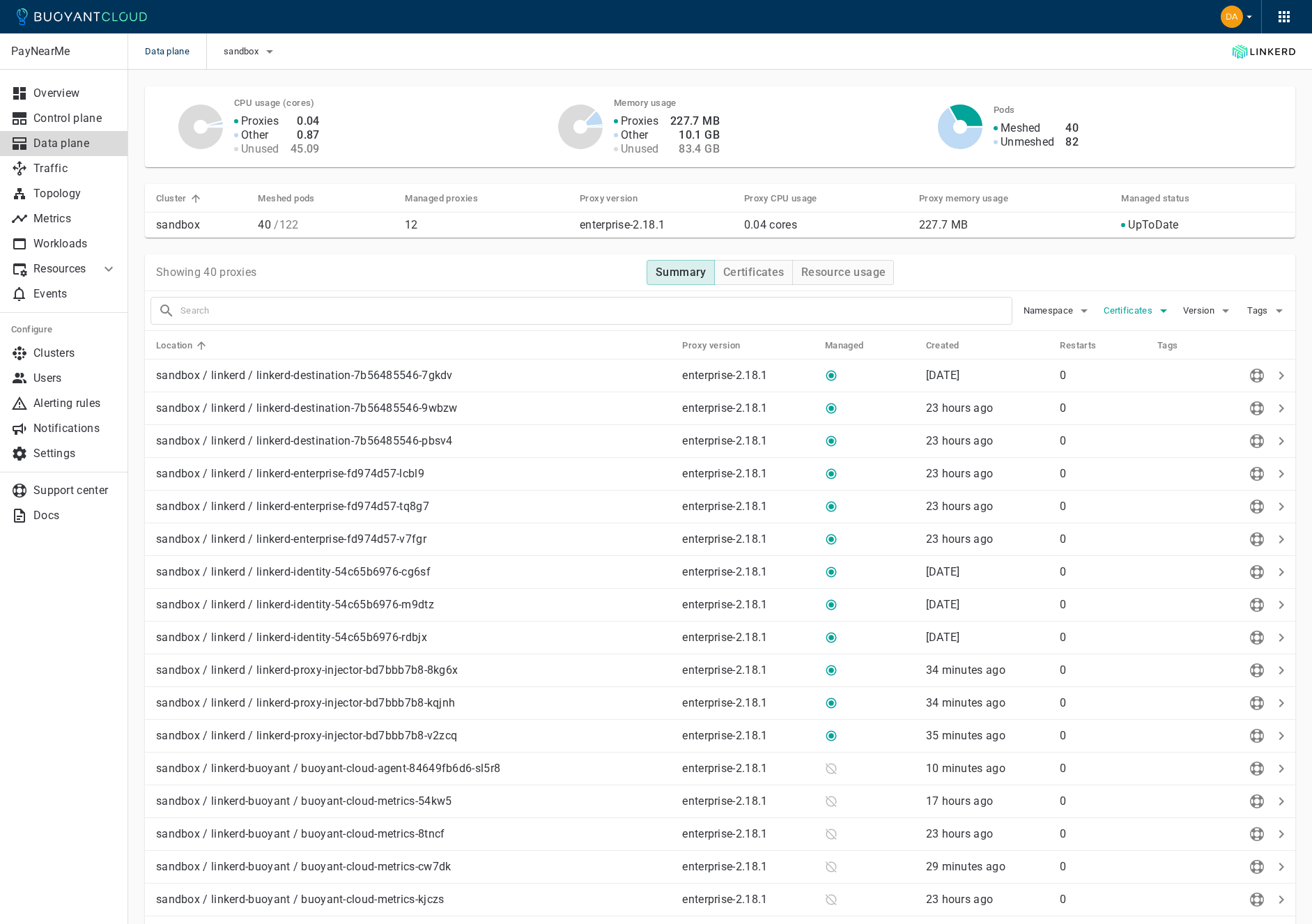
click at [1133, 305] on span "Certificates" at bounding box center [1129, 310] width 52 height 11
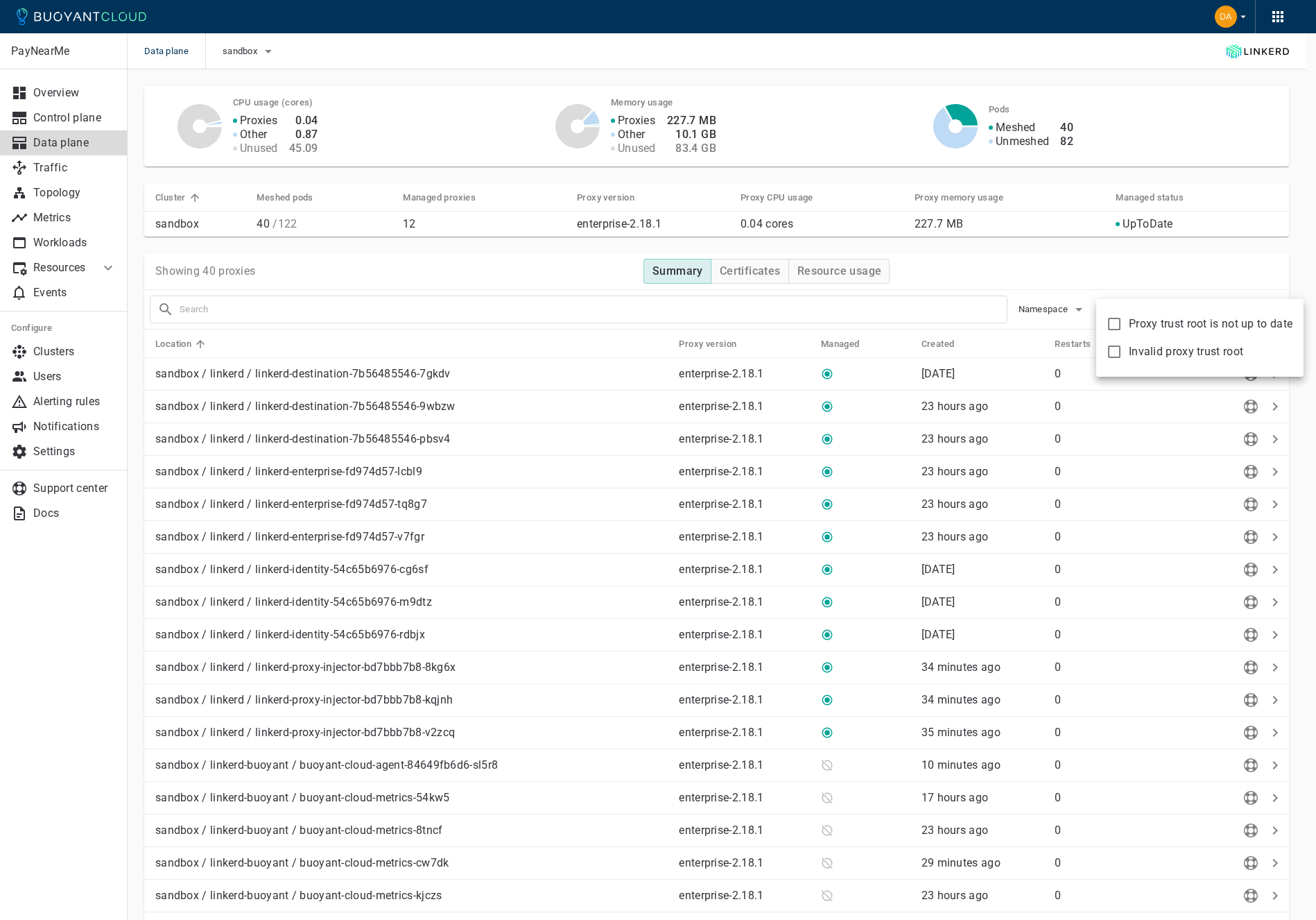
click at [1125, 329] on label "Proxy trust root is not up to date" at bounding box center [1196, 324] width 192 height 28
click at [1123, 329] on input "Proxy trust root is not up to date" at bounding box center [1114, 324] width 17 height 17
checkbox input "true"
type input "certificate:not_up_to_date"
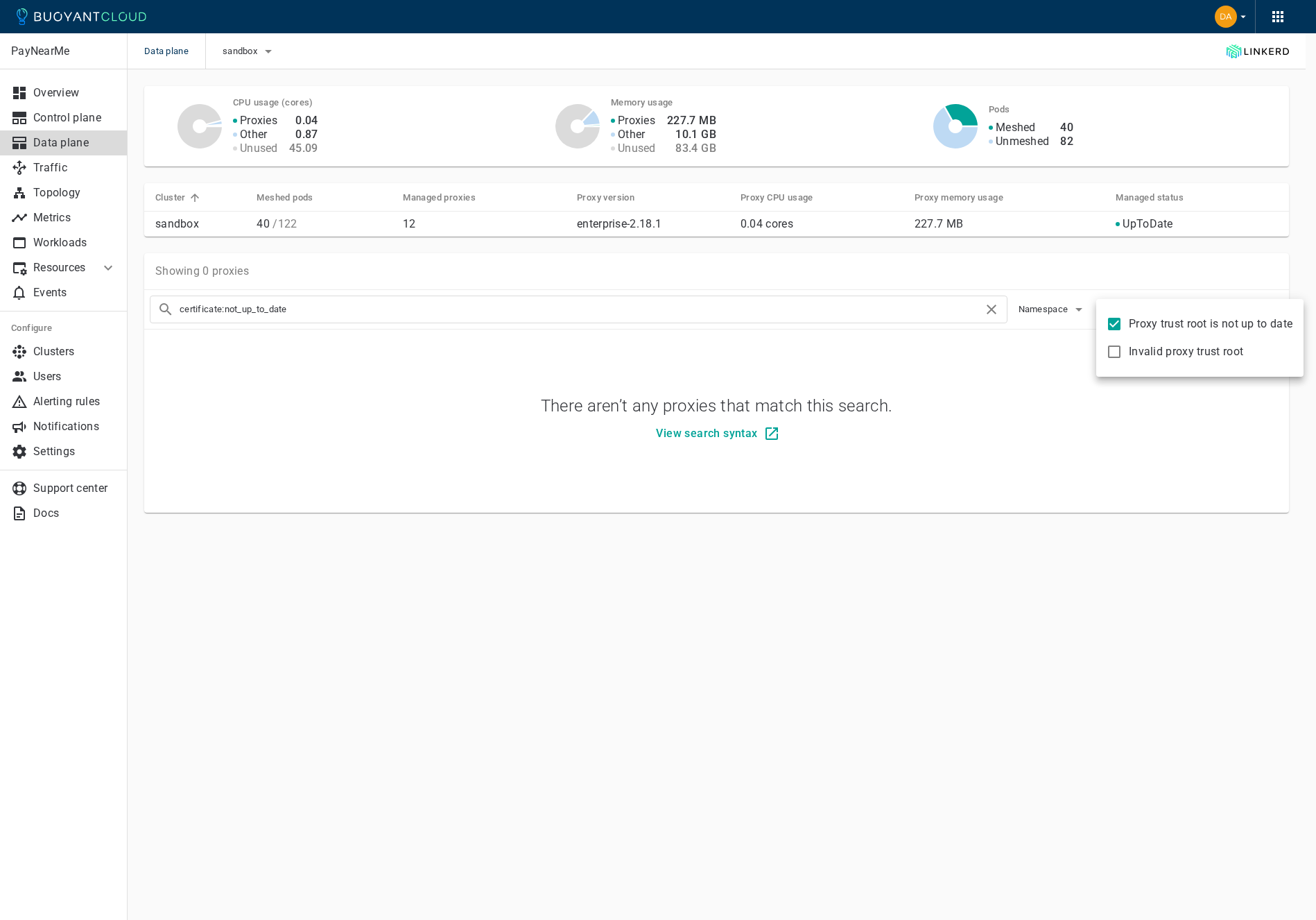
click at [1125, 326] on label "Proxy trust root is not up to date" at bounding box center [1196, 324] width 192 height 28
click at [1123, 326] on input "Proxy trust root is not up to date" at bounding box center [1114, 324] width 17 height 17
checkbox input "false"
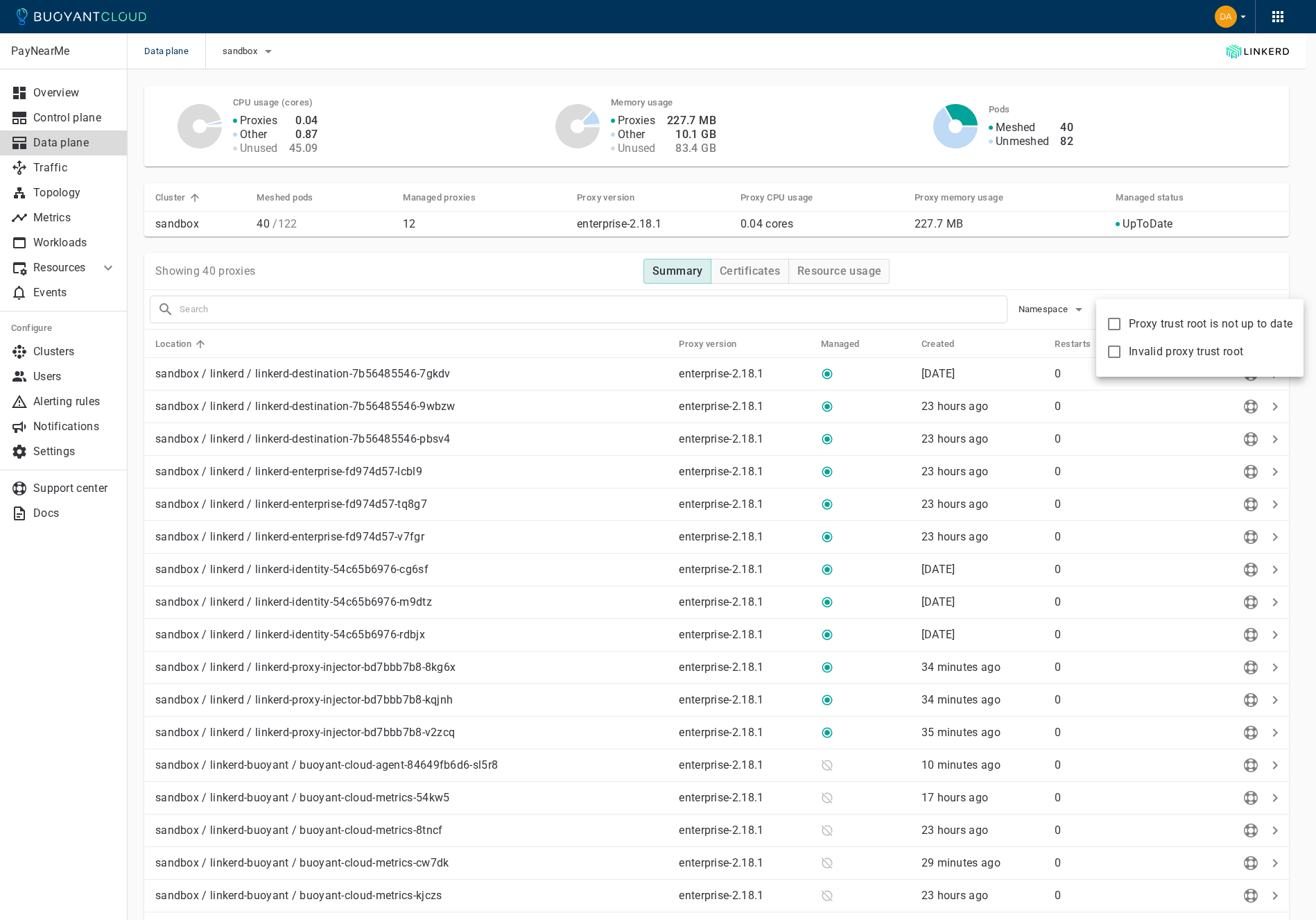
click at [1130, 356] on span "Invalid proxy trust root" at bounding box center [1186, 352] width 115 height 14
click at [1123, 356] on input "Invalid proxy trust root" at bounding box center [1114, 351] width 17 height 17
checkbox input "true"
type input "certificate:invalid"
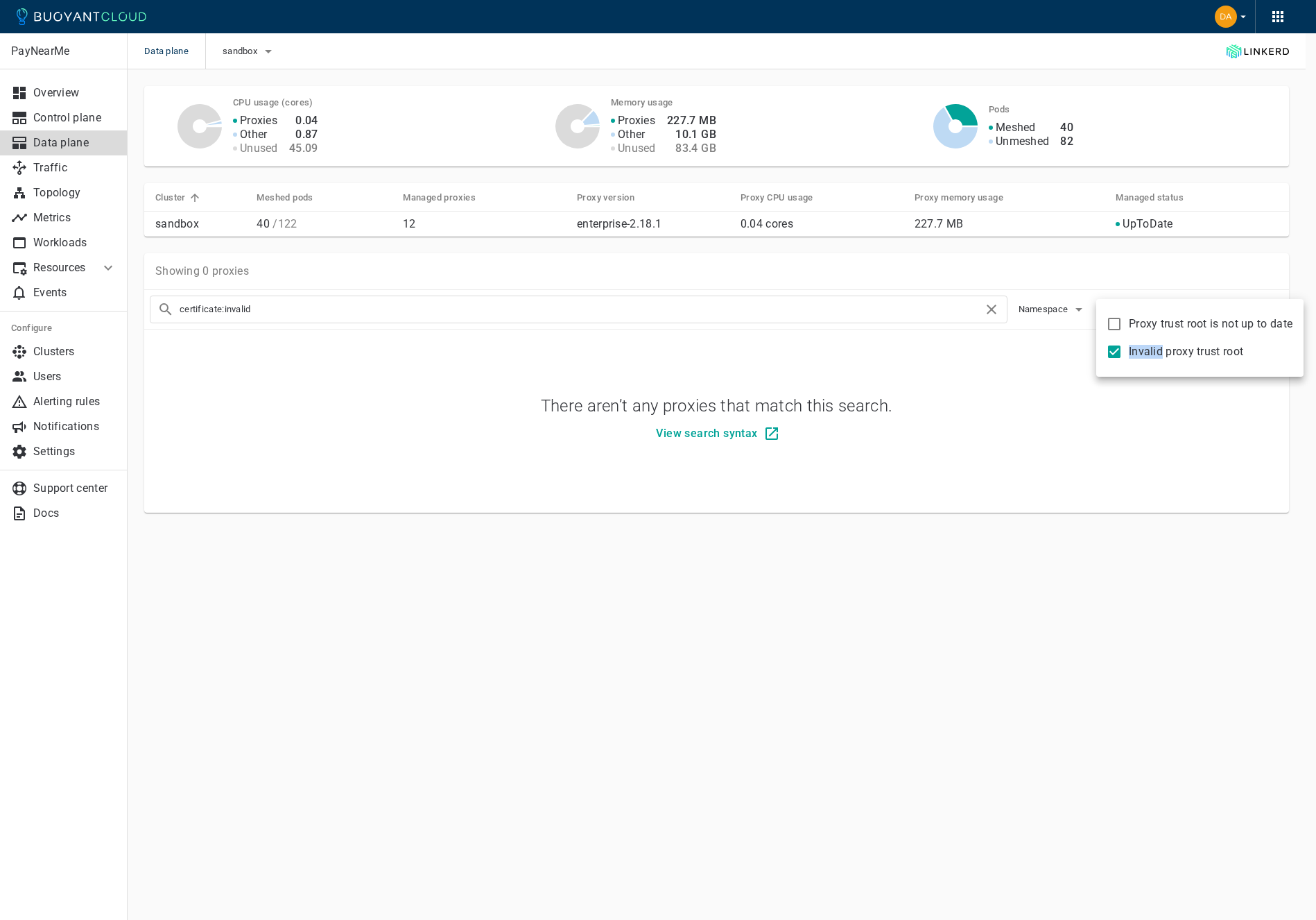
click at [1130, 356] on span "Invalid proxy trust root" at bounding box center [1186, 352] width 115 height 14
click at [1123, 356] on input "Invalid proxy trust root" at bounding box center [1114, 351] width 17 height 17
checkbox input "false"
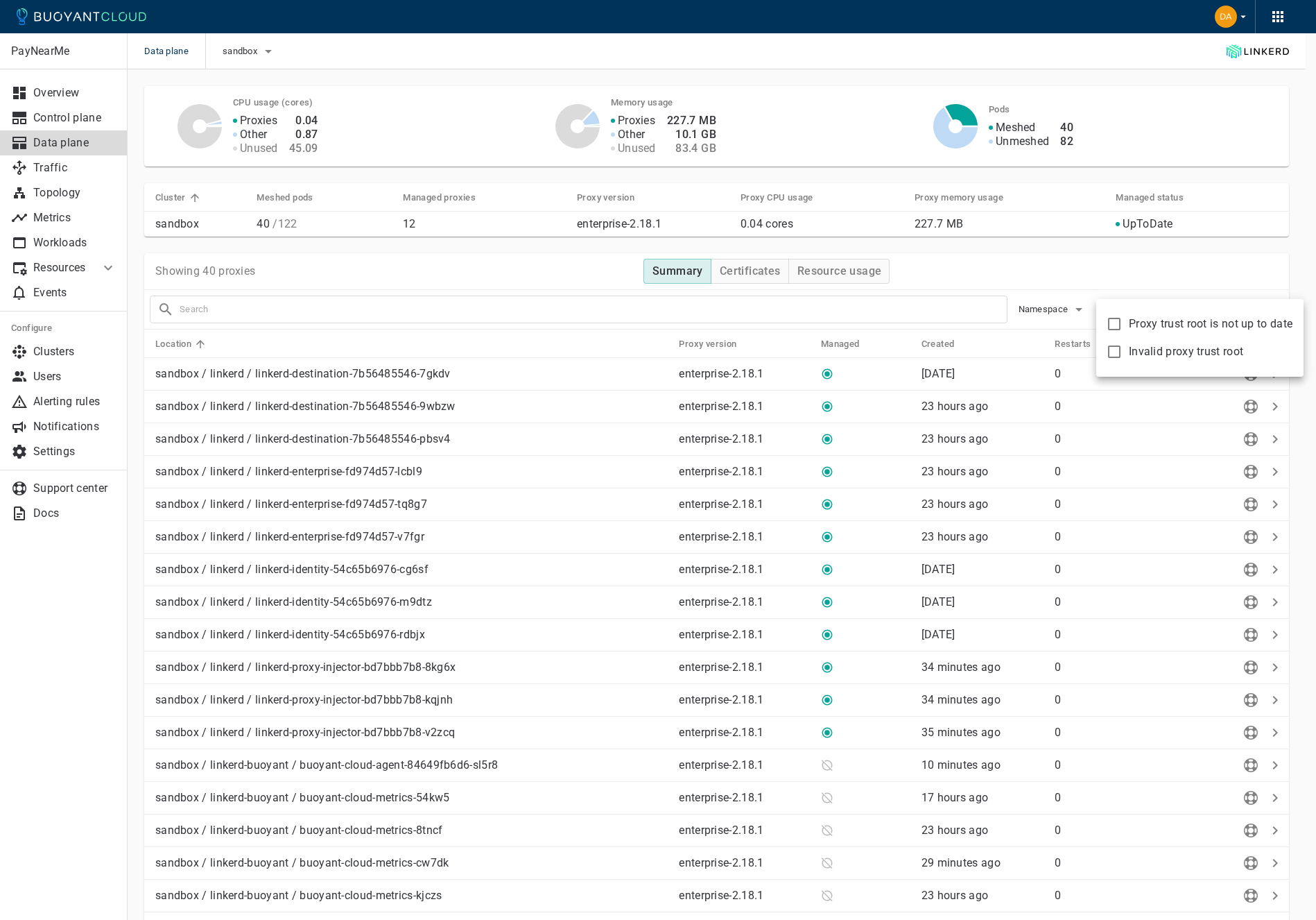
click at [1074, 284] on div at bounding box center [658, 460] width 1316 height 920
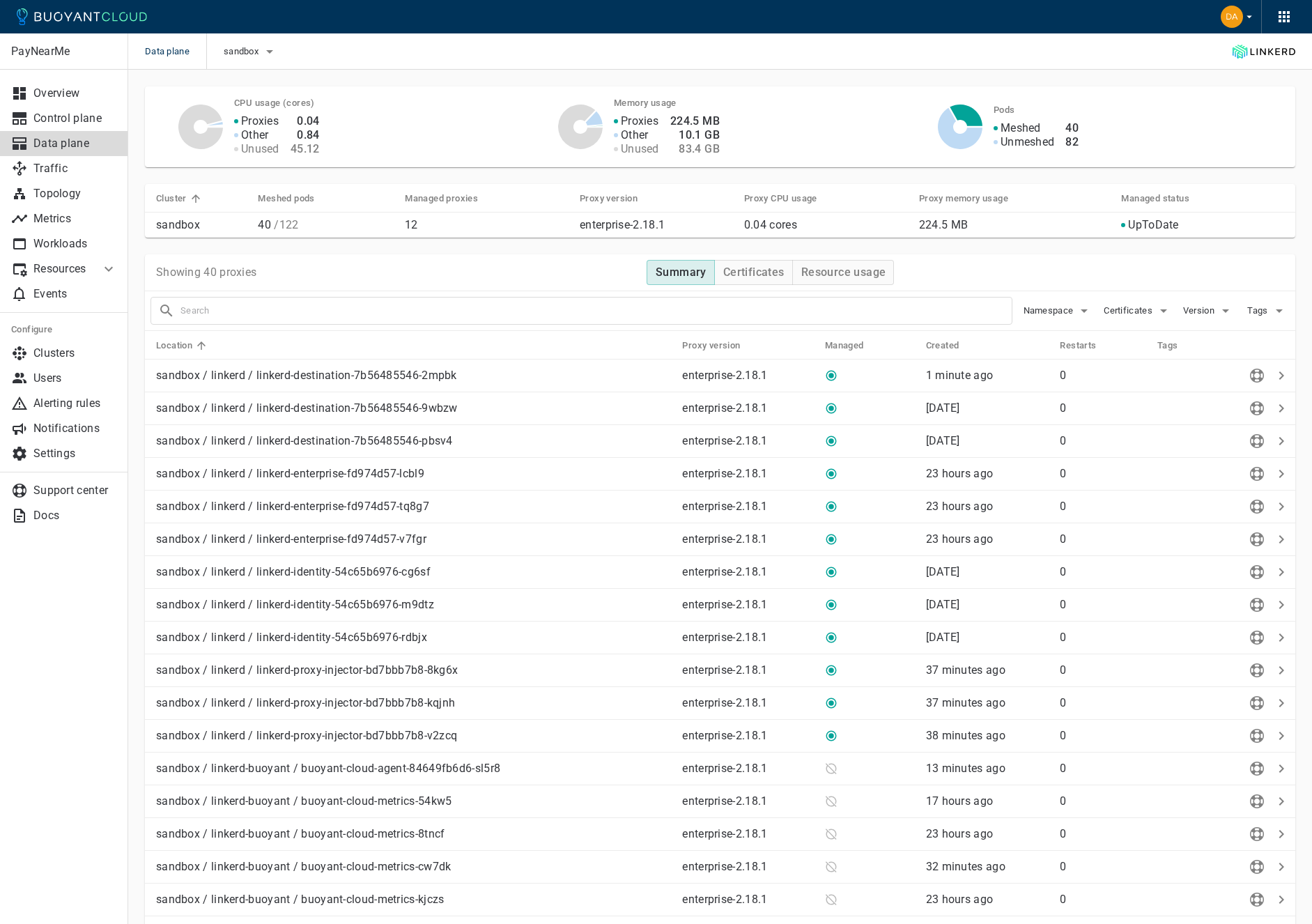
click at [84, 143] on p "Data plane" at bounding box center [75, 143] width 84 height 14
